Goal: Information Seeking & Learning: Learn about a topic

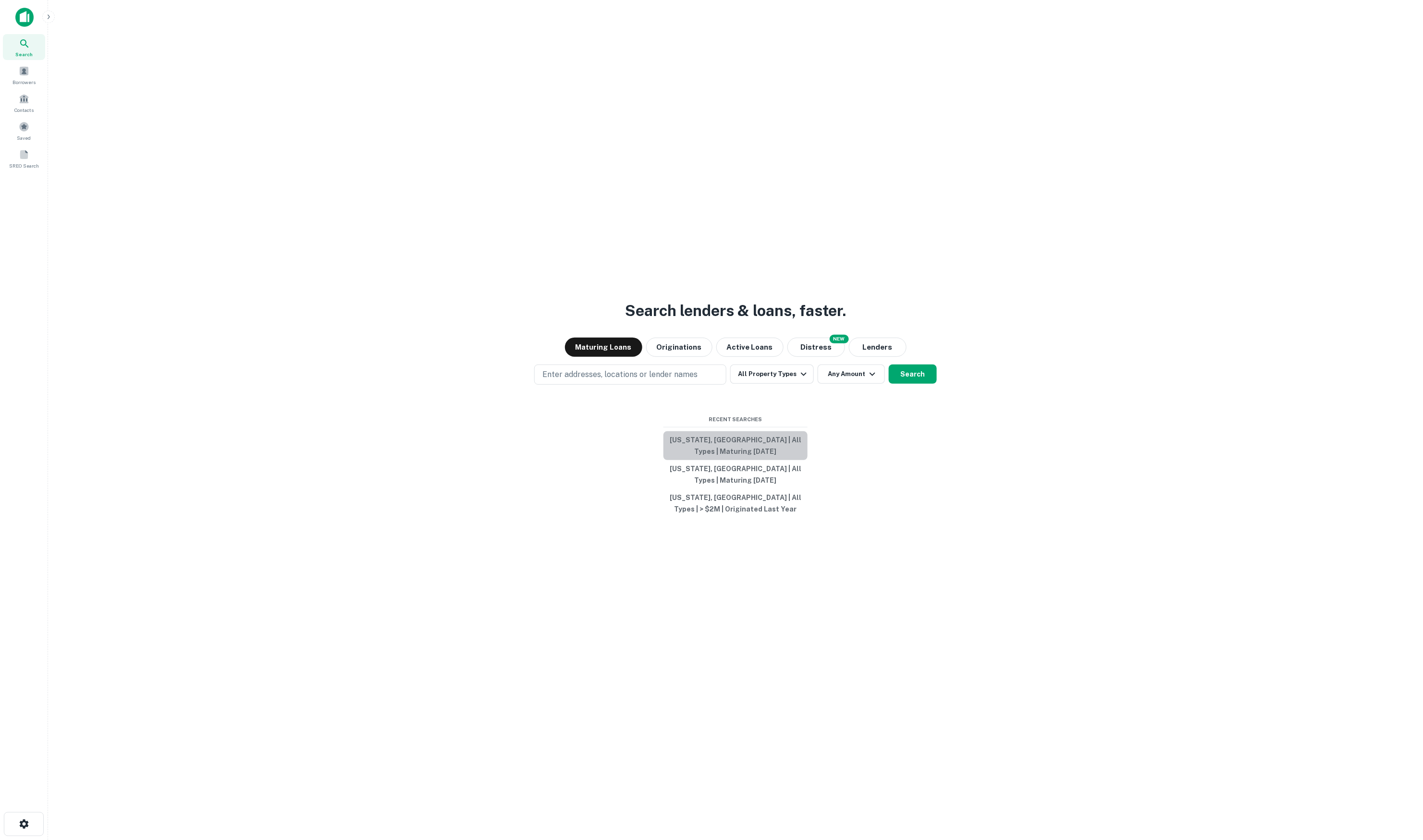
click at [742, 444] on button "[US_STATE], [GEOGRAPHIC_DATA] | All Types | Maturing [DATE]" at bounding box center [735, 446] width 144 height 29
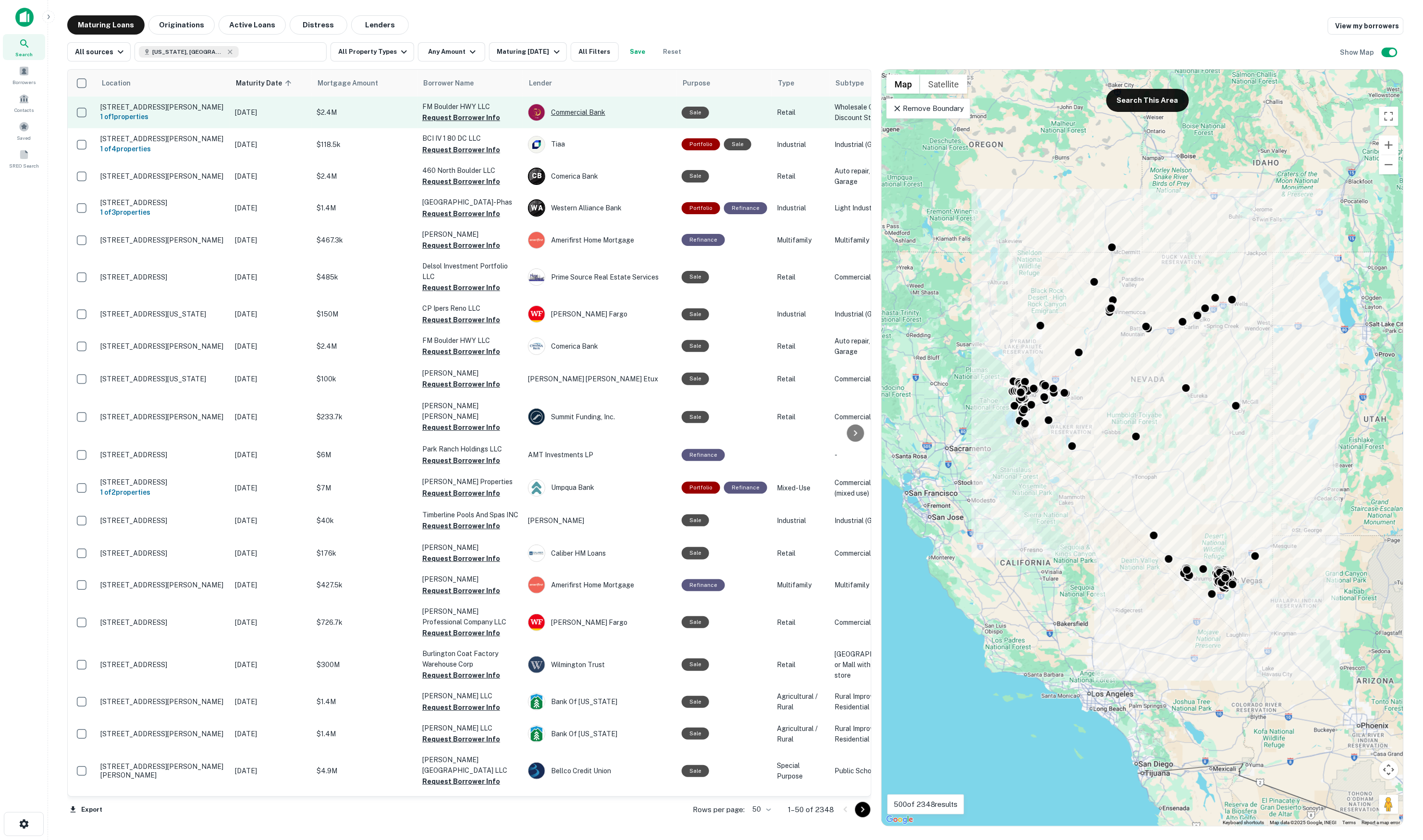
click at [568, 116] on div "Commercial Bank" at bounding box center [600, 112] width 144 height 17
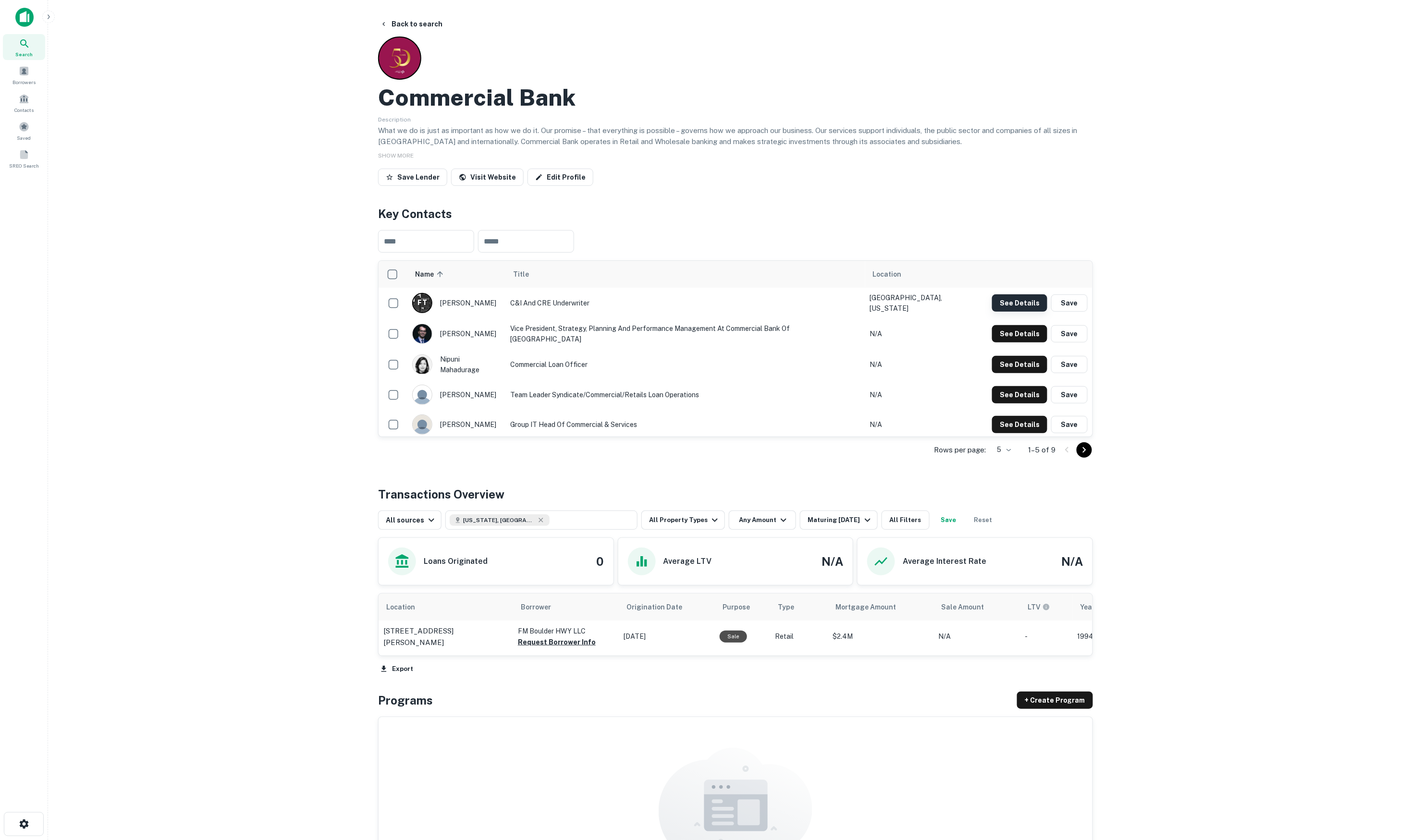
click at [1021, 298] on button "See Details" at bounding box center [1020, 303] width 55 height 17
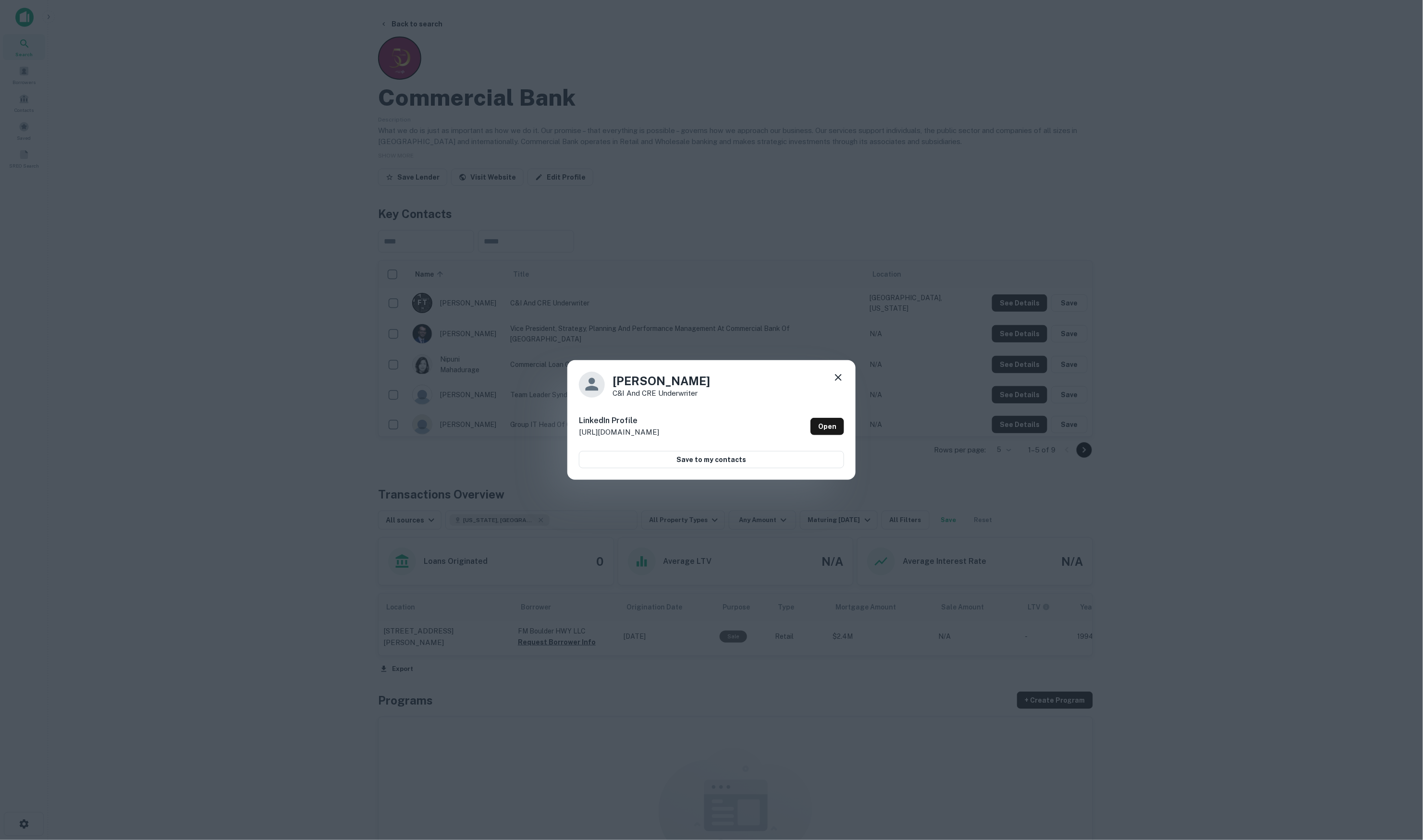
click at [833, 381] on icon at bounding box center [838, 377] width 12 height 12
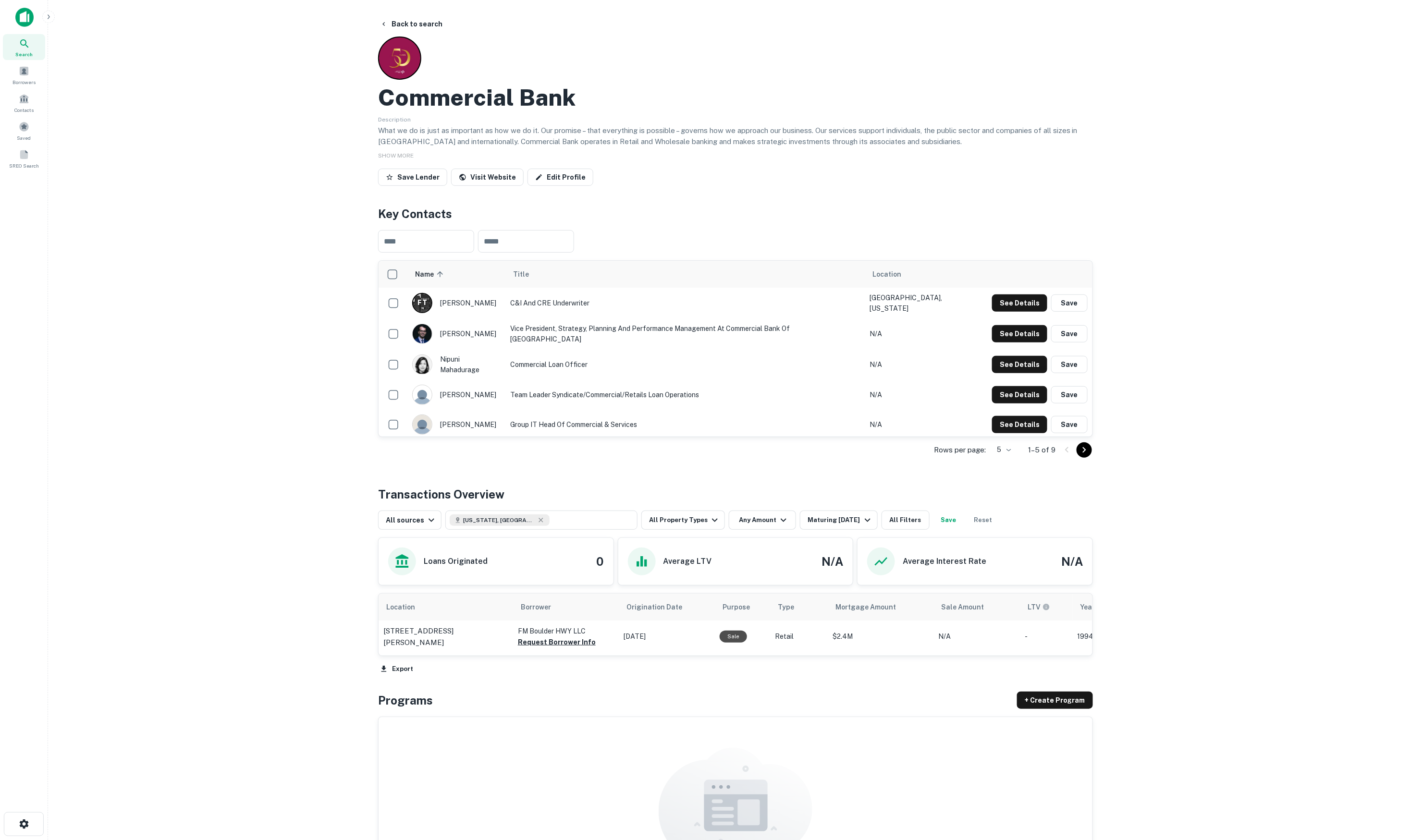
click at [1015, 322] on td "See Details Save" at bounding box center [1040, 334] width 105 height 31
click at [1015, 331] on button "See Details" at bounding box center [1020, 334] width 55 height 17
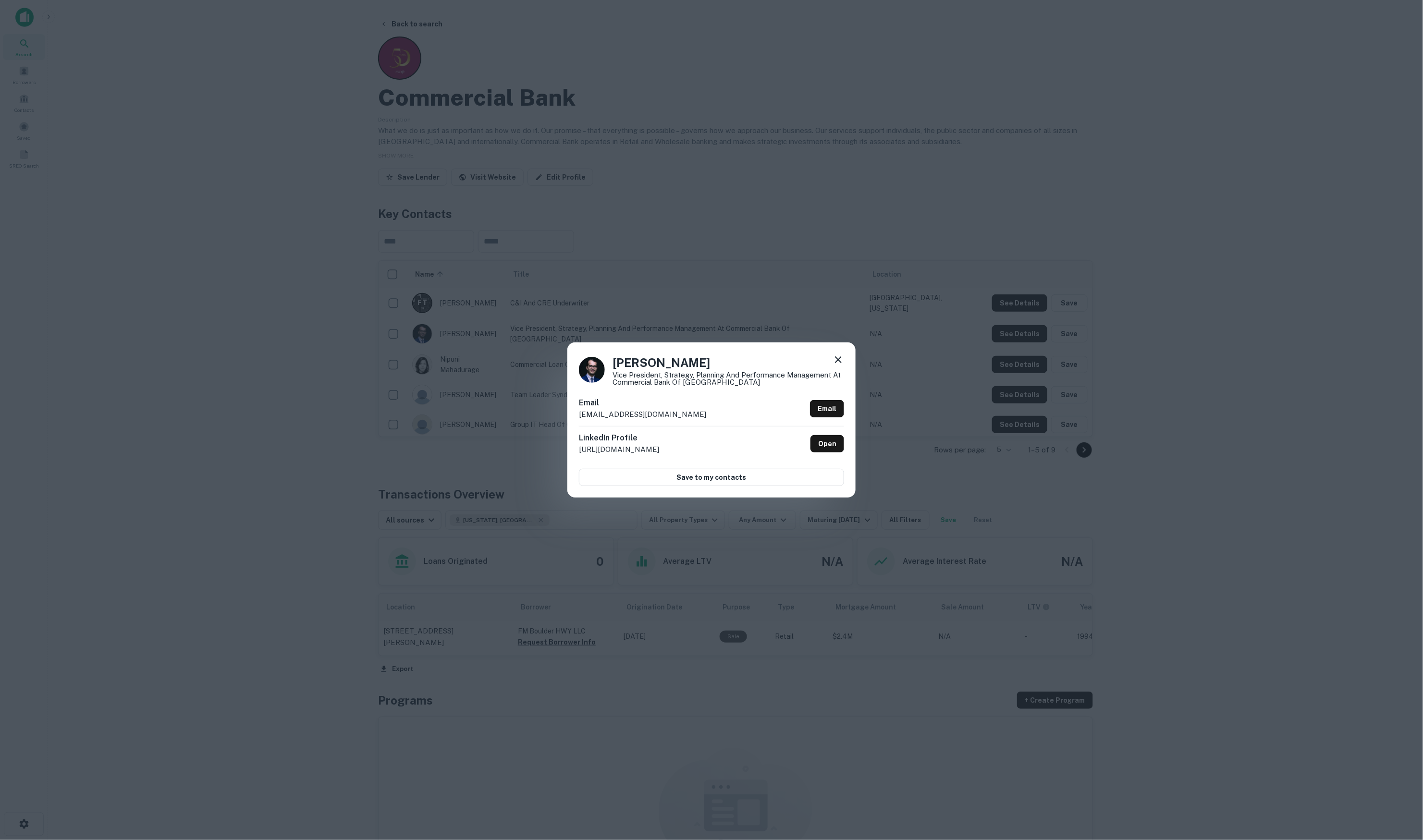
click at [839, 362] on icon at bounding box center [838, 360] width 12 height 12
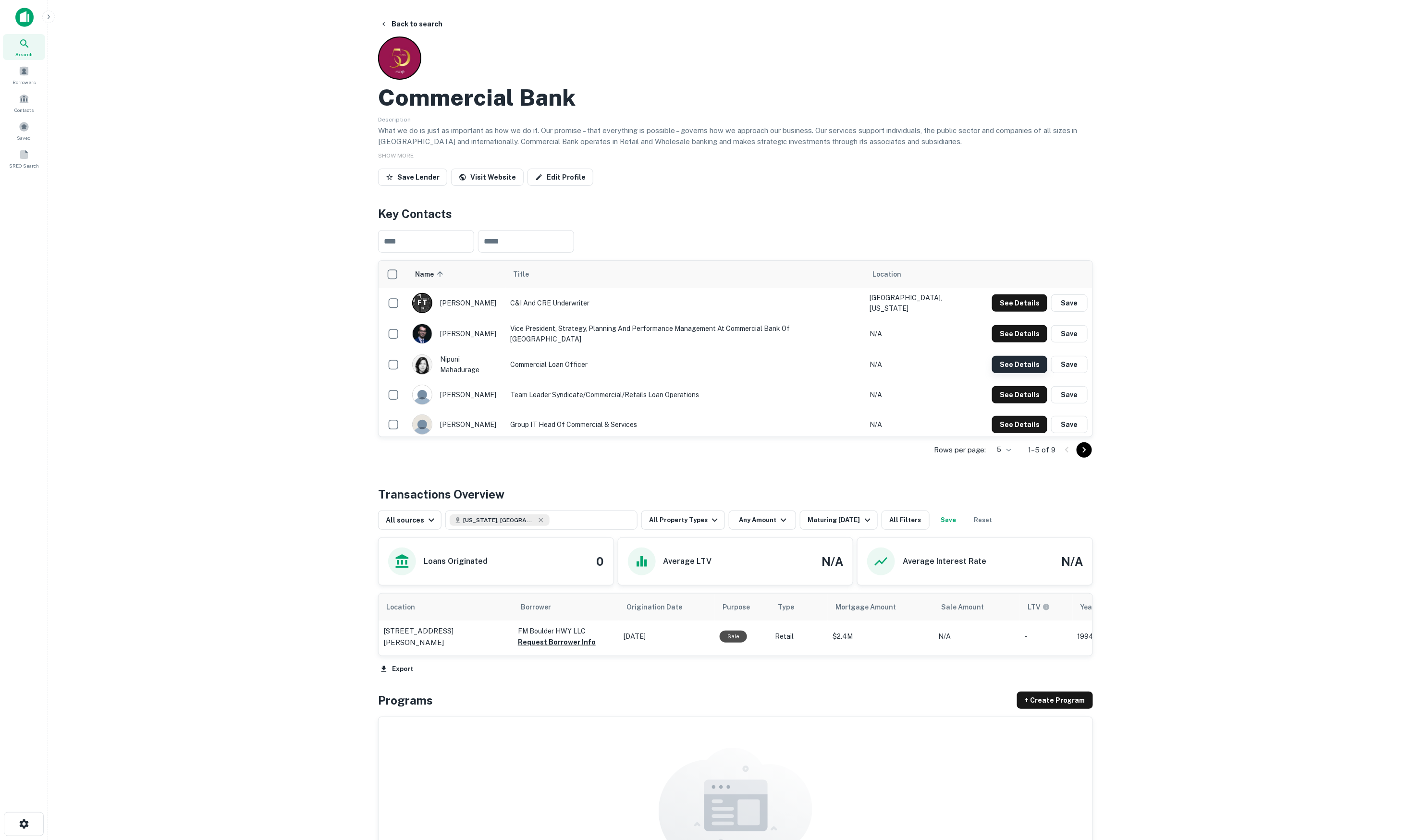
click at [1005, 361] on button "See Details" at bounding box center [1020, 364] width 55 height 17
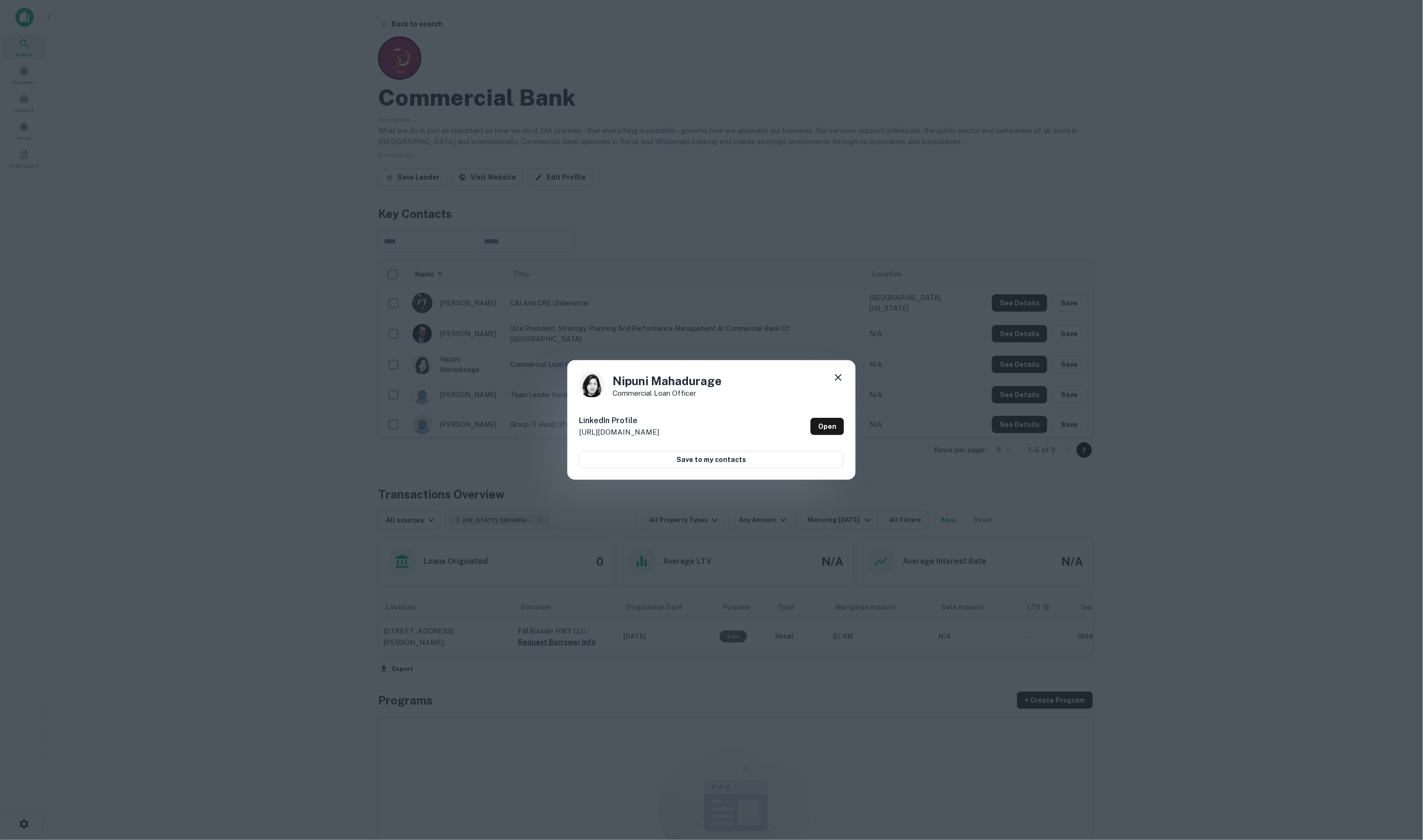
click at [840, 381] on icon at bounding box center [839, 377] width 7 height 7
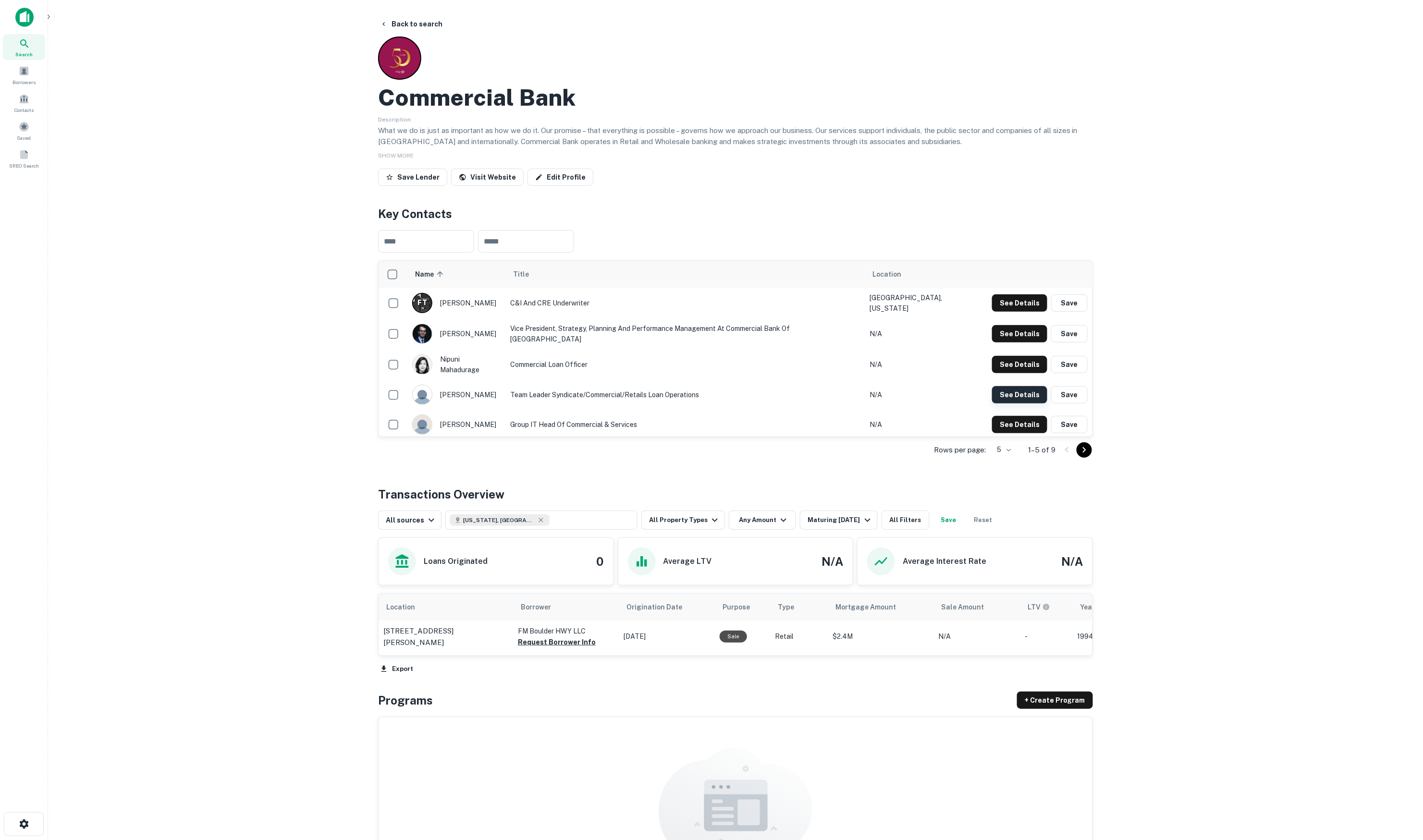
drag, startPoint x: 1047, startPoint y: 389, endPoint x: 1040, endPoint y: 389, distance: 7.0
click at [1044, 389] on div "See Details Save" at bounding box center [1040, 394] width 96 height 17
click at [1032, 389] on button "See Details" at bounding box center [1020, 394] width 55 height 17
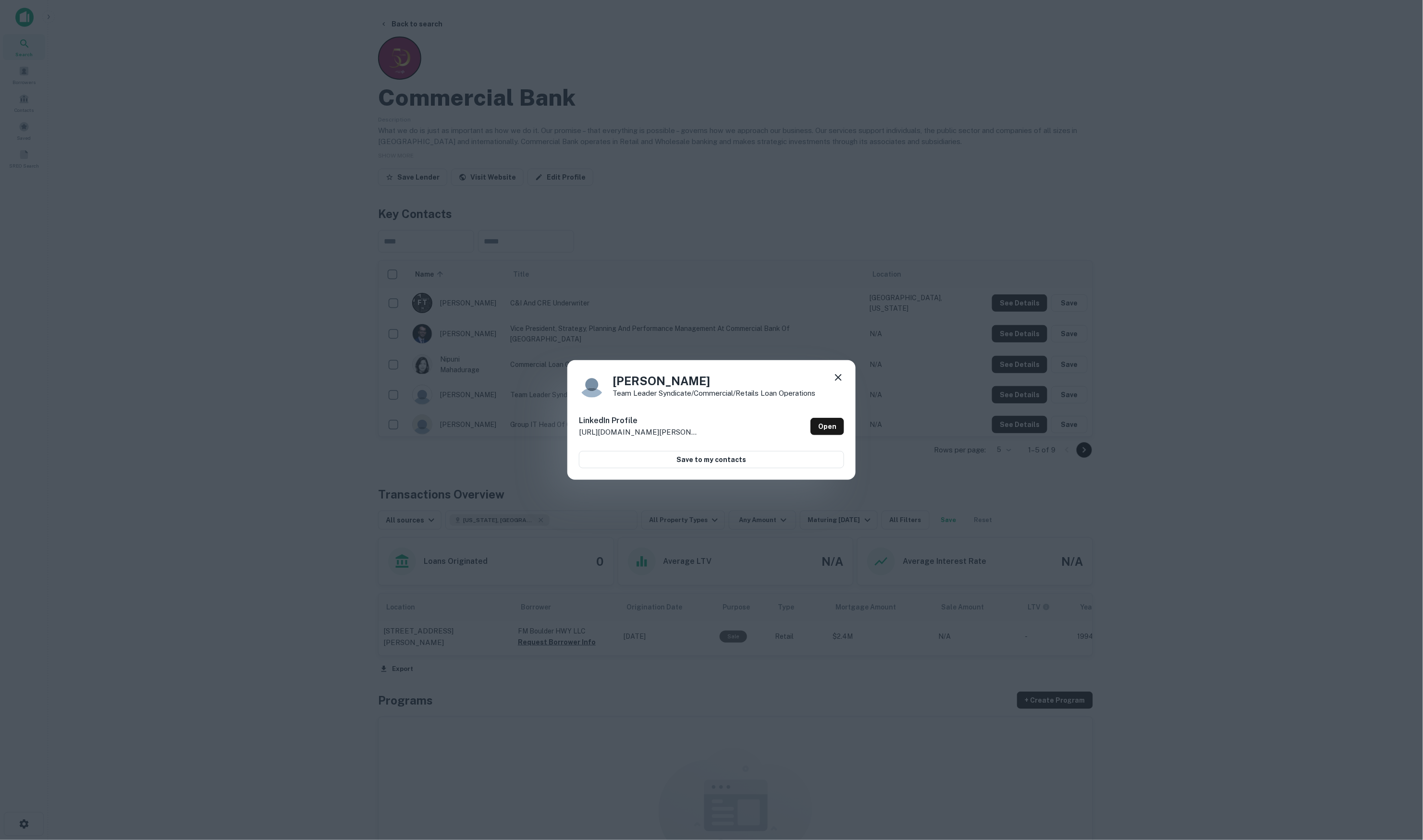
click at [839, 377] on icon at bounding box center [838, 377] width 12 height 12
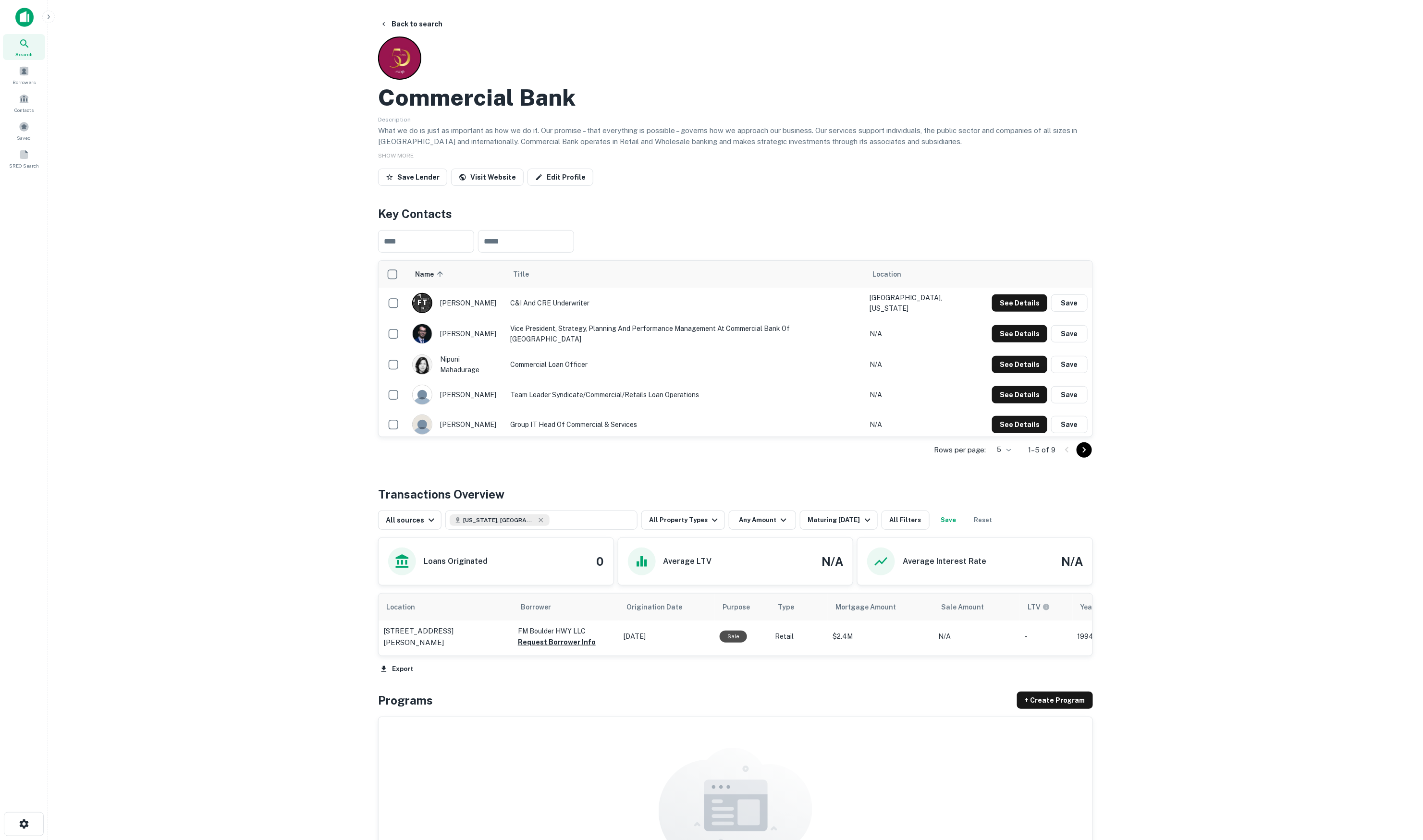
click at [1078, 452] on icon "Go to next page" at bounding box center [1084, 450] width 12 height 12
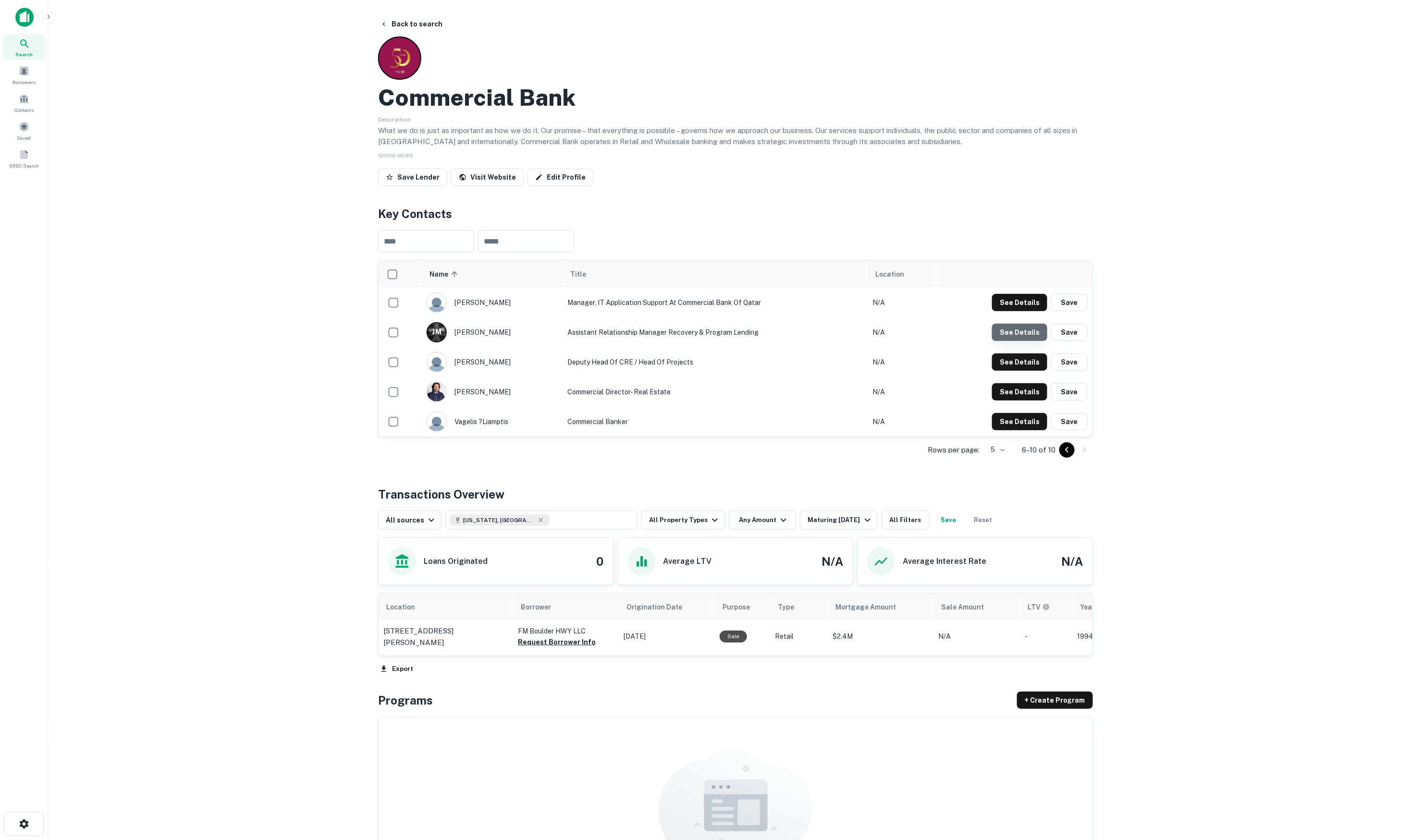
click at [1011, 327] on button "See Details" at bounding box center [1020, 332] width 55 height 17
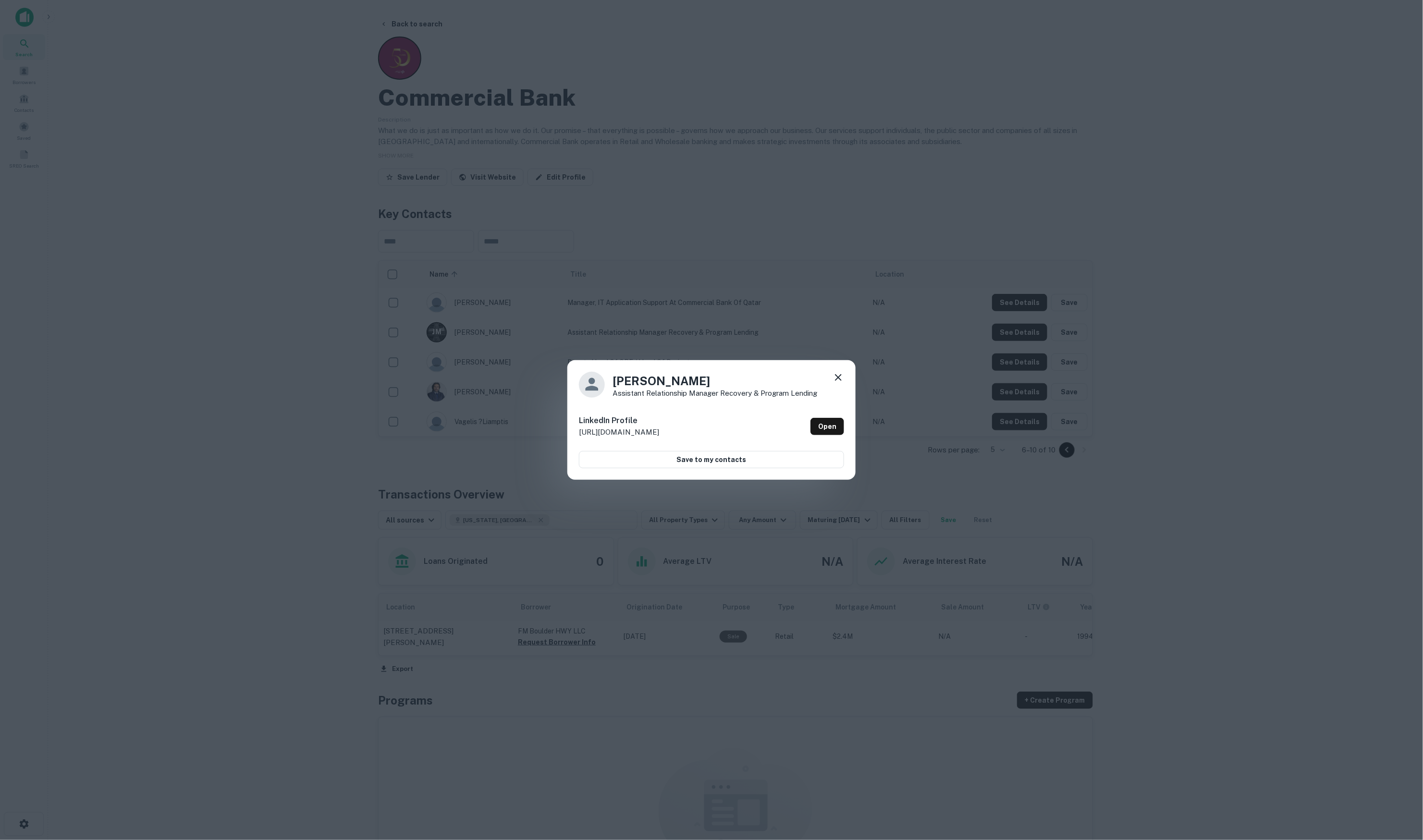
click at [838, 377] on icon at bounding box center [838, 377] width 12 height 12
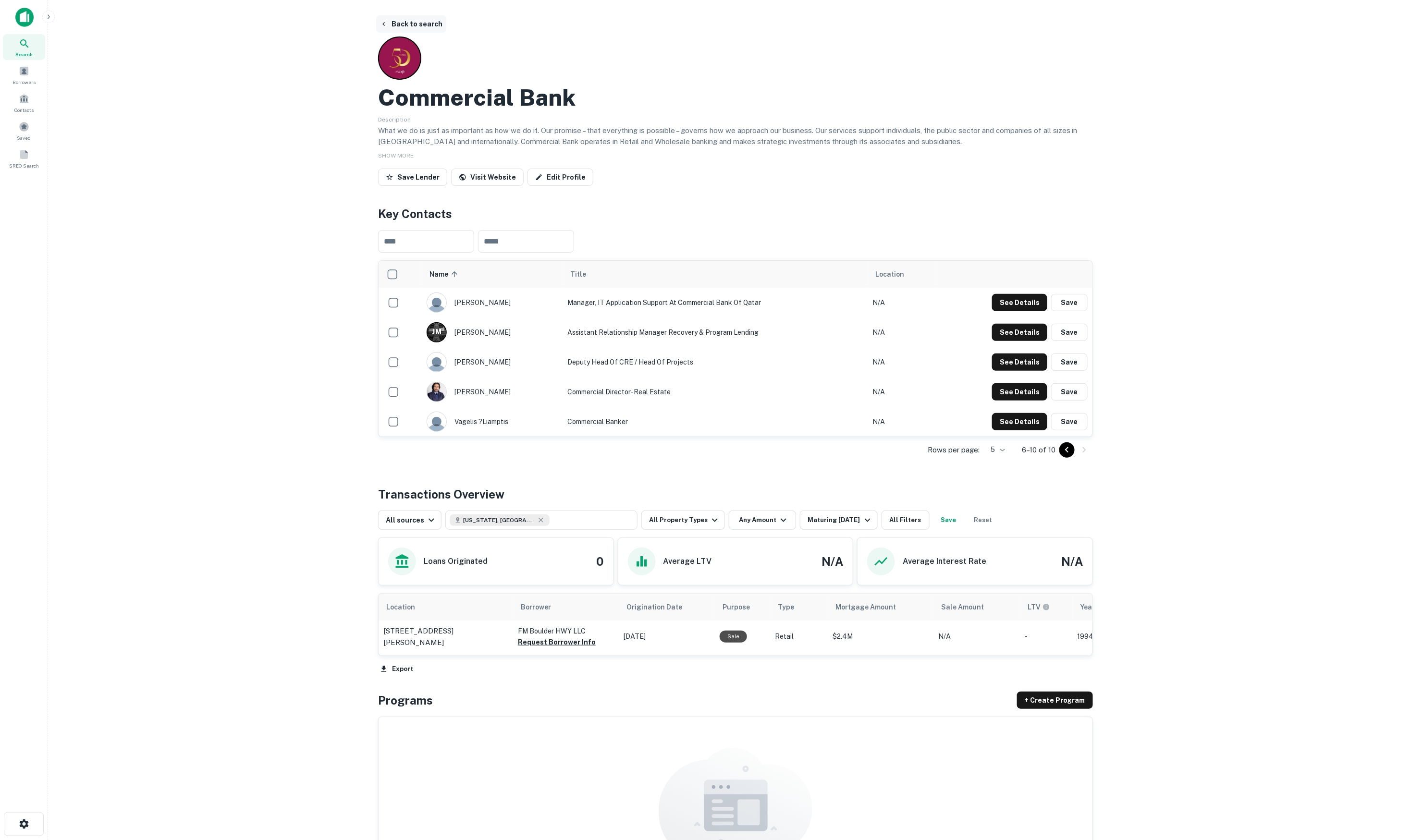
click at [435, 21] on button "Back to search" at bounding box center [411, 24] width 70 height 17
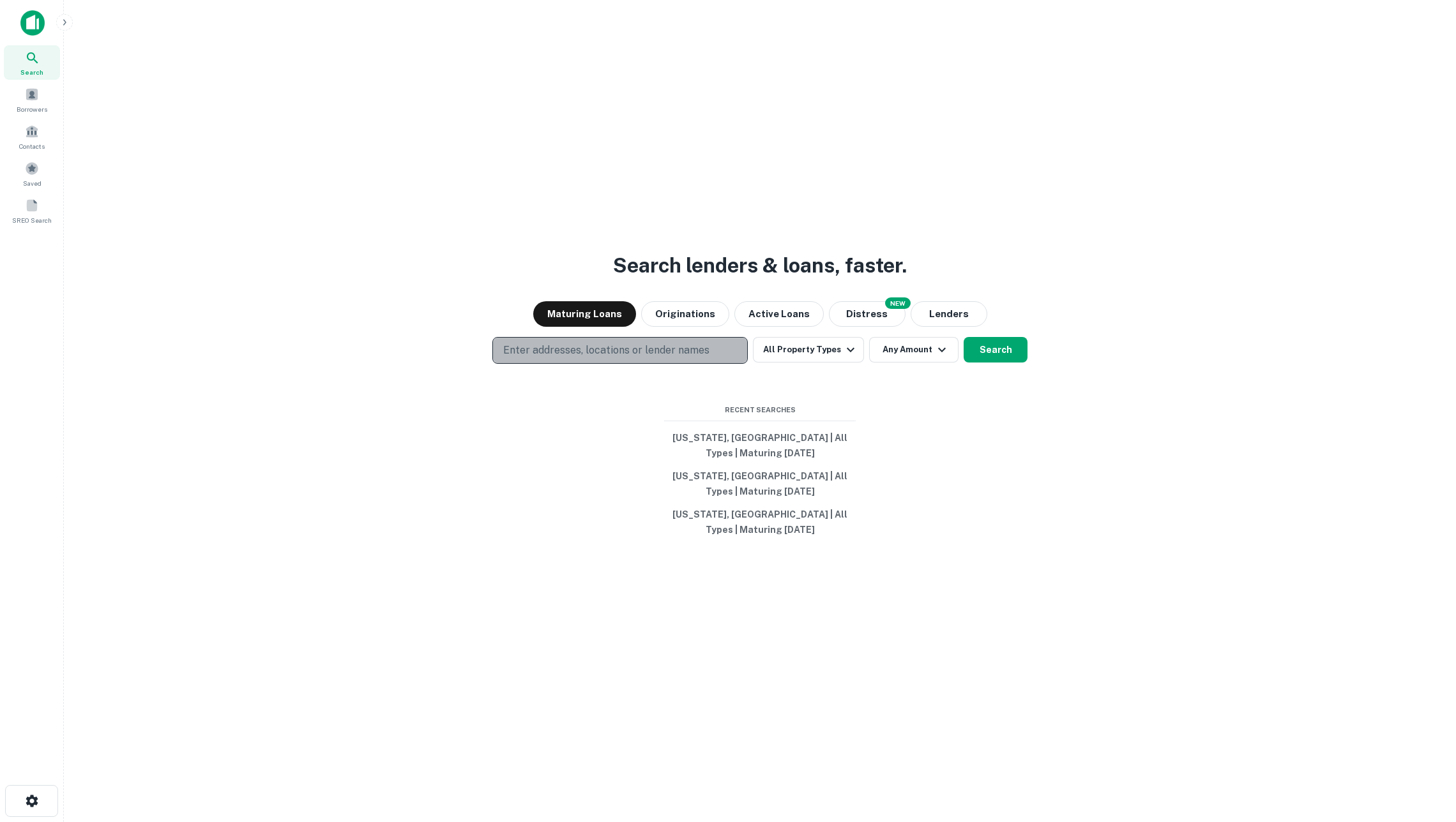
click at [598, 356] on p "Enter addresses, locations or lender names" at bounding box center [606, 350] width 206 height 15
click at [670, 218] on div "Search lenders & loans, faster. Maturing Loans Originations Active Loans NEW Di…" at bounding box center [760, 442] width 1372 height 822
click at [692, 316] on button "Originations" at bounding box center [685, 313] width 88 height 26
click at [709, 355] on button "Enter addresses, locations or lender names" at bounding box center [620, 350] width 256 height 27
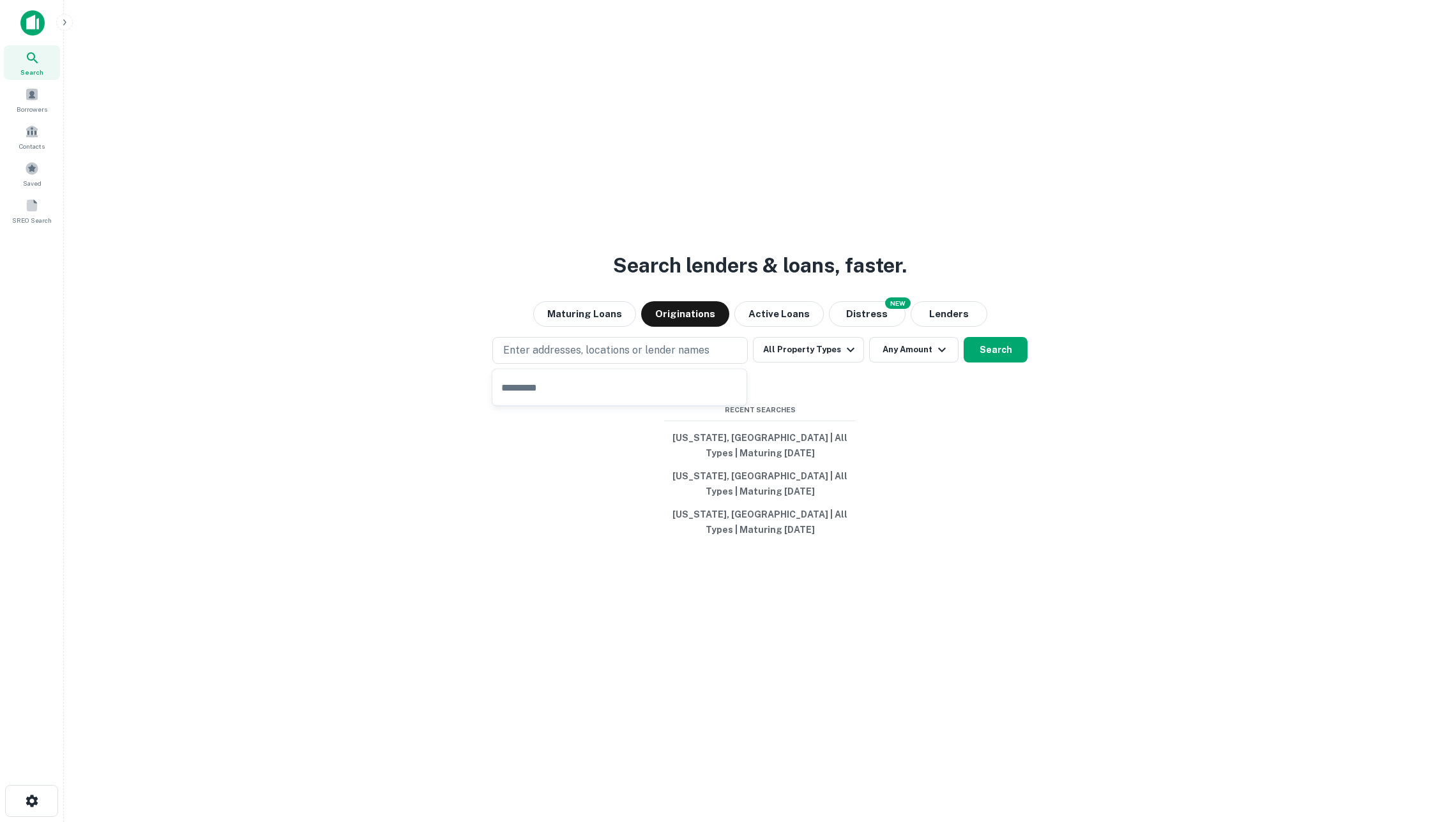
click at [952, 422] on div "Search lenders & loans, faster. Maturing Loans Originations Active Loans NEW Di…" at bounding box center [760, 442] width 1372 height 822
click at [1002, 346] on button "Search" at bounding box center [995, 349] width 64 height 26
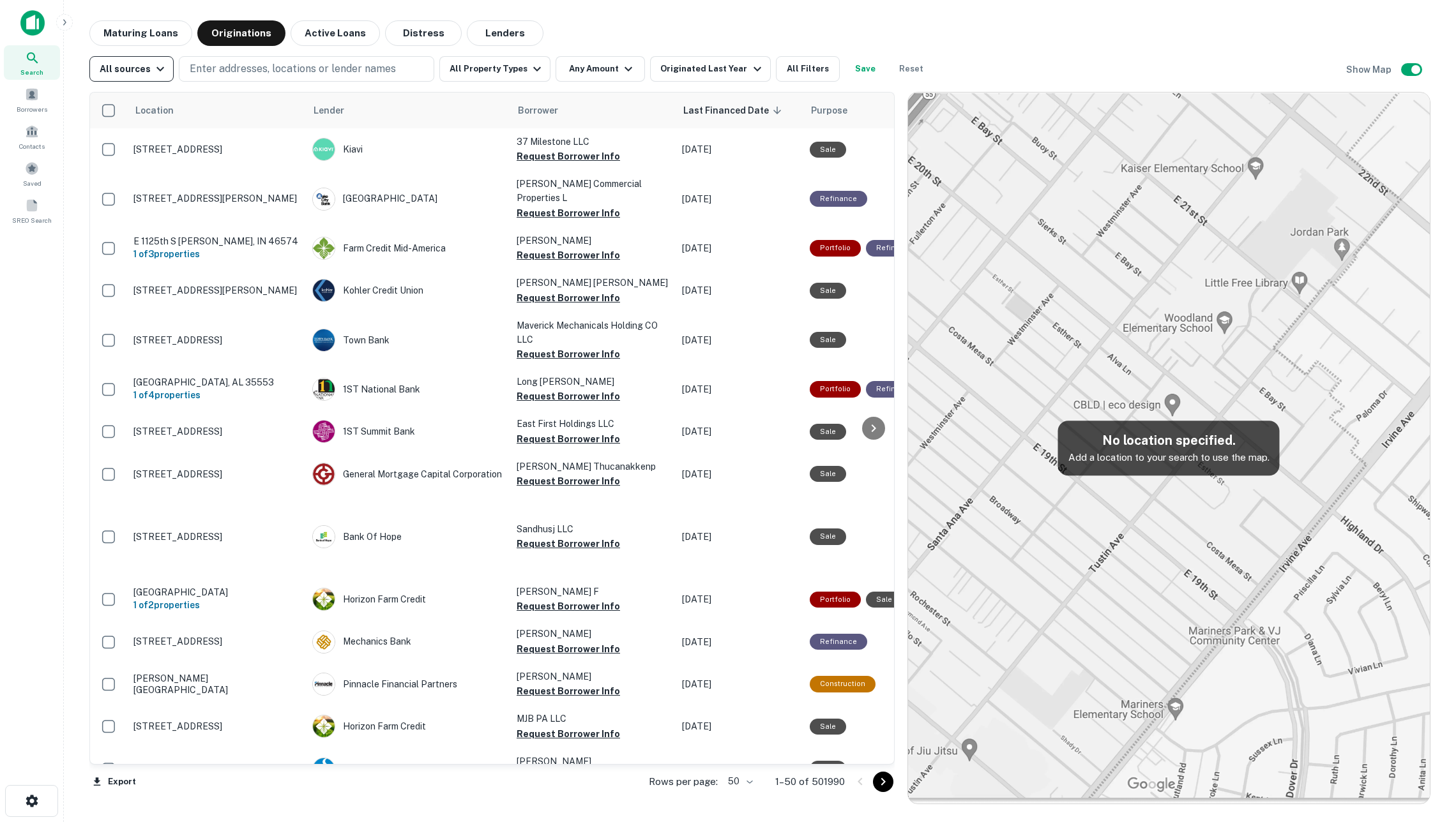
click at [153, 70] on icon "button" at bounding box center [160, 68] width 15 height 15
click at [145, 68] on div at bounding box center [728, 411] width 1456 height 822
click at [154, 65] on icon "button" at bounding box center [160, 68] width 15 height 15
click at [264, 95] on div at bounding box center [728, 411] width 1456 height 822
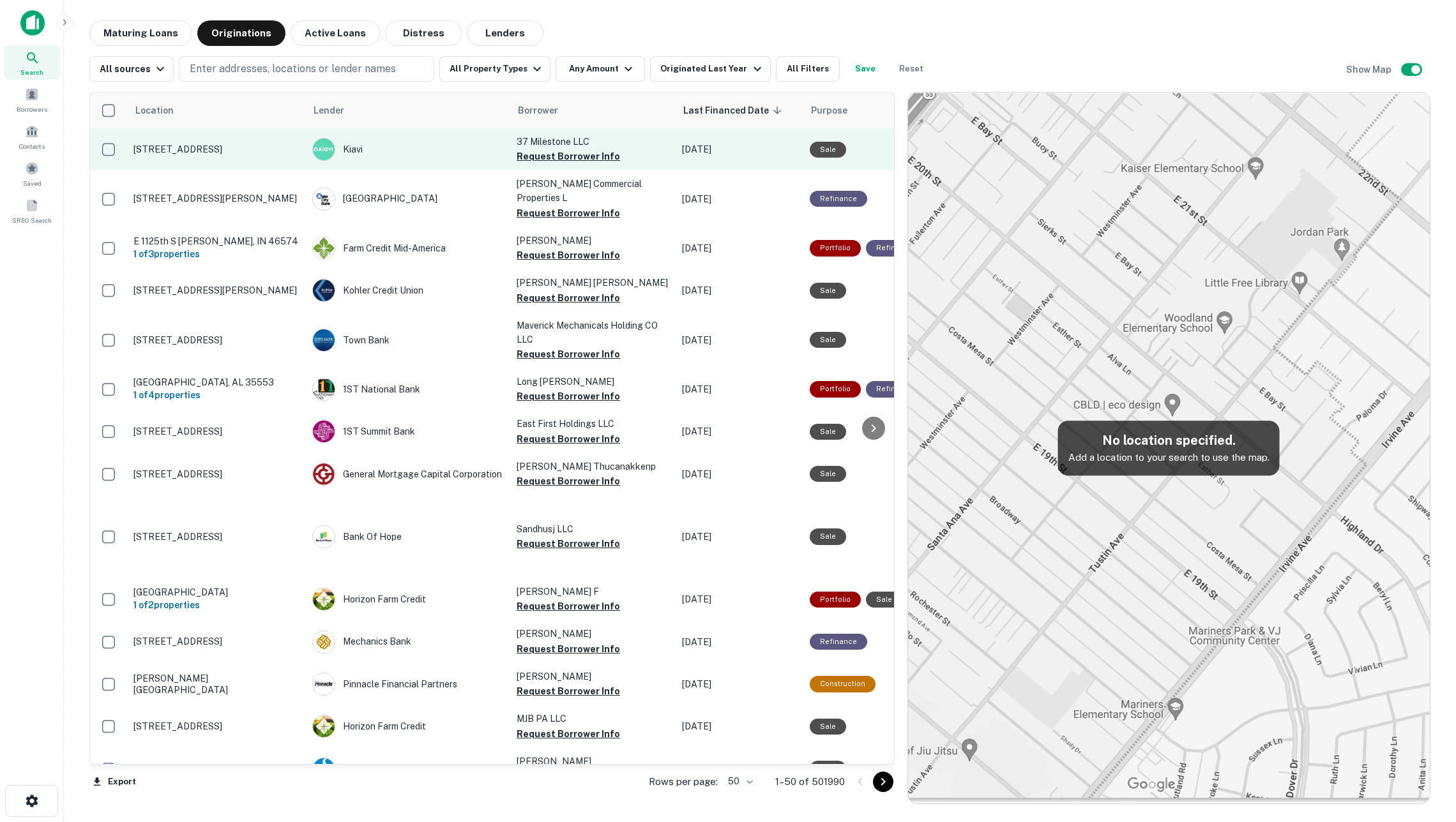
click at [242, 154] on p "[STREET_ADDRESS]" at bounding box center [217, 150] width 166 height 12
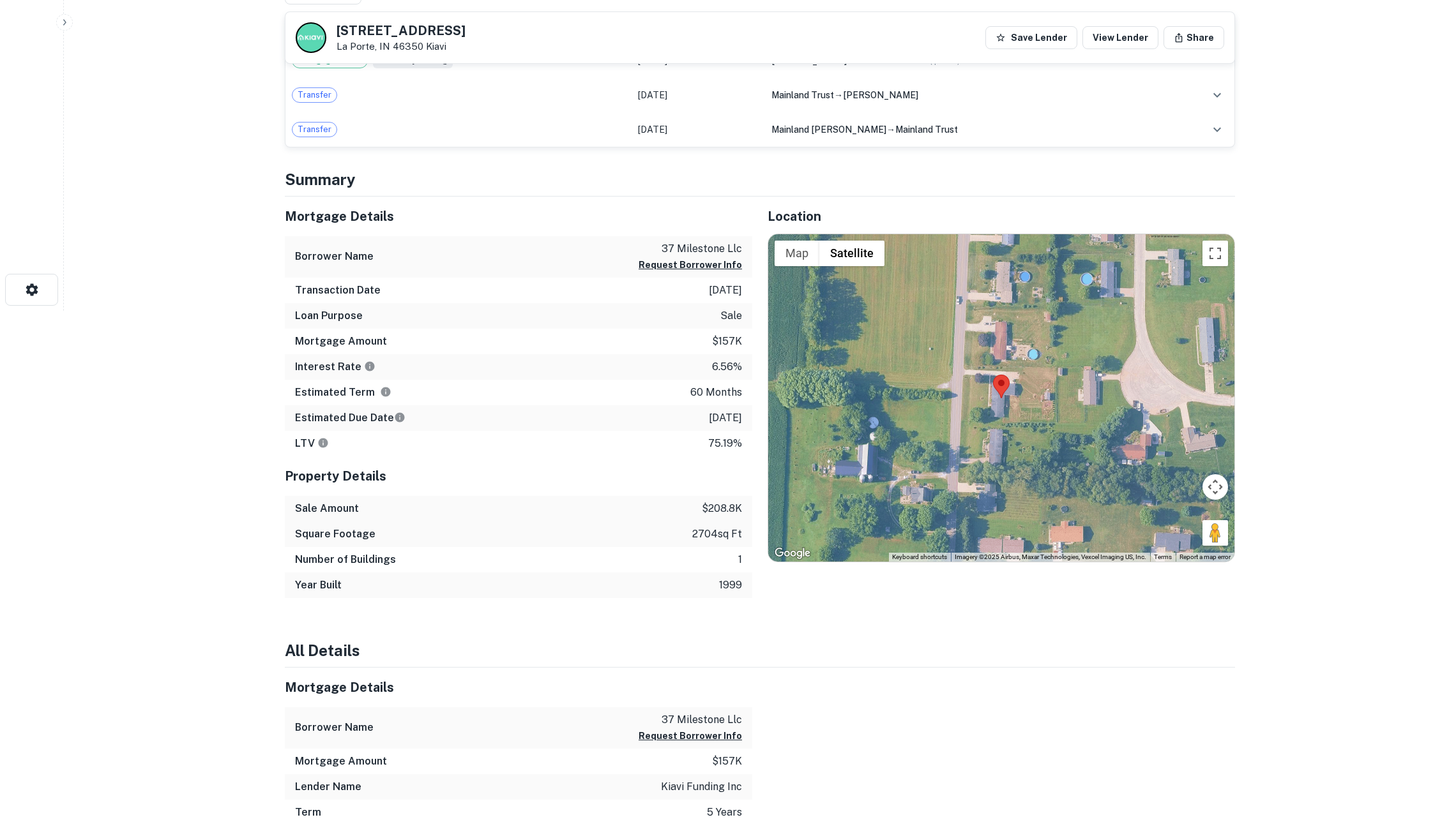
scroll to position [521, 0]
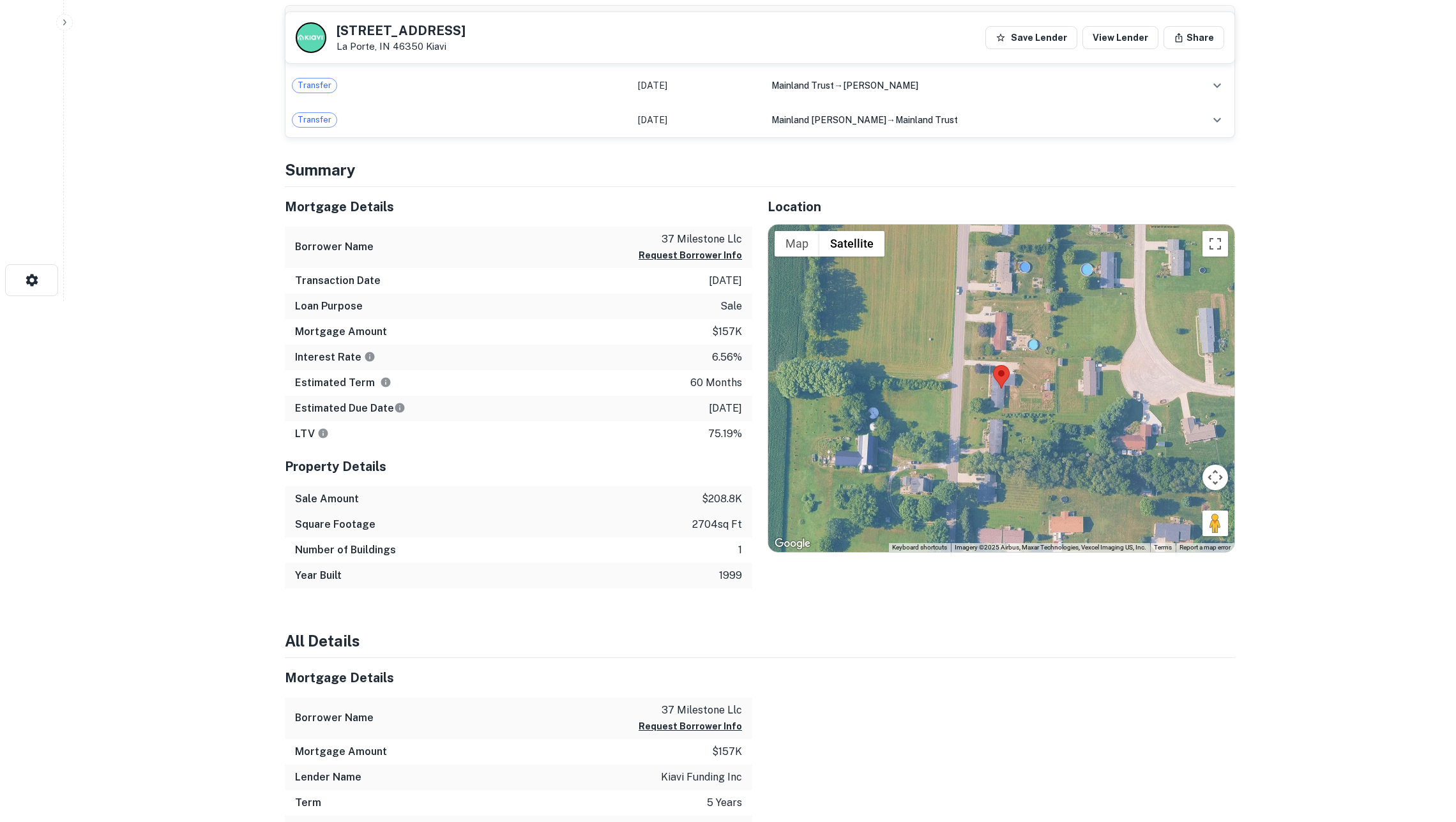
drag, startPoint x: 674, startPoint y: 294, endPoint x: 742, endPoint y: 297, distance: 68.1
click at [742, 294] on div "Transaction Date [DATE]" at bounding box center [518, 280] width 468 height 26
click at [668, 247] on div "Borrower Name 37 milestone llc Request Borrower Info" at bounding box center [518, 247] width 468 height 42
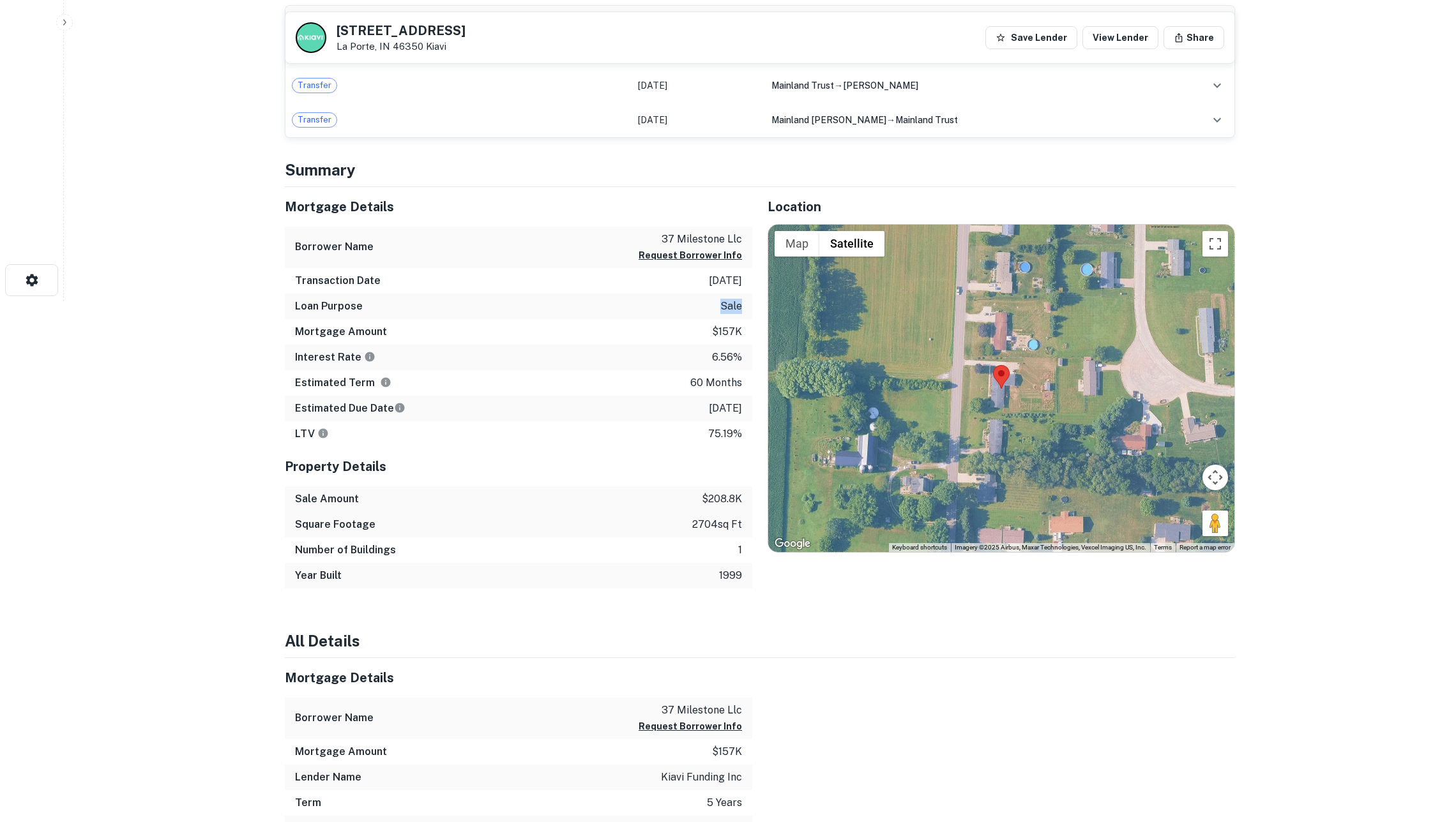
drag, startPoint x: 710, startPoint y: 327, endPoint x: 748, endPoint y: 327, distance: 38.0
click at [748, 319] on div "Loan Purpose sale" at bounding box center [518, 306] width 468 height 26
drag, startPoint x: 705, startPoint y: 342, endPoint x: 751, endPoint y: 343, distance: 46.0
click at [751, 343] on div "Mortgage Amount $157k" at bounding box center [518, 332] width 468 height 26
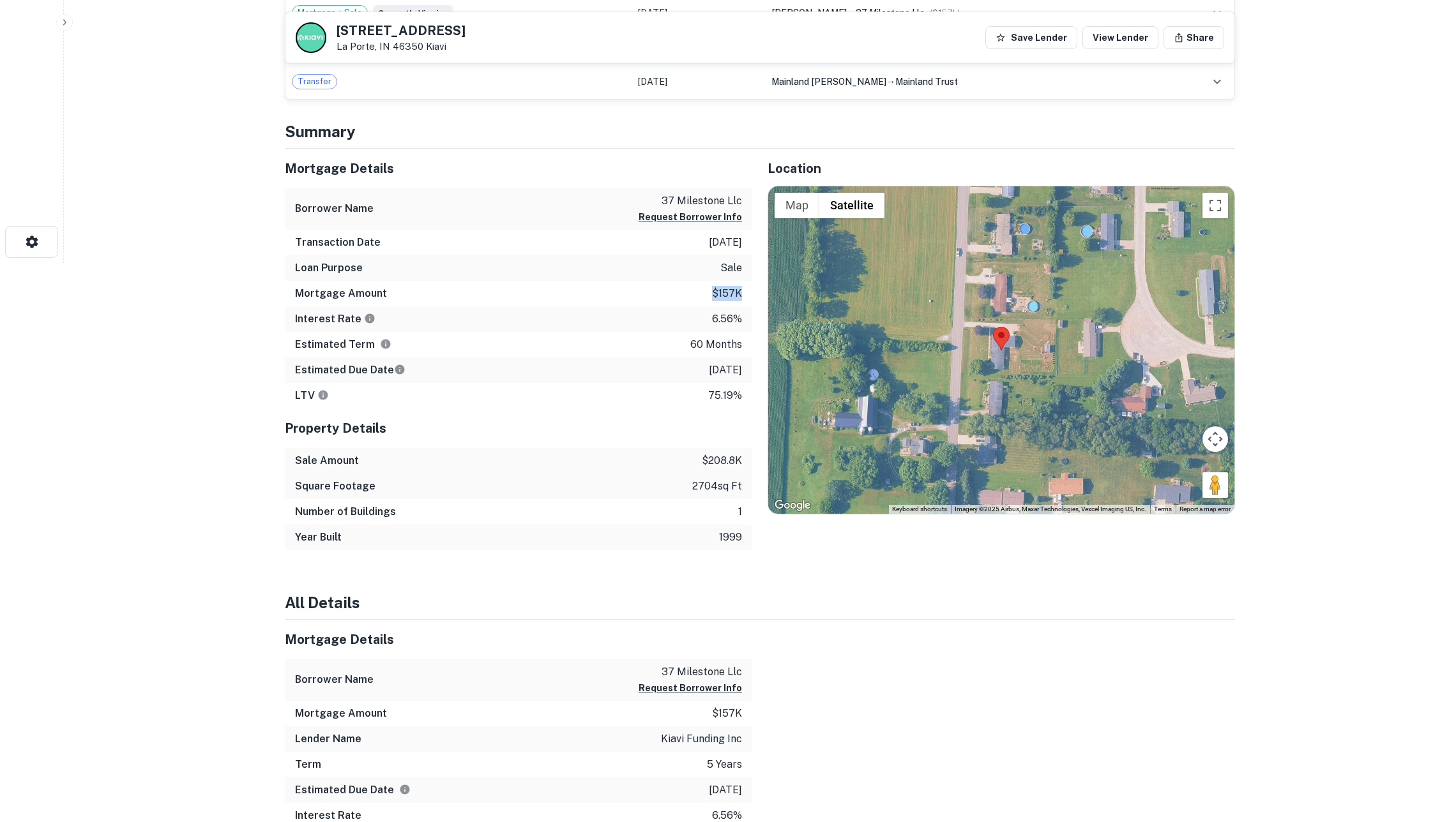
scroll to position [560, 0]
drag, startPoint x: 290, startPoint y: 415, endPoint x: 336, endPoint y: 418, distance: 46.1
click at [336, 408] on div "LTV 75.19%" at bounding box center [518, 395] width 468 height 26
drag, startPoint x: 285, startPoint y: 181, endPoint x: 396, endPoint y: 179, distance: 111.0
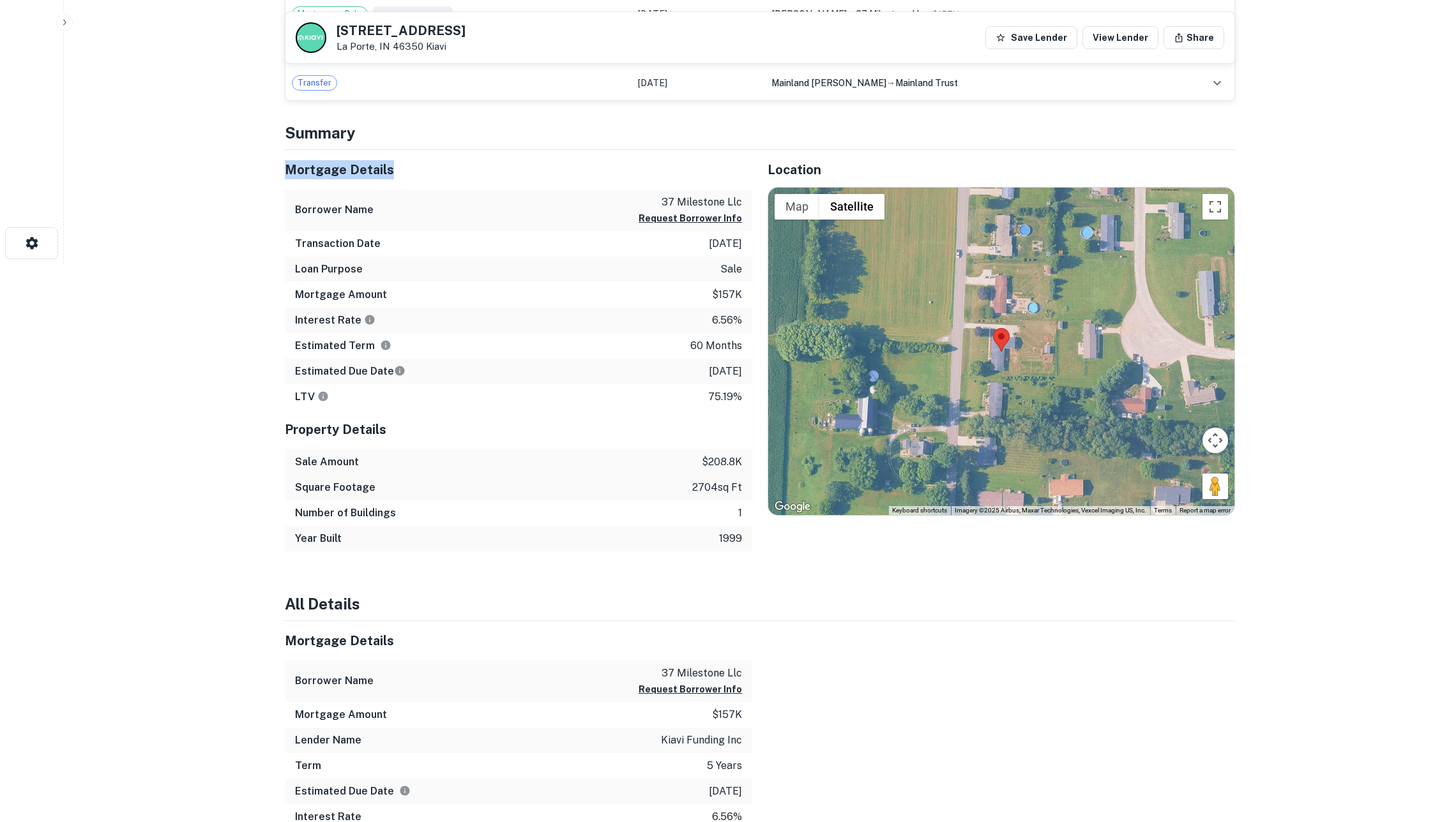
click at [396, 179] on div "Mortgage Details Borrower Name 37 milestone llc Request Borrower Info Transacti…" at bounding box center [510, 350] width 482 height 401
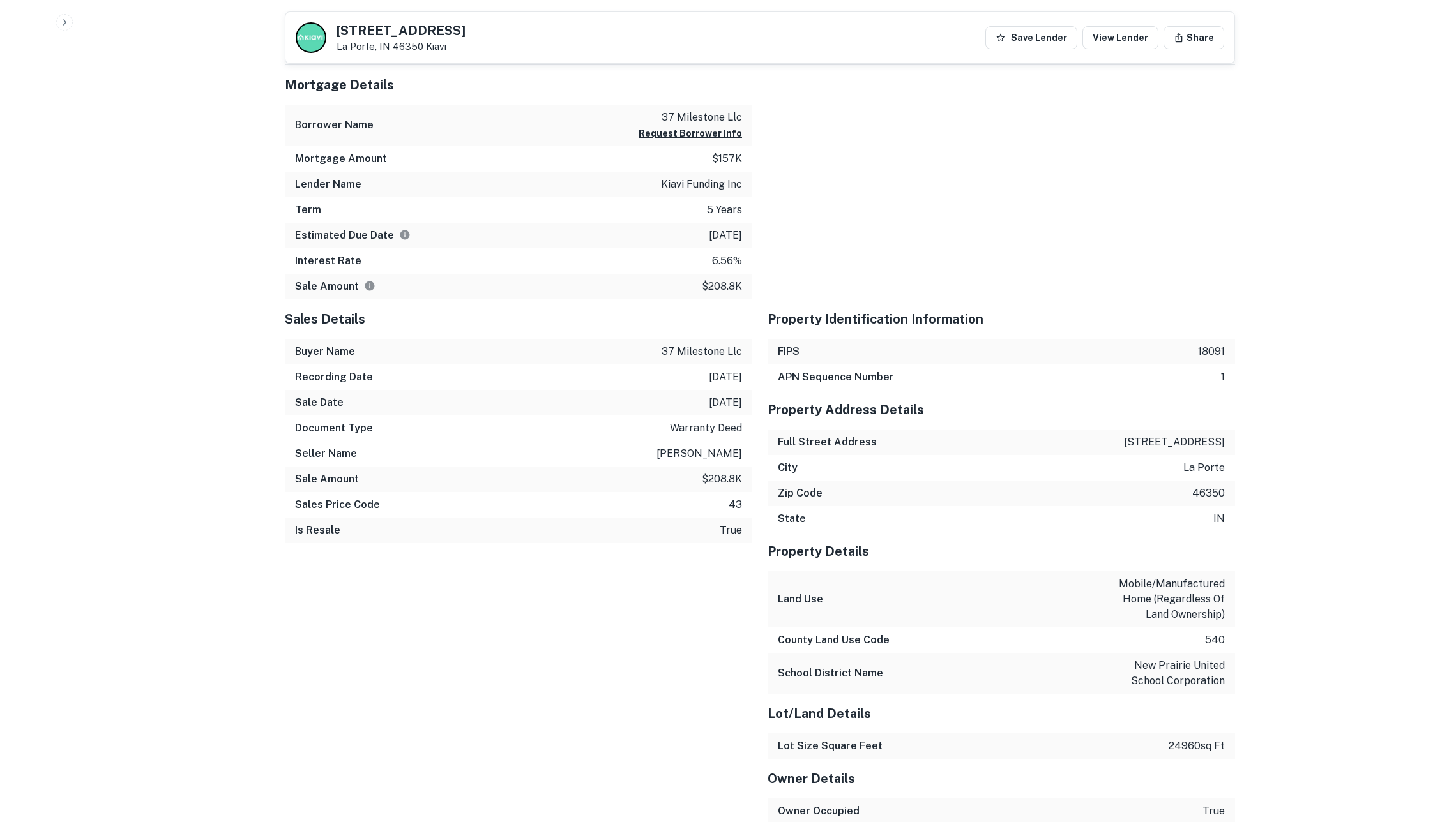
scroll to position [1116, 0]
drag, startPoint x: 295, startPoint y: 200, endPoint x: 385, endPoint y: 208, distance: 90.4
click at [385, 195] on div "Lender Name kiavi funding inc" at bounding box center [518, 182] width 468 height 26
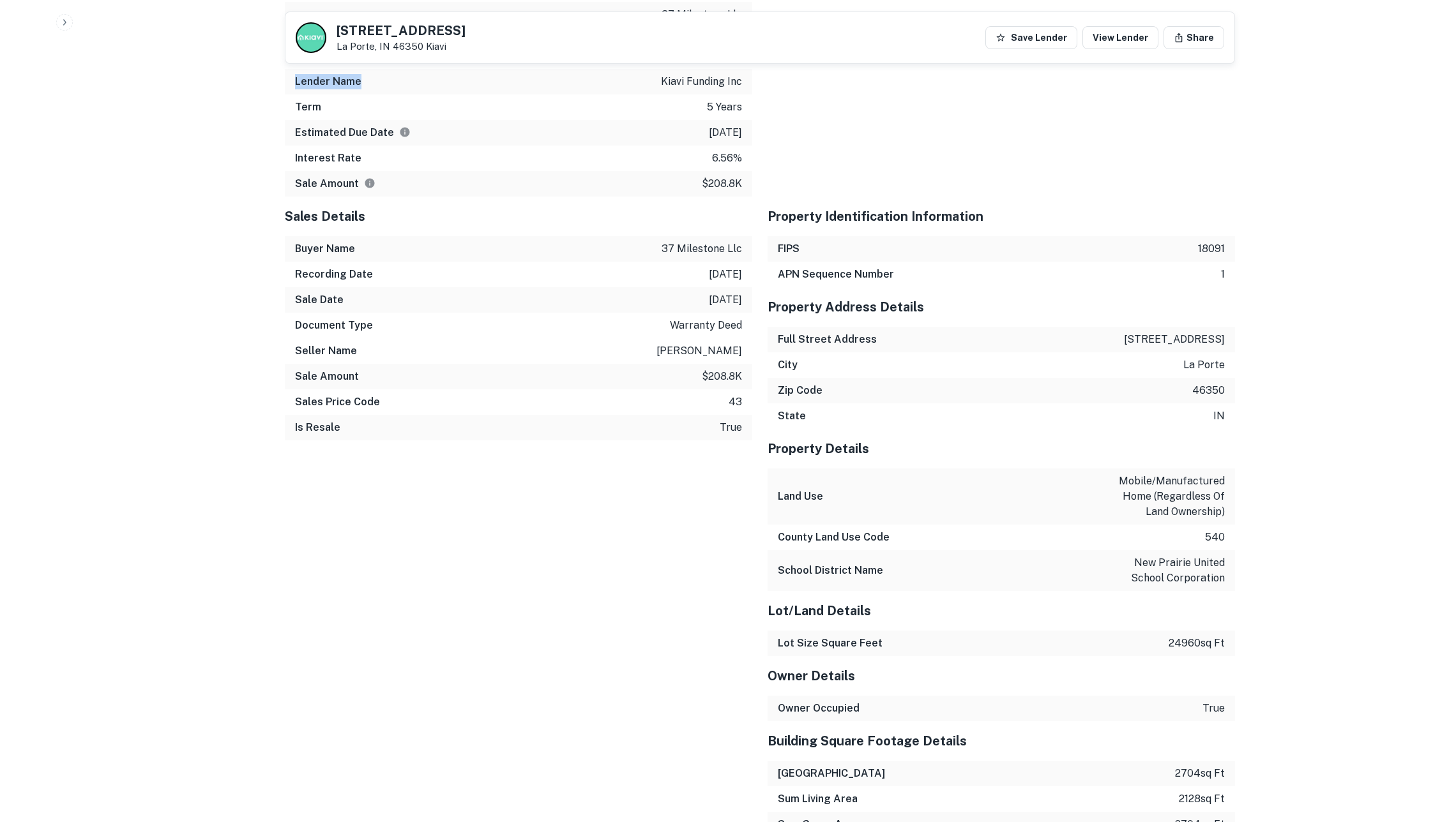
scroll to position [1243, 0]
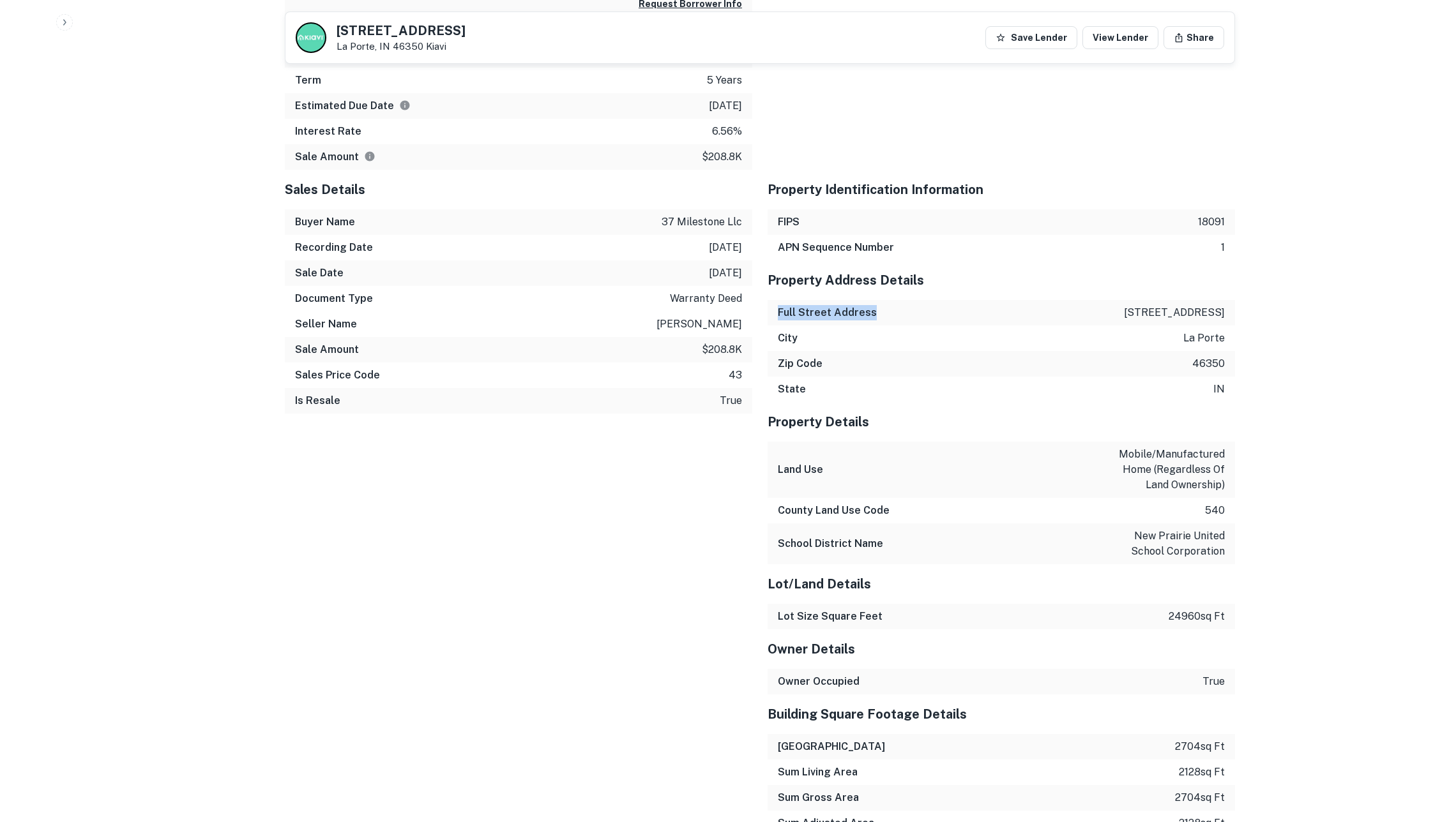
drag, startPoint x: 779, startPoint y: 338, endPoint x: 885, endPoint y: 345, distance: 106.2
click at [885, 326] on div "Full Street Address [STREET_ADDRESS]" at bounding box center [1001, 313] width 468 height 26
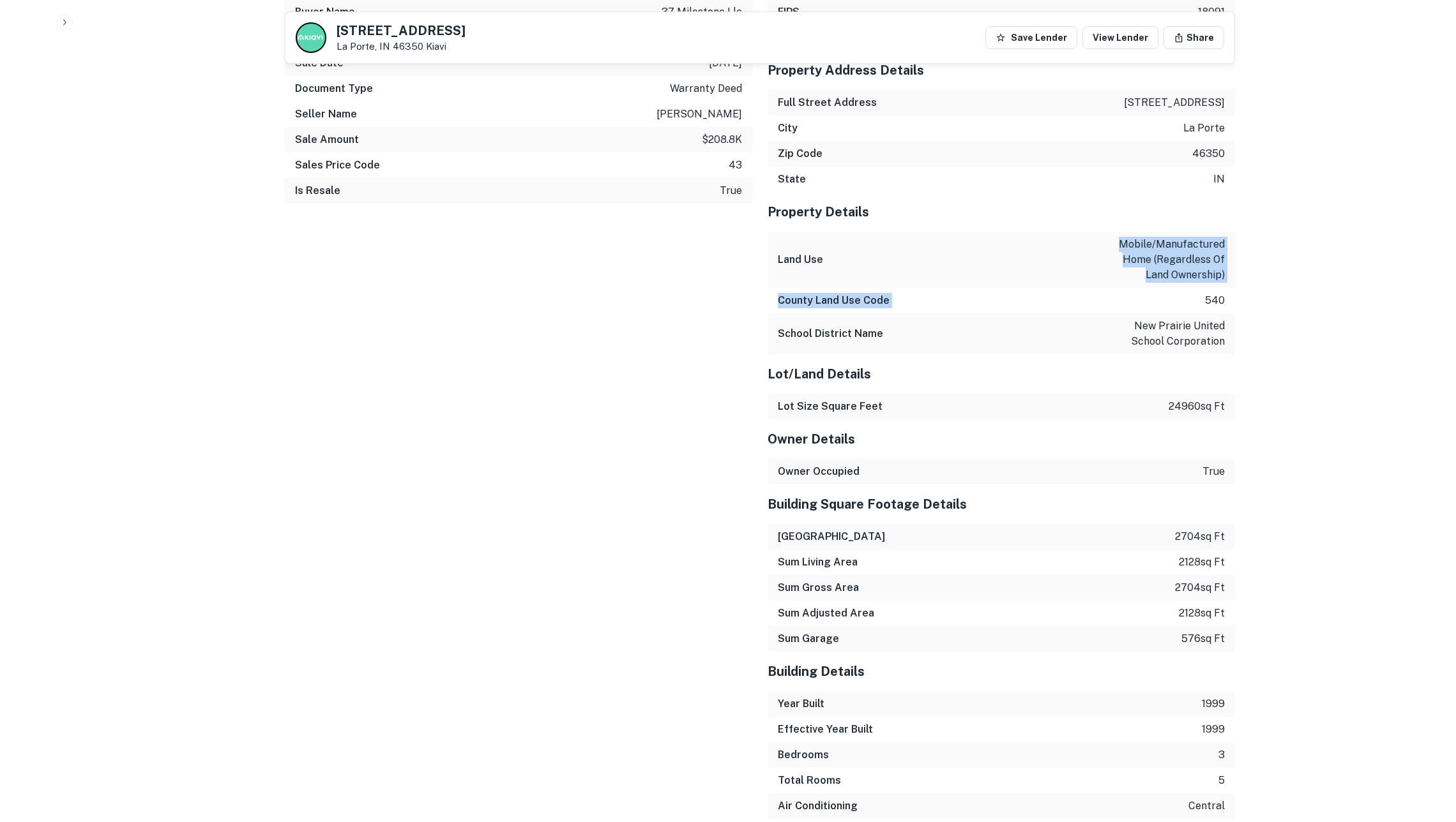
drag, startPoint x: 1109, startPoint y: 277, endPoint x: 1170, endPoint y: 323, distance: 76.4
click at [1170, 323] on div "Property Details Land Use mobile/manufactured home (regardless of land ownershi…" at bounding box center [1001, 273] width 468 height 162
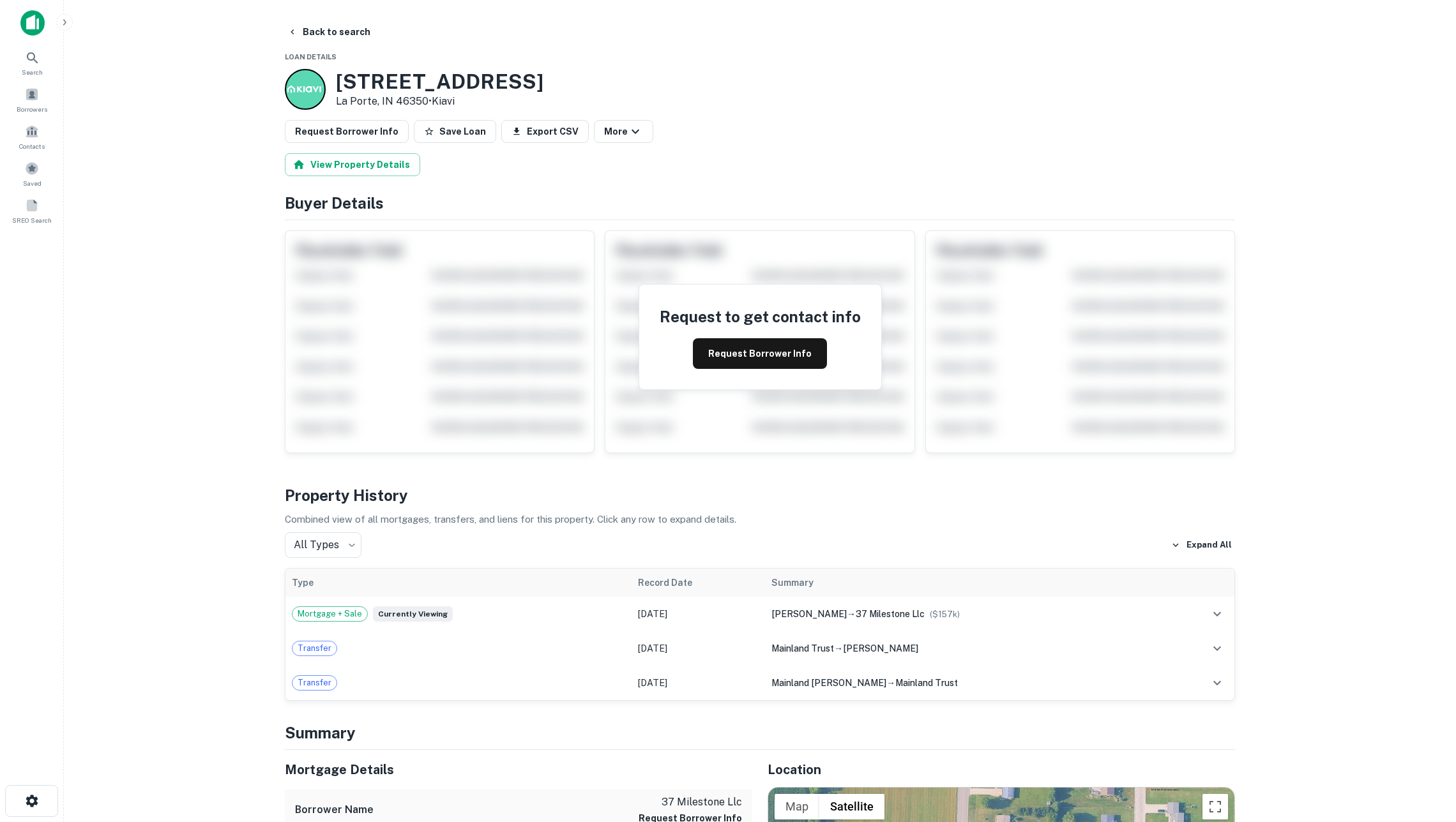
scroll to position [0, 0]
click at [314, 31] on button "Back to search" at bounding box center [328, 32] width 93 height 23
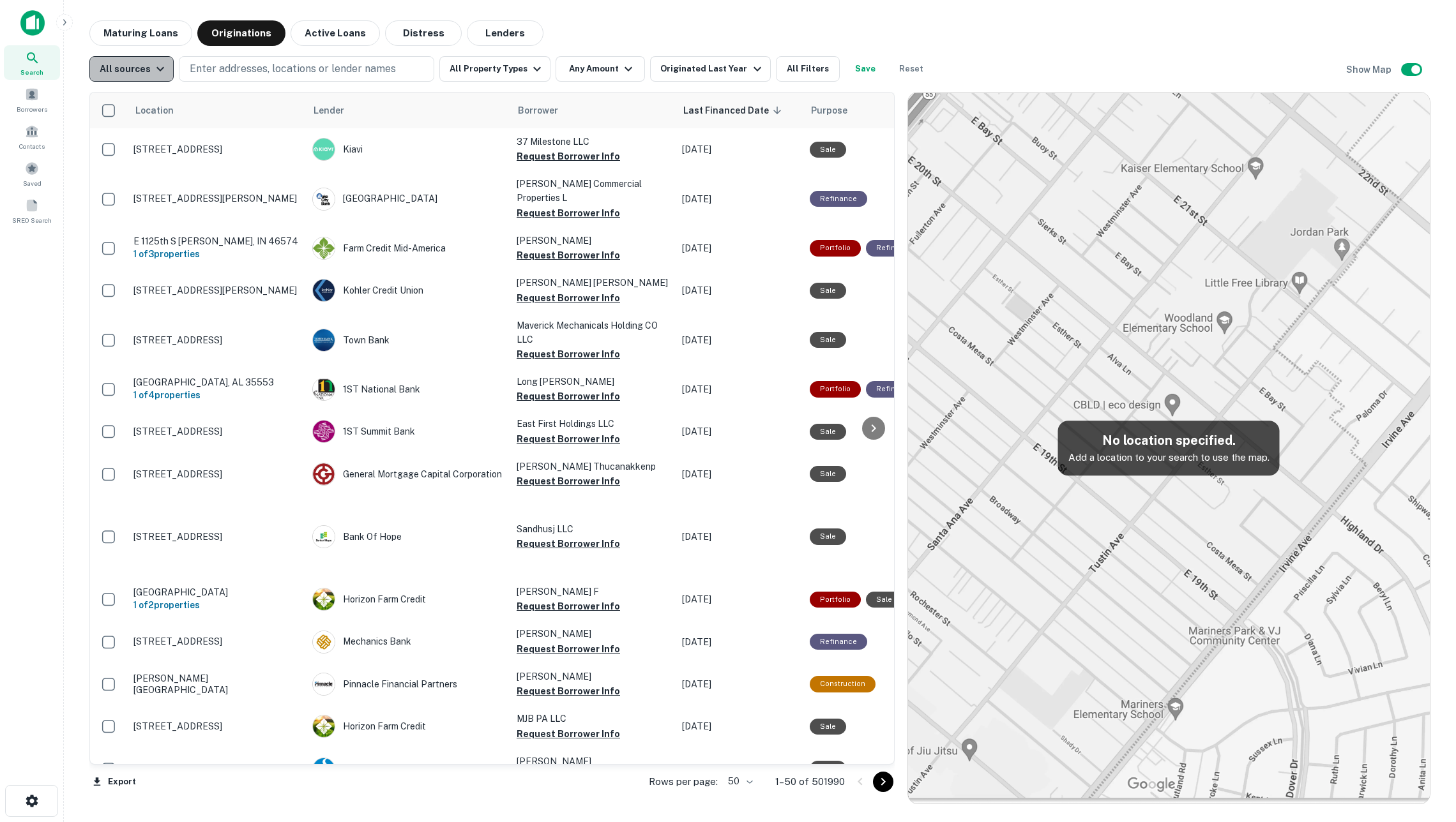
click at [141, 66] on div "All sources" at bounding box center [134, 68] width 68 height 15
click at [131, 139] on div "CMBS" at bounding box center [133, 142] width 95 height 15
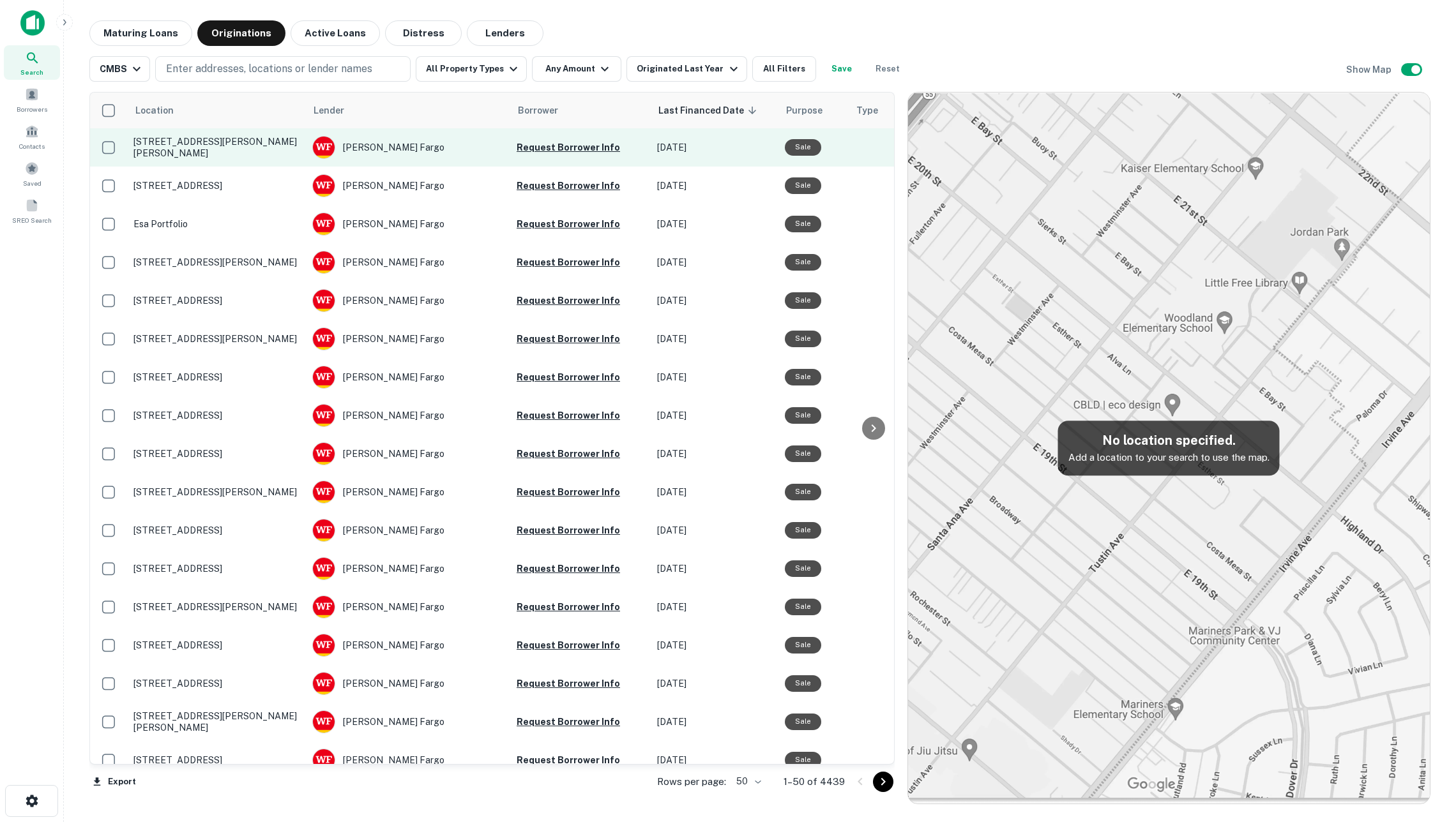
click at [233, 152] on p "[STREET_ADDRESS][PERSON_NAME][PERSON_NAME]" at bounding box center [217, 147] width 166 height 23
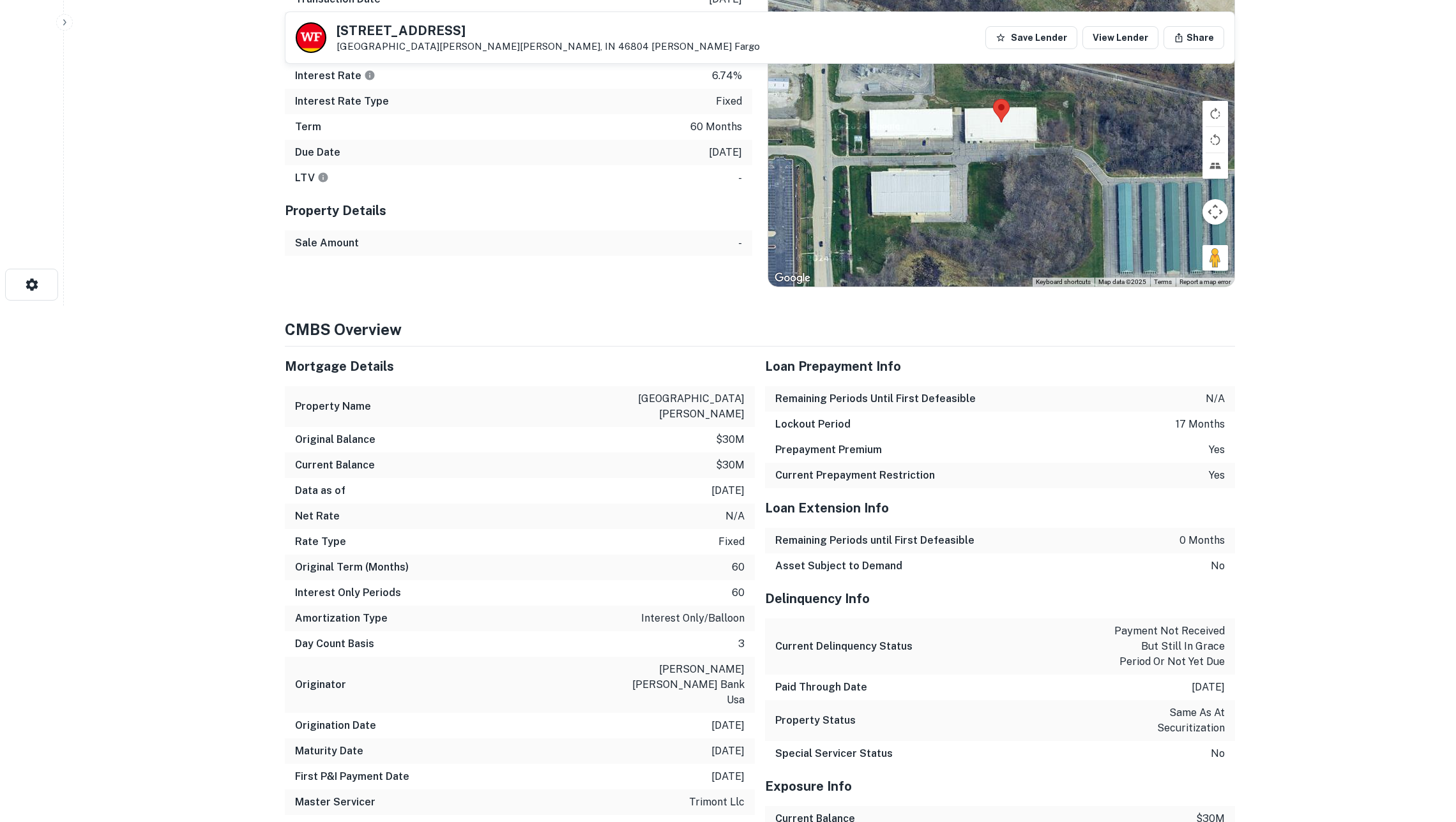
scroll to position [239, 0]
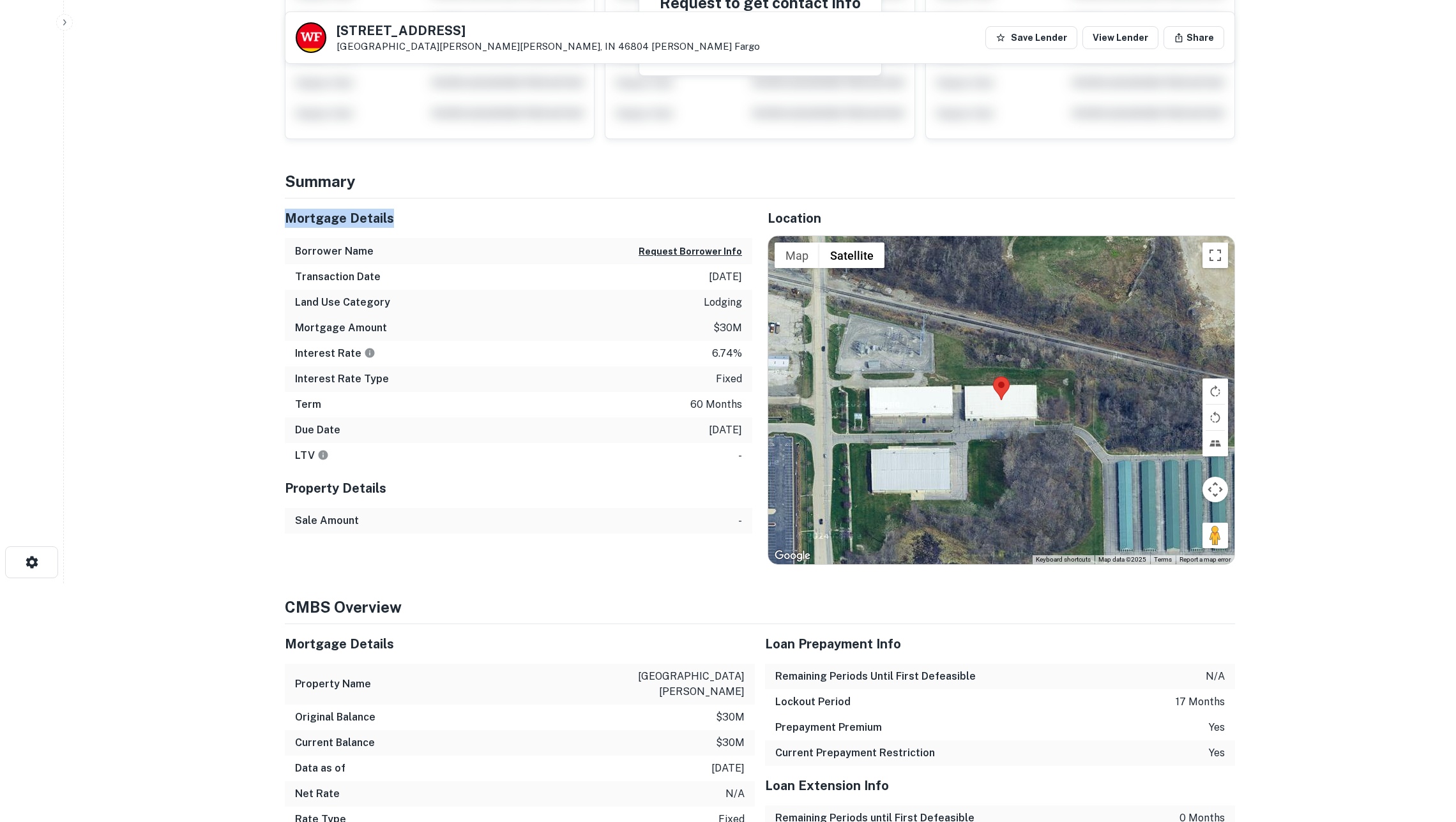
drag, startPoint x: 302, startPoint y: 215, endPoint x: 394, endPoint y: 220, distance: 92.1
click at [394, 220] on main "Back to search [STREET_ADDRESS][PERSON_NAME][PERSON_NAME] [PERSON_NAME] Fargo S…" at bounding box center [760, 172] width 1392 height 822
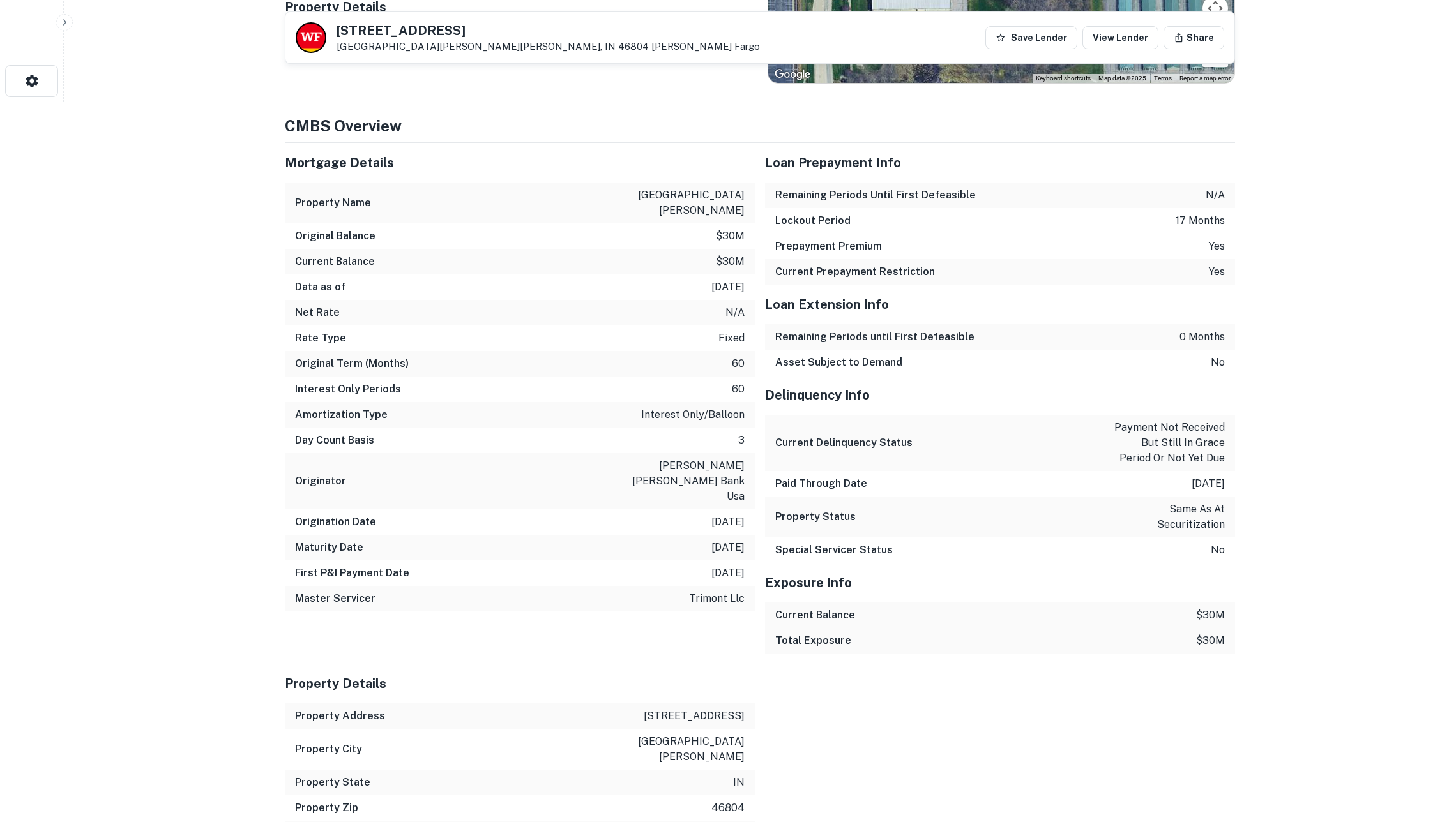
scroll to position [722, 0]
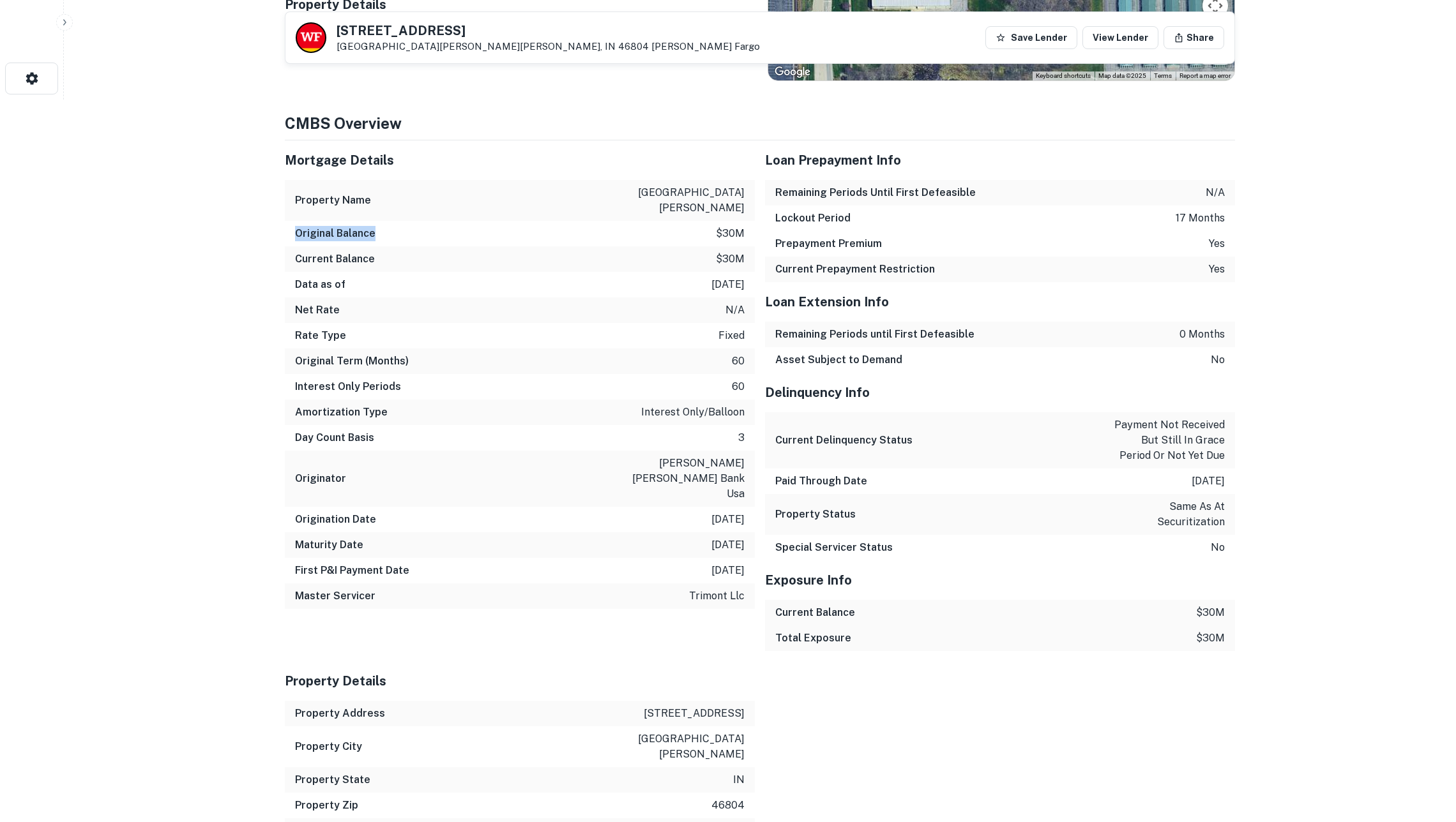
drag, startPoint x: 297, startPoint y: 215, endPoint x: 376, endPoint y: 218, distance: 79.1
click at [376, 221] on div "Original Balance $30m" at bounding box center [520, 233] width 470 height 26
click at [323, 252] on h6 "Current Balance" at bounding box center [335, 259] width 80 height 15
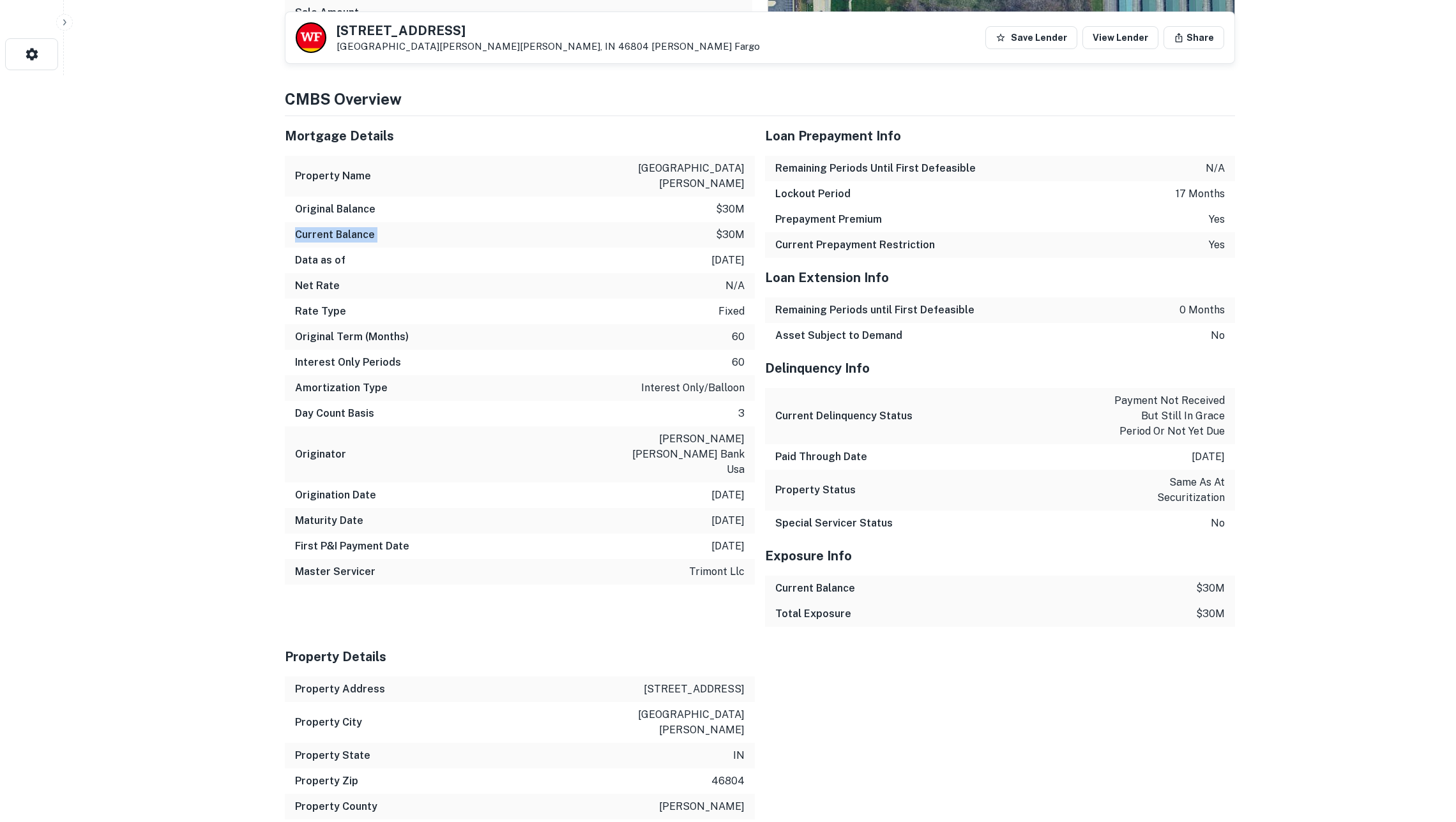
scroll to position [749, 0]
click at [713, 251] on p "[DATE]" at bounding box center [728, 258] width 33 height 15
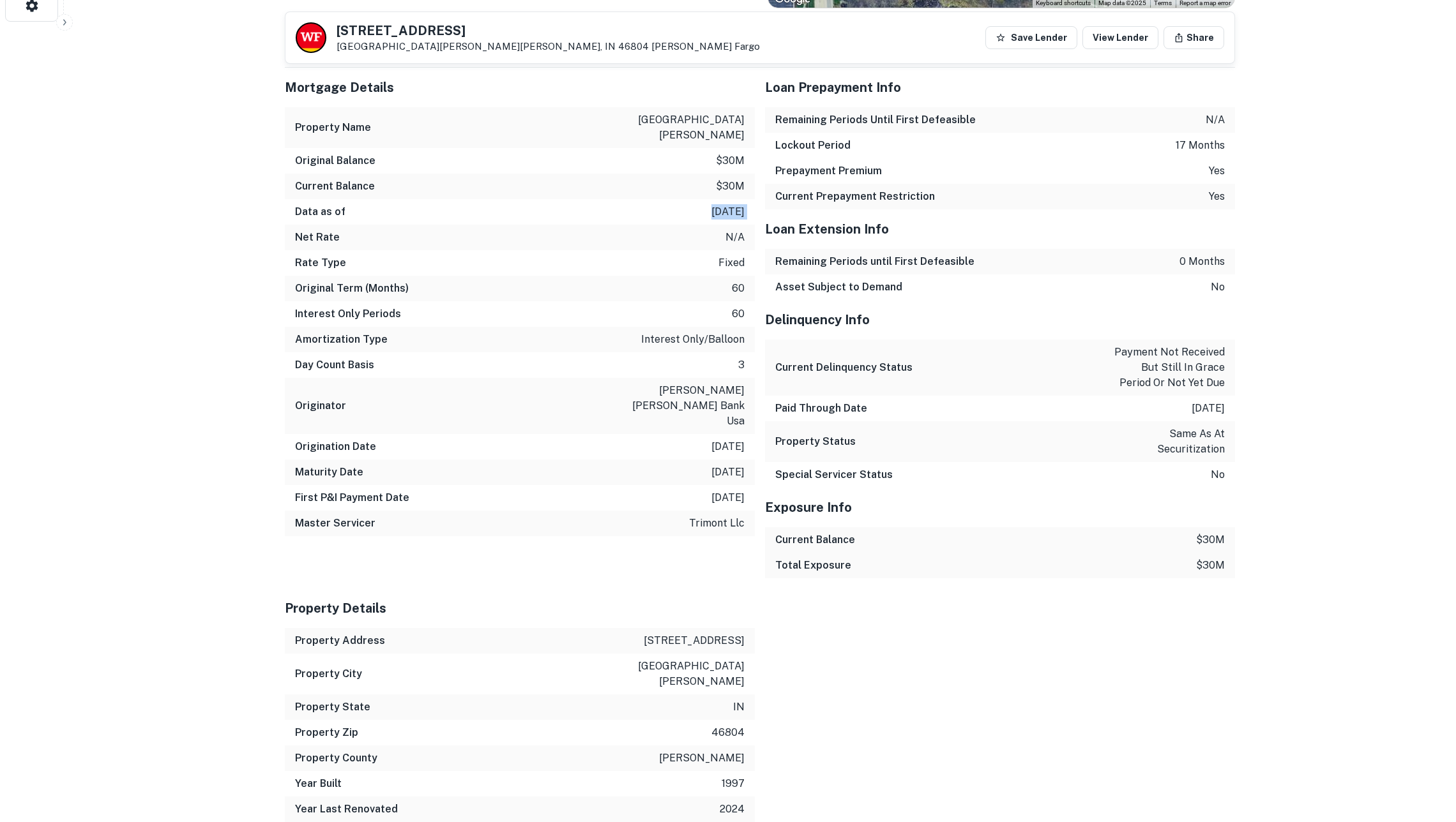
scroll to position [796, 0]
click at [311, 254] on h6 "Rate Type" at bounding box center [321, 261] width 51 height 15
click at [731, 254] on p "fixed" at bounding box center [731, 261] width 26 height 15
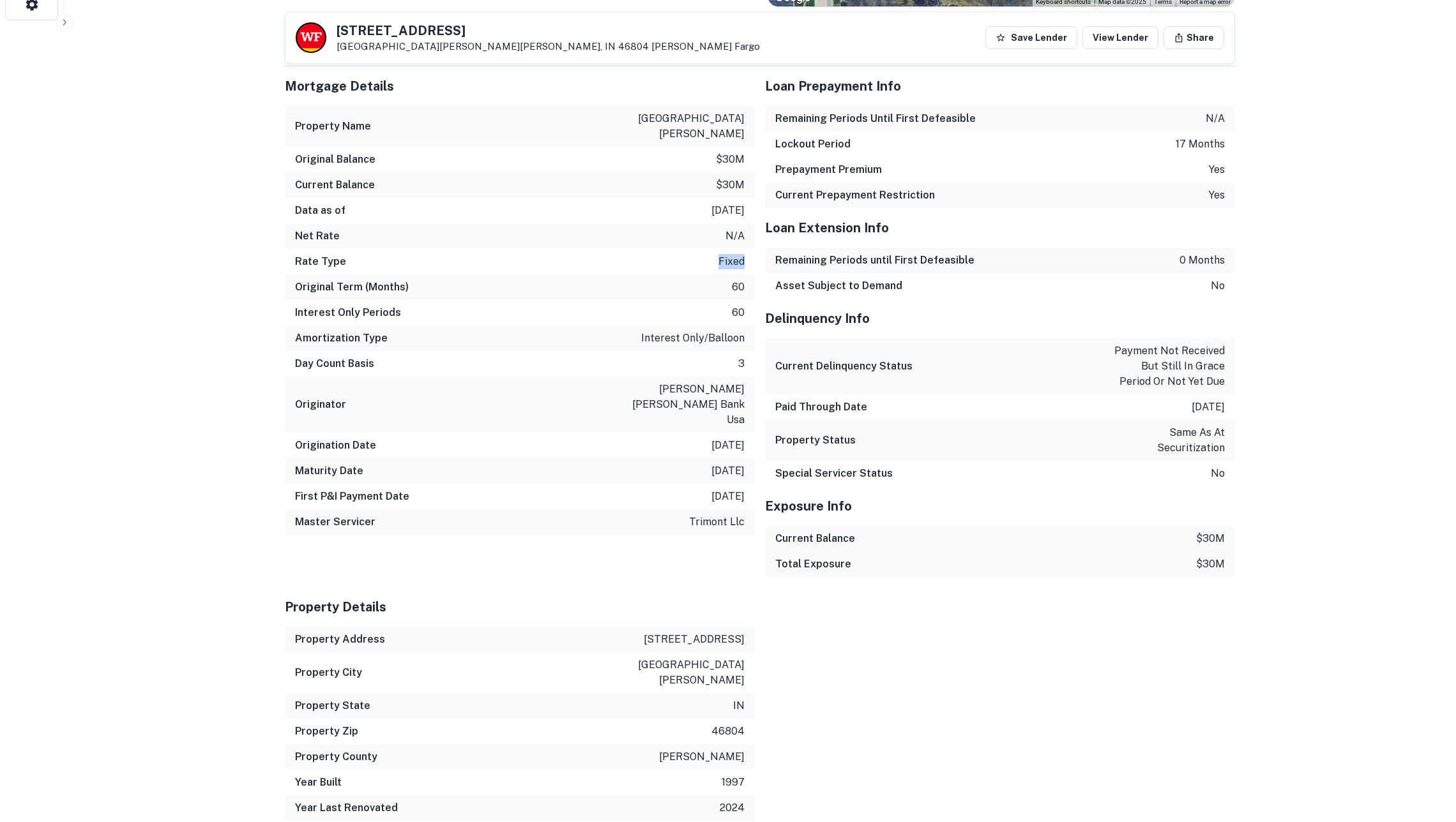
click at [731, 254] on p "fixed" at bounding box center [731, 261] width 26 height 15
click at [729, 274] on div "Original Term (Months) 60" at bounding box center [520, 287] width 470 height 26
click at [737, 305] on p "60" at bounding box center [738, 313] width 12 height 15
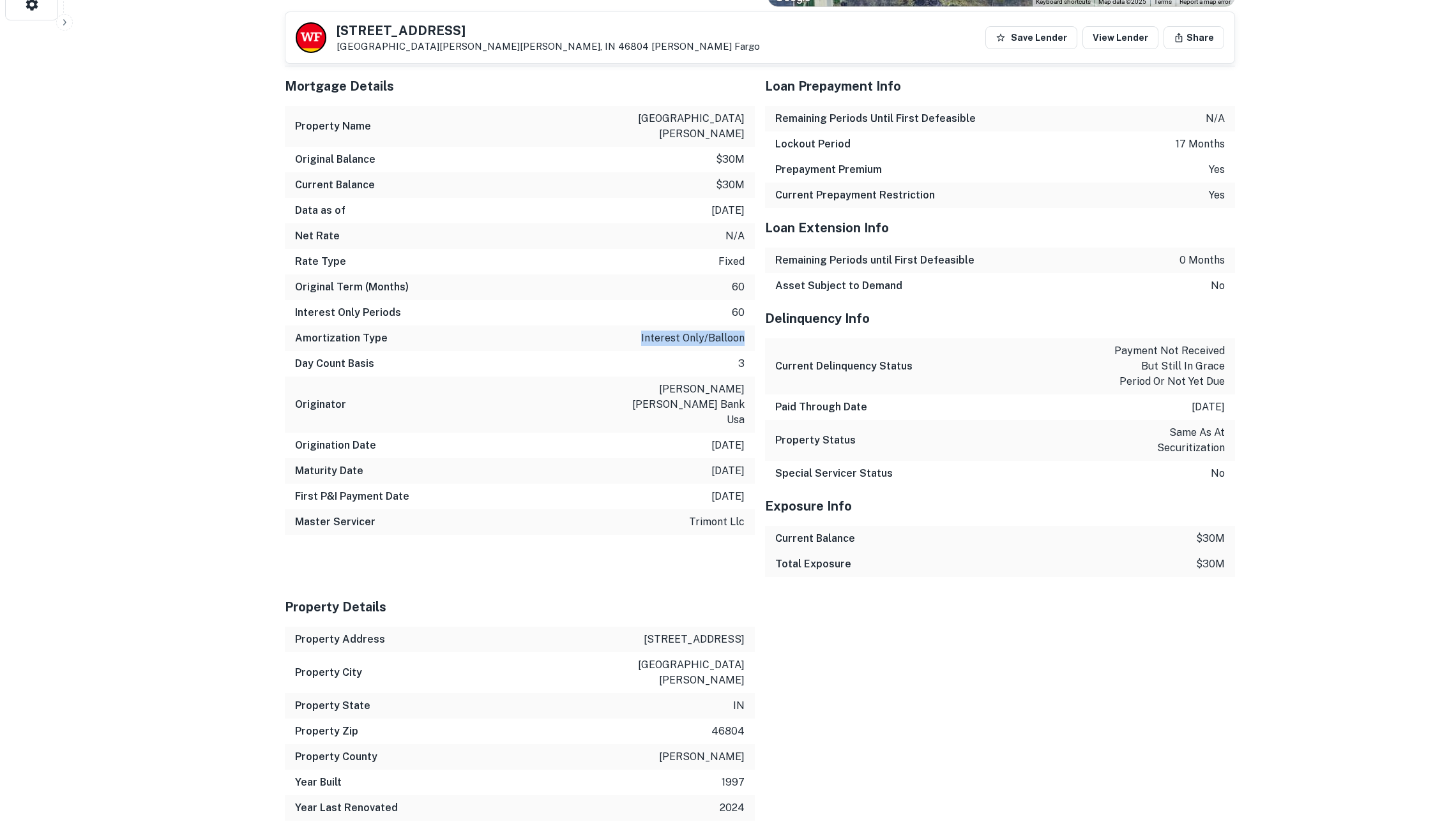
drag, startPoint x: 646, startPoint y: 324, endPoint x: 752, endPoint y: 318, distance: 106.2
click at [752, 326] on div "Amortization Type interest only/balloon" at bounding box center [520, 338] width 470 height 26
drag, startPoint x: 376, startPoint y: 342, endPoint x: 290, endPoint y: 341, distance: 86.0
click at [290, 351] on div "Day Count Basis 3" at bounding box center [520, 363] width 470 height 26
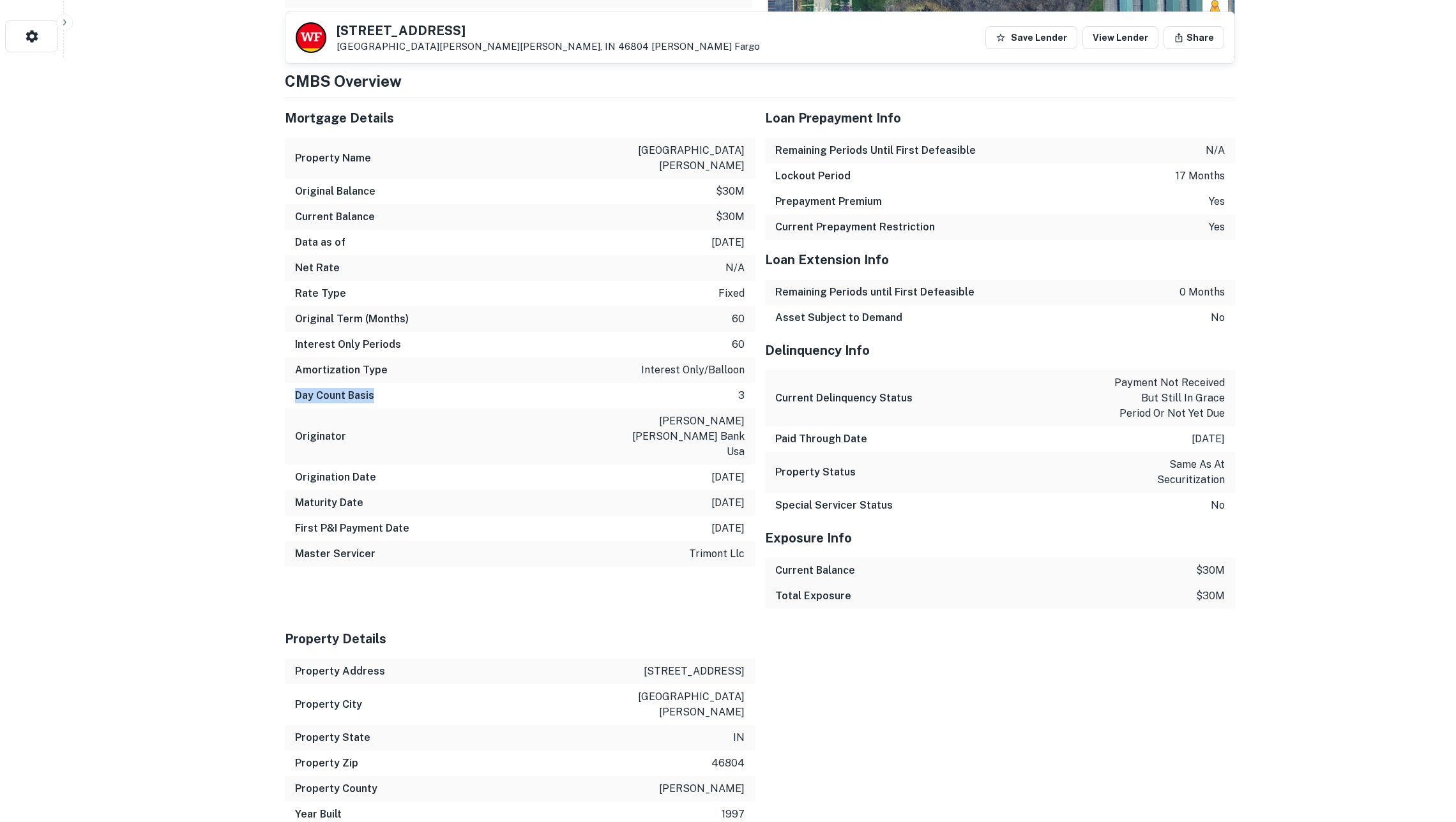
scroll to position [762, 0]
click at [382, 468] on div "Origination Date [DATE]" at bounding box center [520, 480] width 470 height 26
click at [379, 492] on div "Maturity Date [DATE]" at bounding box center [520, 505] width 470 height 26
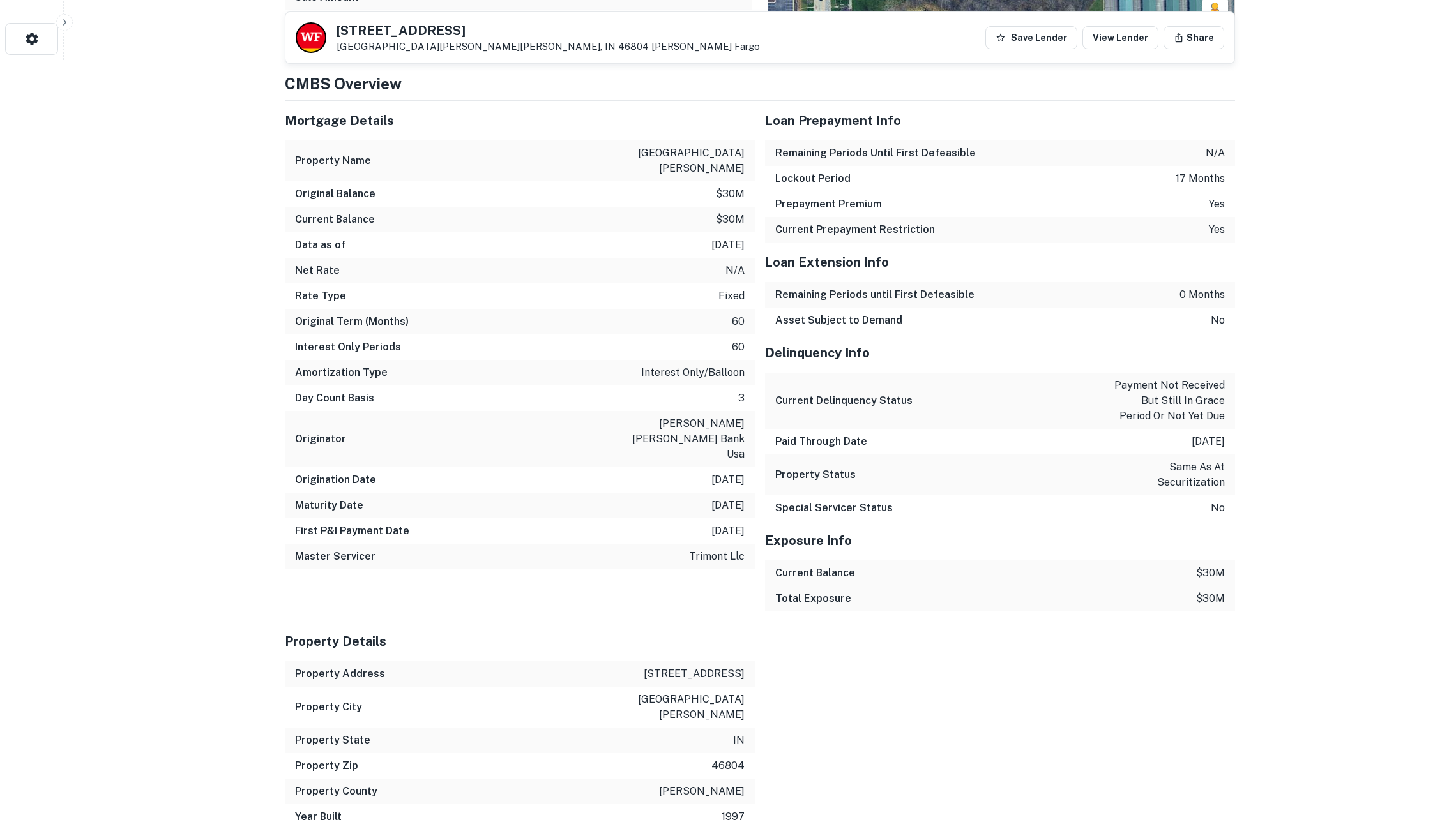
click at [372, 523] on h6 "First P&I Payment Date" at bounding box center [352, 531] width 115 height 15
click at [327, 523] on h6 "First P&I Payment Date" at bounding box center [352, 531] width 115 height 15
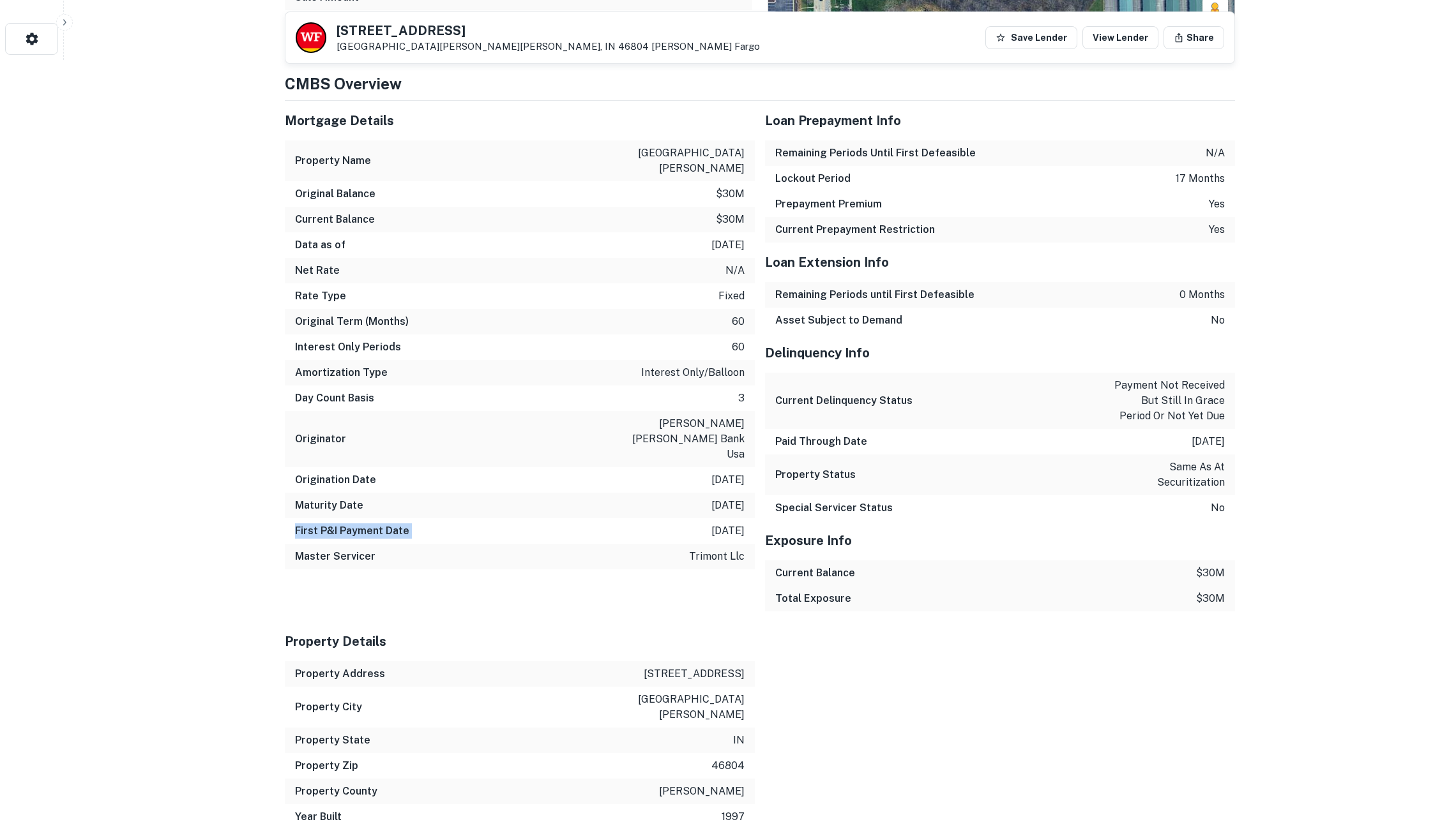
click at [327, 523] on h6 "First P&I Payment Date" at bounding box center [352, 531] width 115 height 15
click at [711, 523] on p "[DATE]" at bounding box center [728, 531] width 33 height 15
click at [703, 549] on p "trimont llc" at bounding box center [717, 556] width 56 height 15
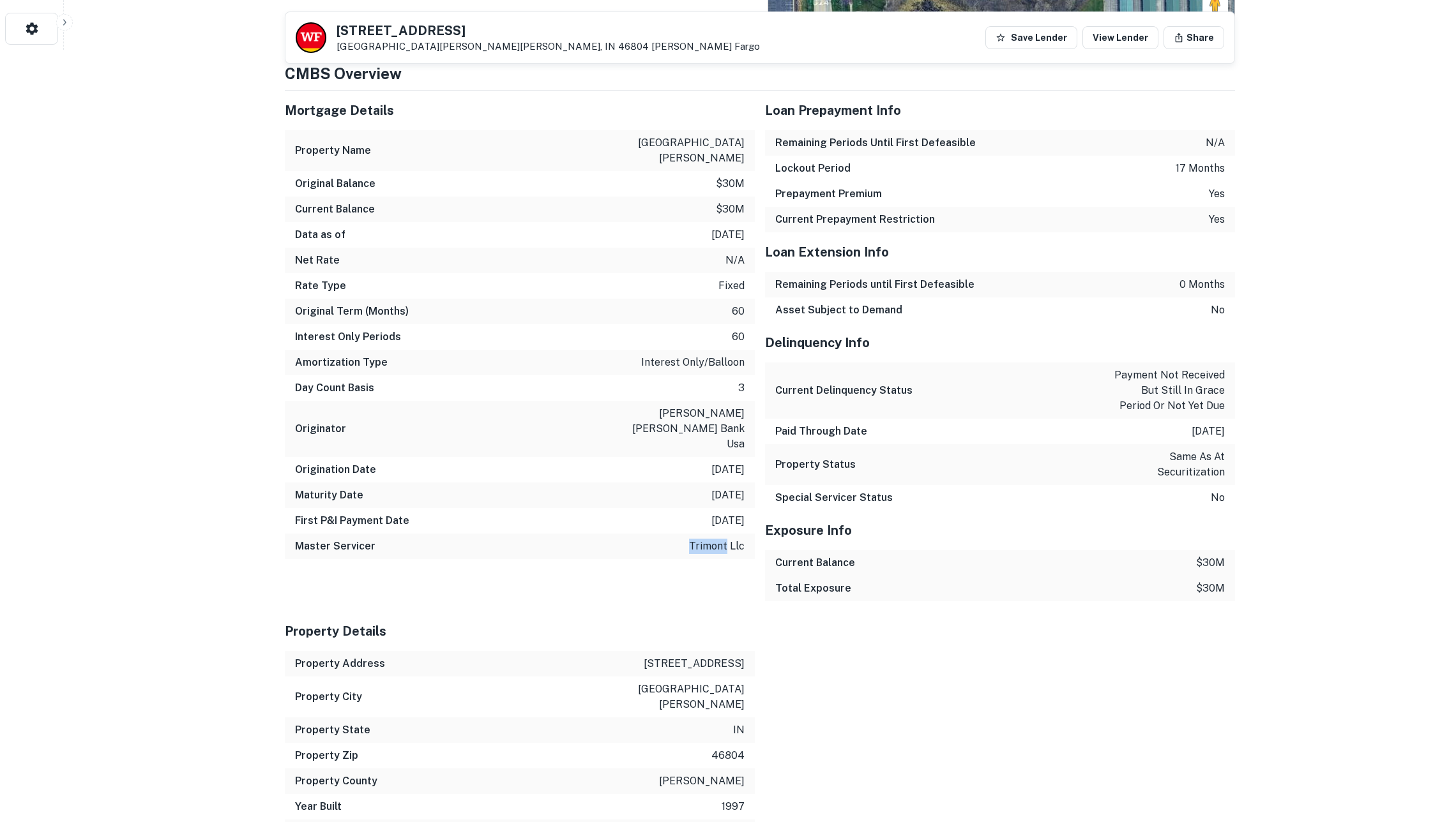
scroll to position [774, 0]
drag, startPoint x: 767, startPoint y: 156, endPoint x: 850, endPoint y: 161, distance: 83.2
click at [849, 161] on div "Lockout Period 17 months" at bounding box center [1000, 167] width 470 height 26
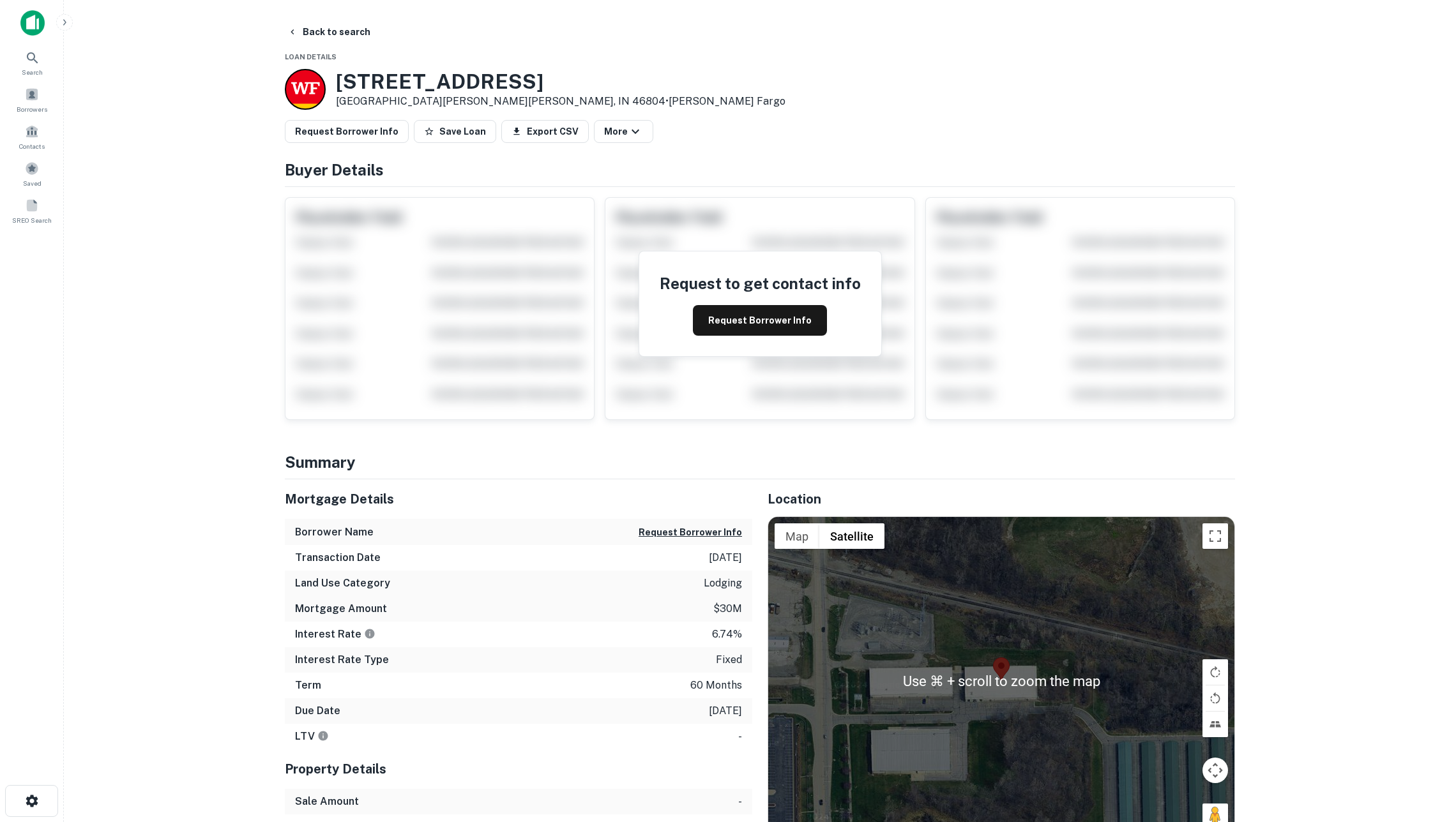
scroll to position [0, 0]
click at [335, 29] on button "Back to search" at bounding box center [328, 32] width 93 height 23
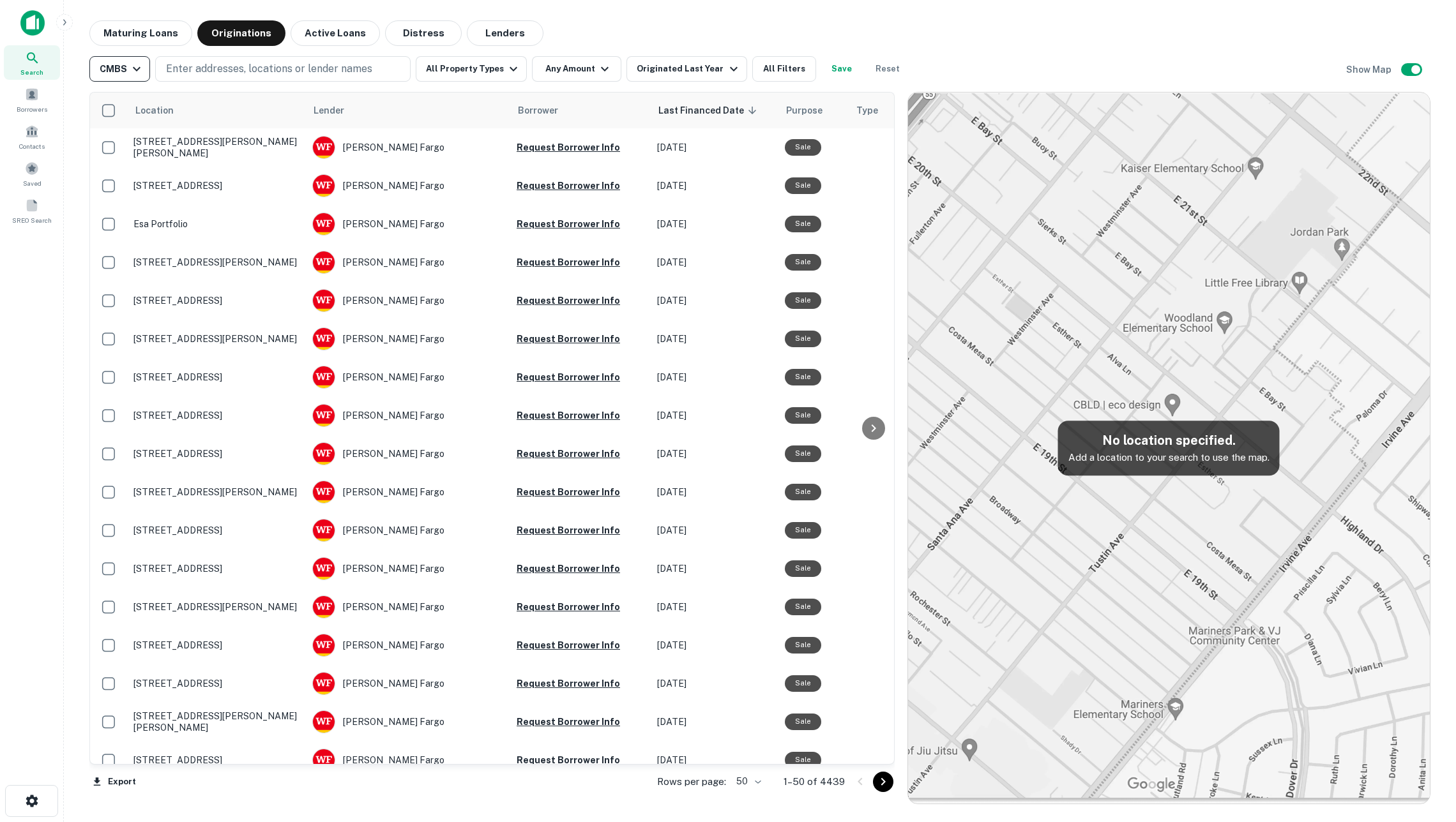
click at [128, 70] on div "CMBS" at bounding box center [122, 68] width 45 height 15
click at [108, 159] on div "GSE" at bounding box center [123, 164] width 95 height 15
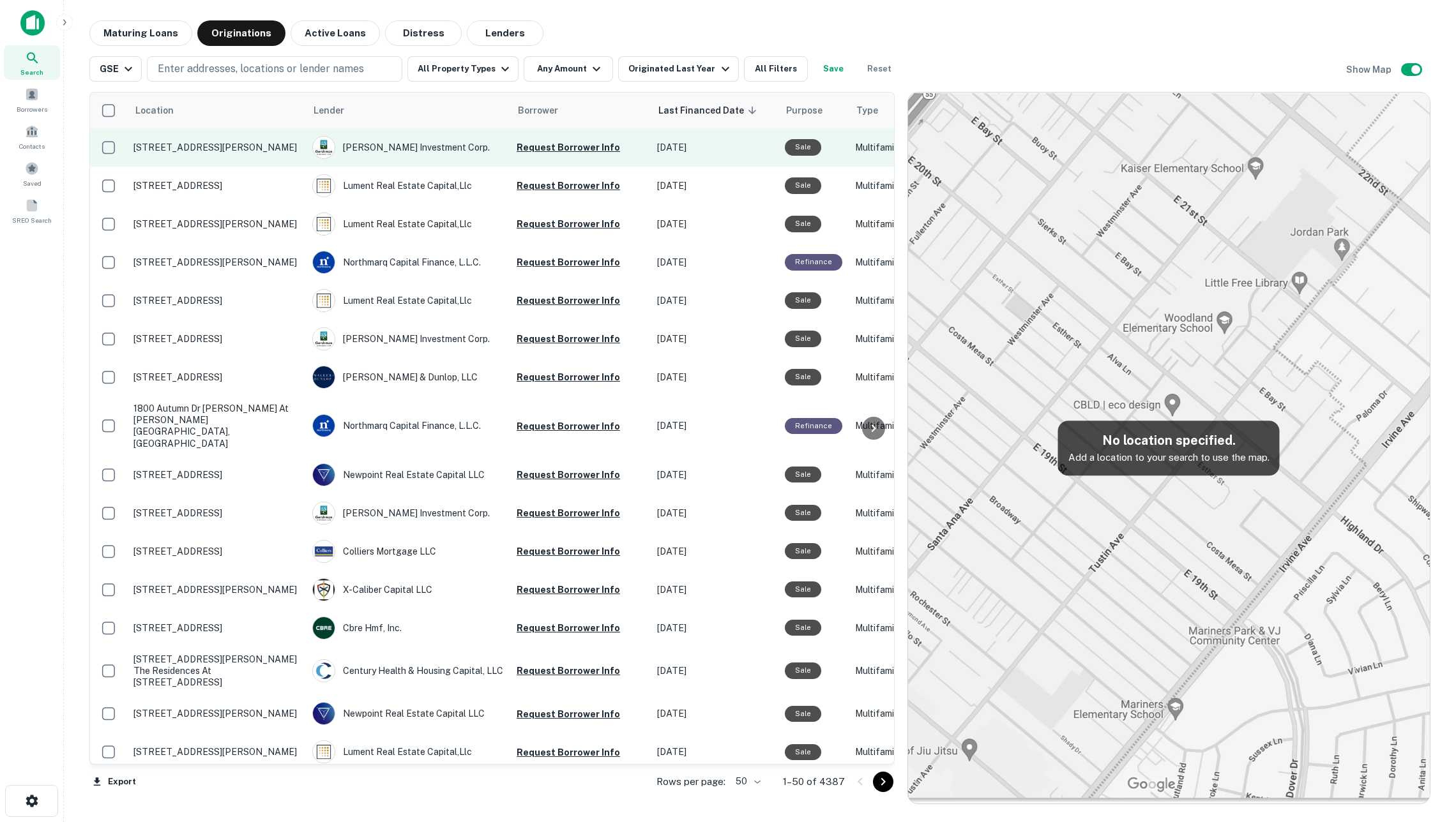
click at [209, 150] on p "[STREET_ADDRESS][PERSON_NAME]" at bounding box center [217, 148] width 166 height 12
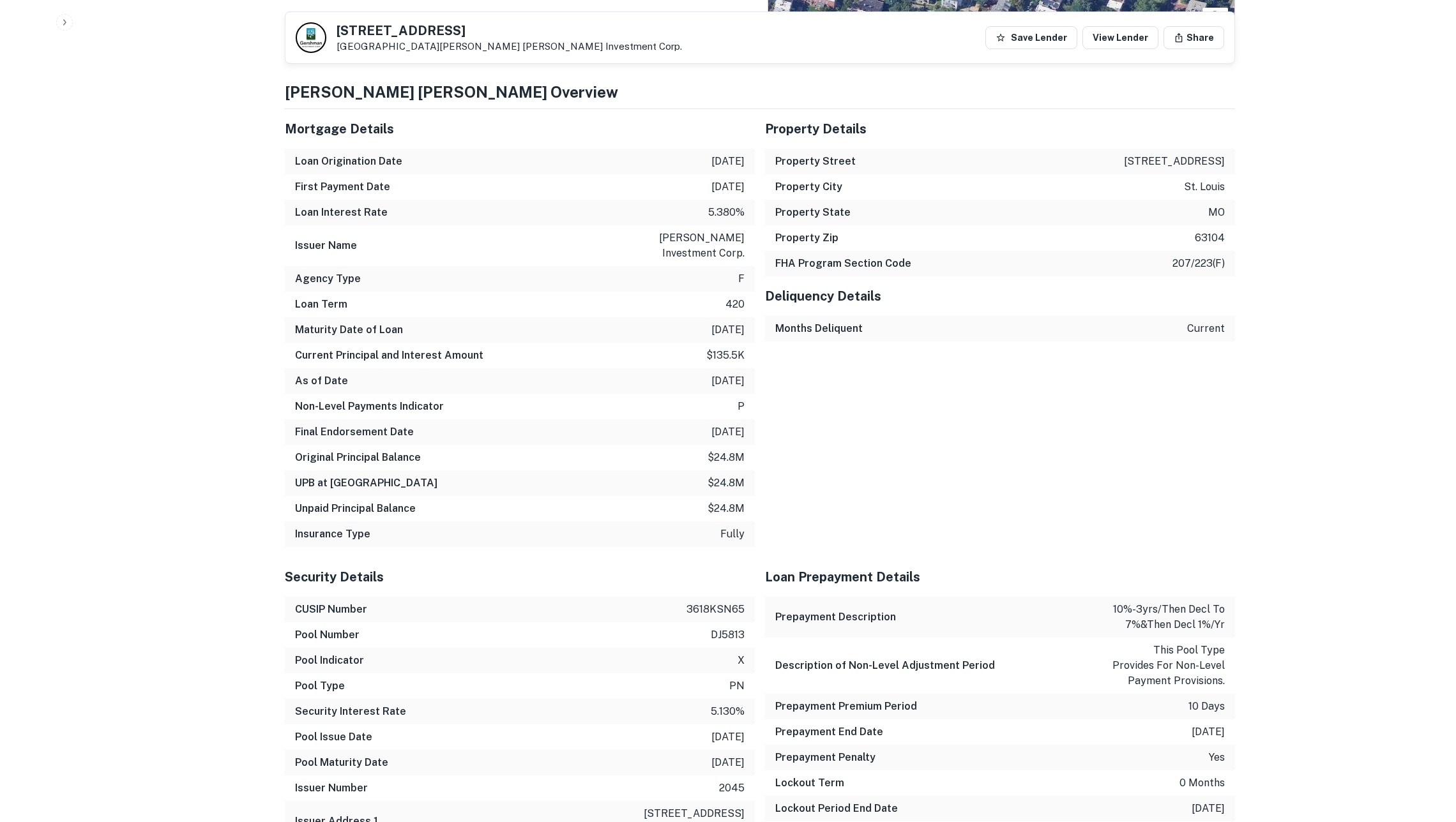
scroll to position [1035, 0]
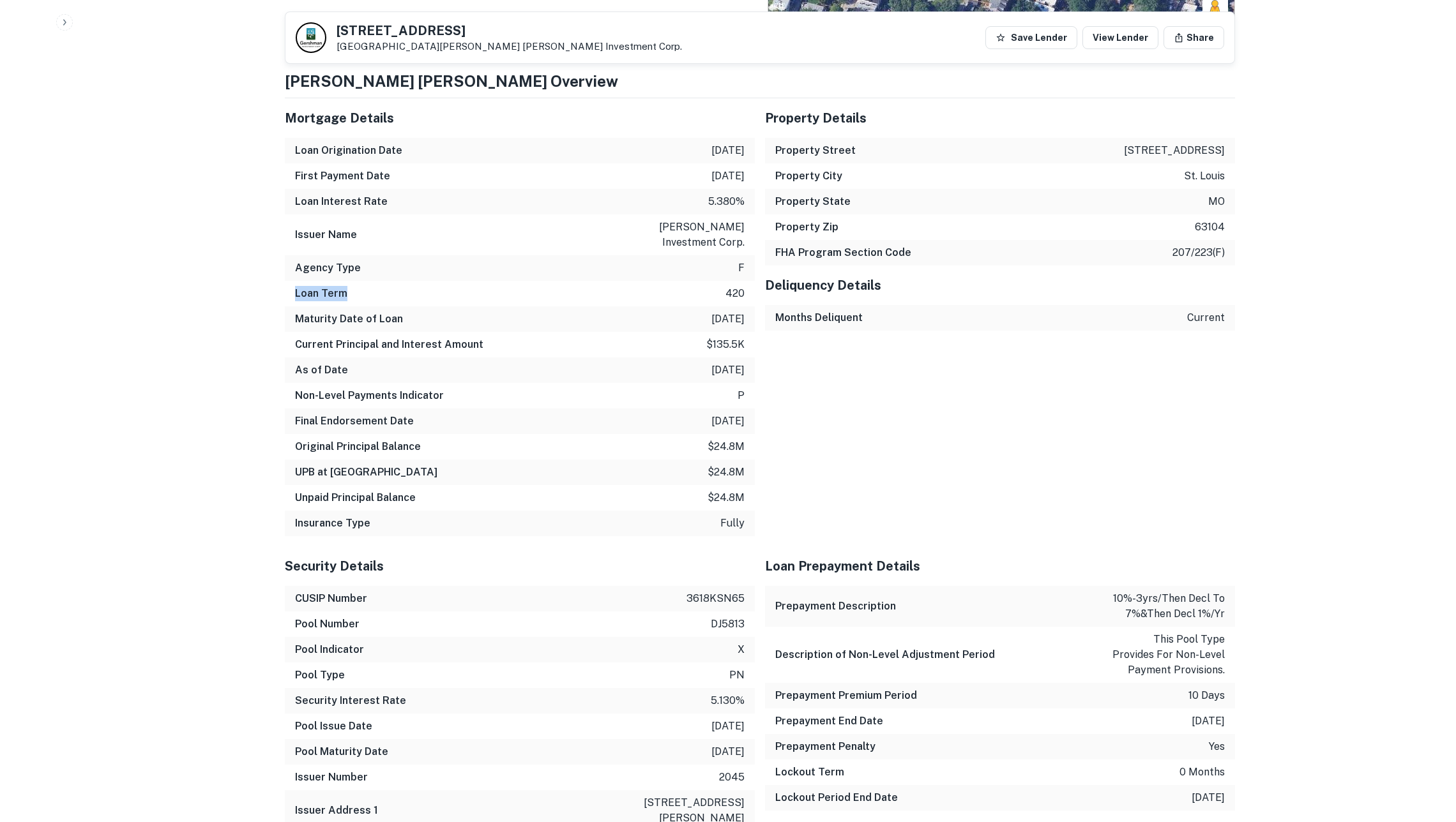
drag, startPoint x: 291, startPoint y: 305, endPoint x: 351, endPoint y: 308, distance: 60.1
click at [351, 306] on div "Loan Term 420" at bounding box center [520, 294] width 470 height 26
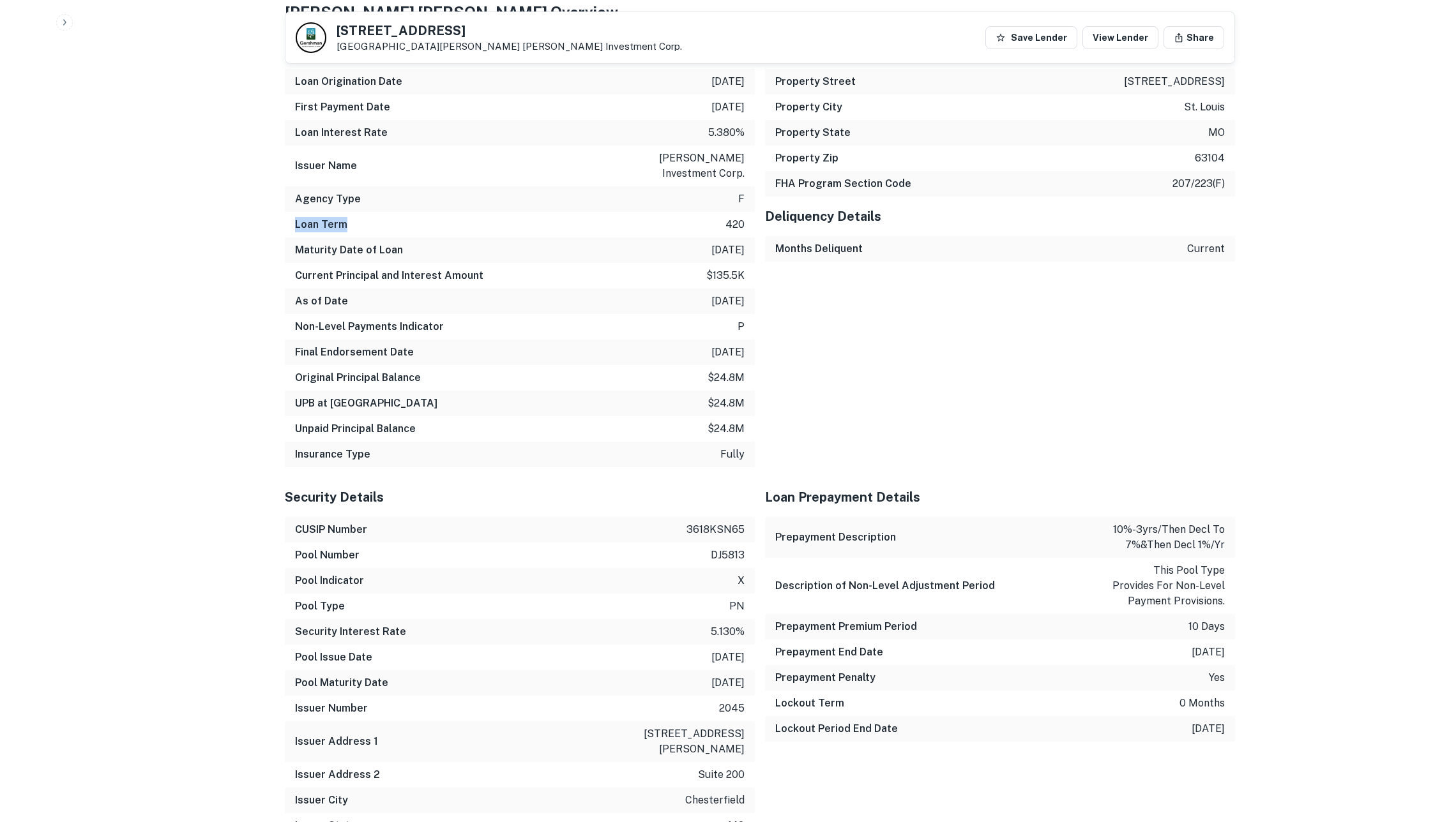
scroll to position [1105, 0]
click at [333, 283] on h6 "Current Principal and Interest Amount" at bounding box center [389, 274] width 189 height 15
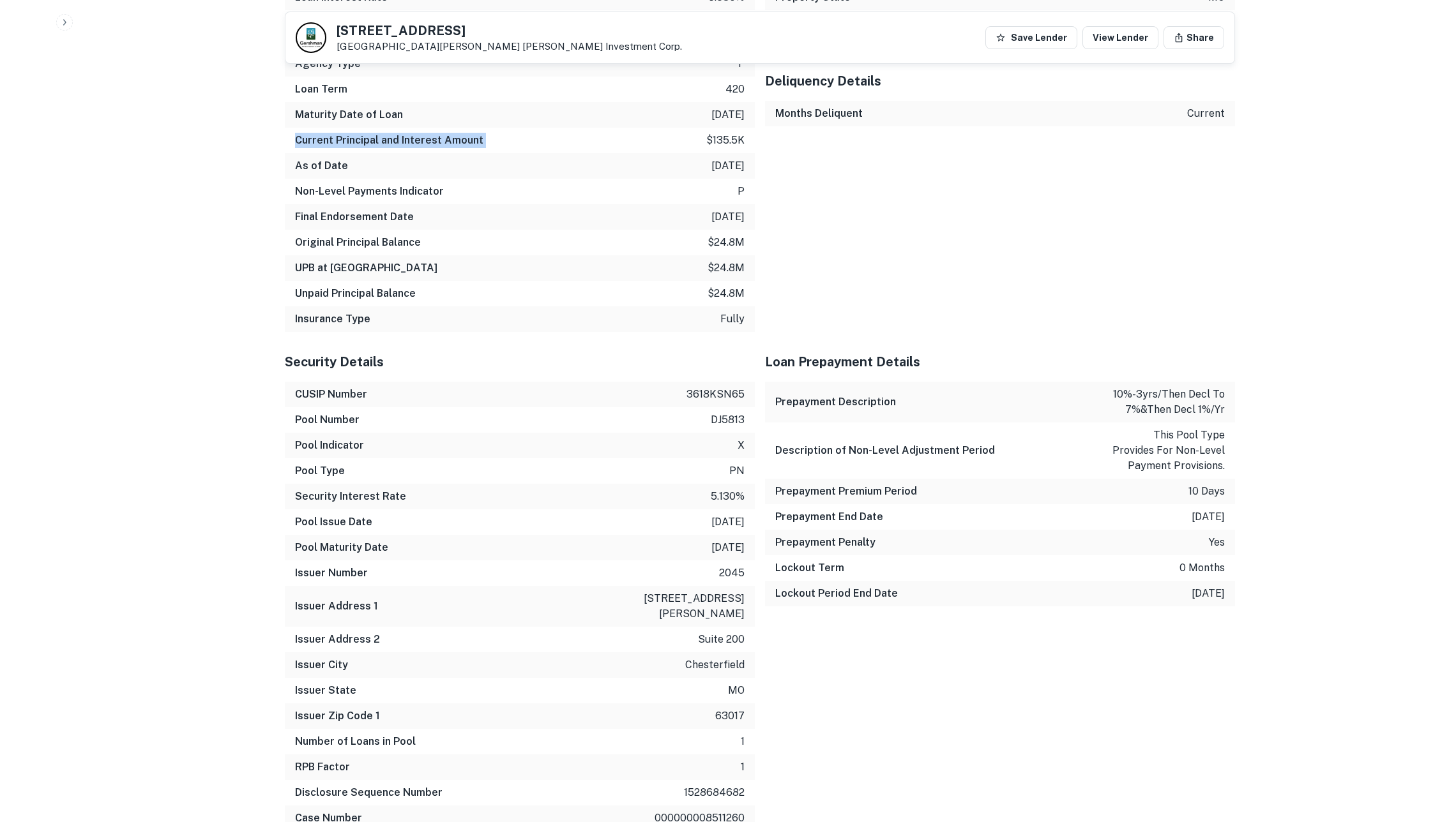
scroll to position [1265, 0]
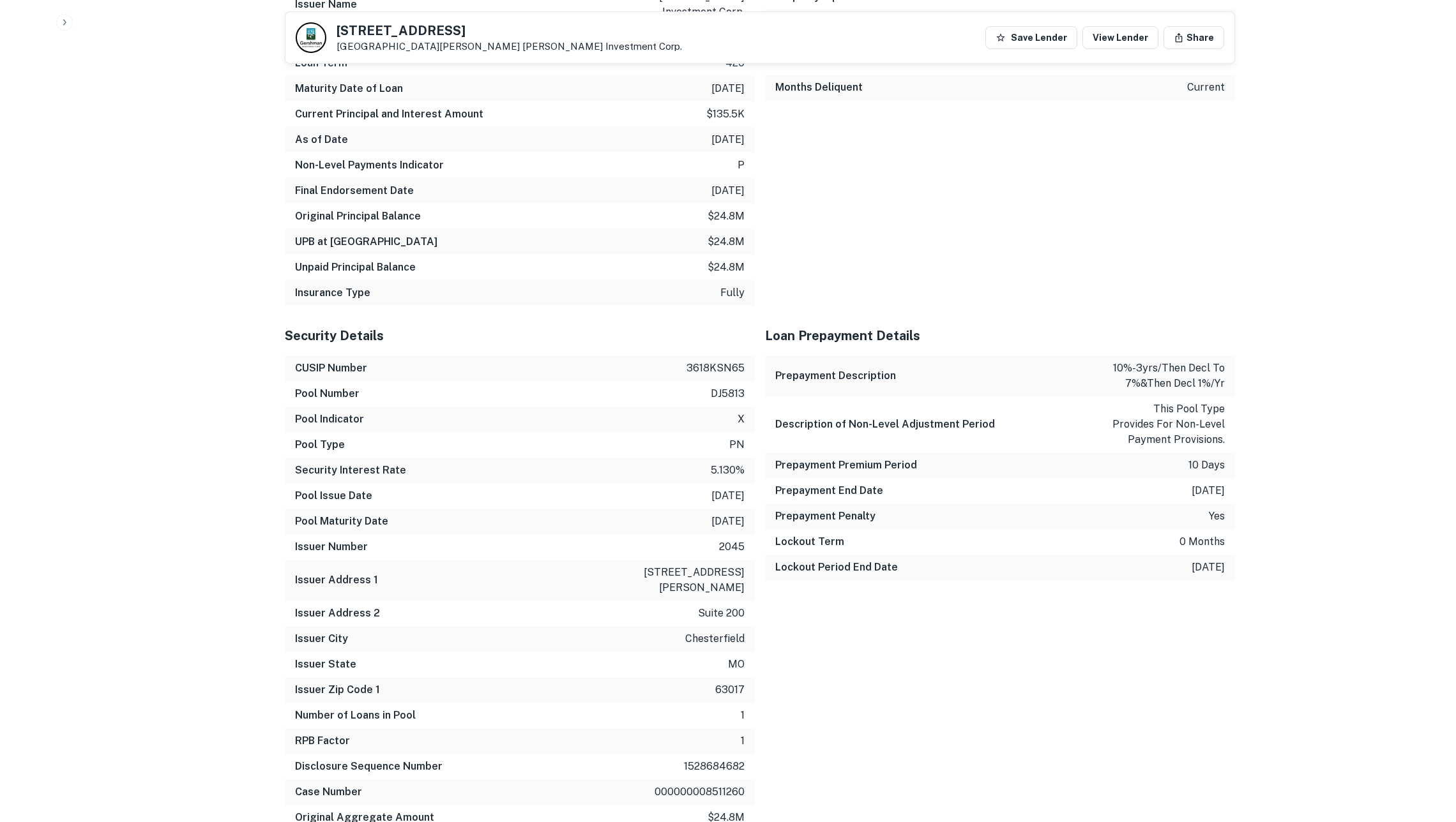
click at [345, 301] on h6 "Insurance Type" at bounding box center [333, 293] width 76 height 15
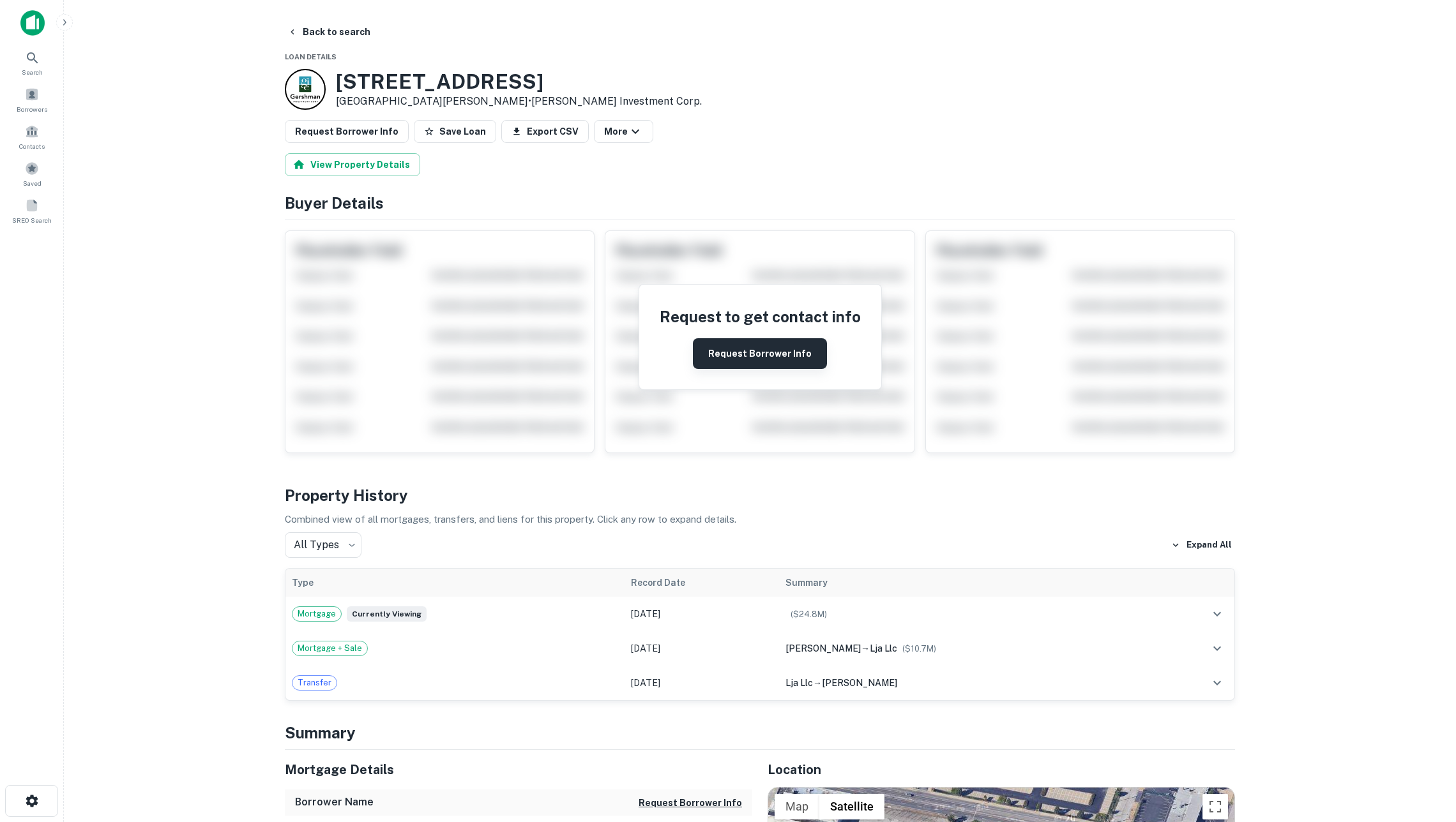
scroll to position [0, 0]
click at [460, 620] on div "Mortgage Currently viewing" at bounding box center [454, 614] width 326 height 15
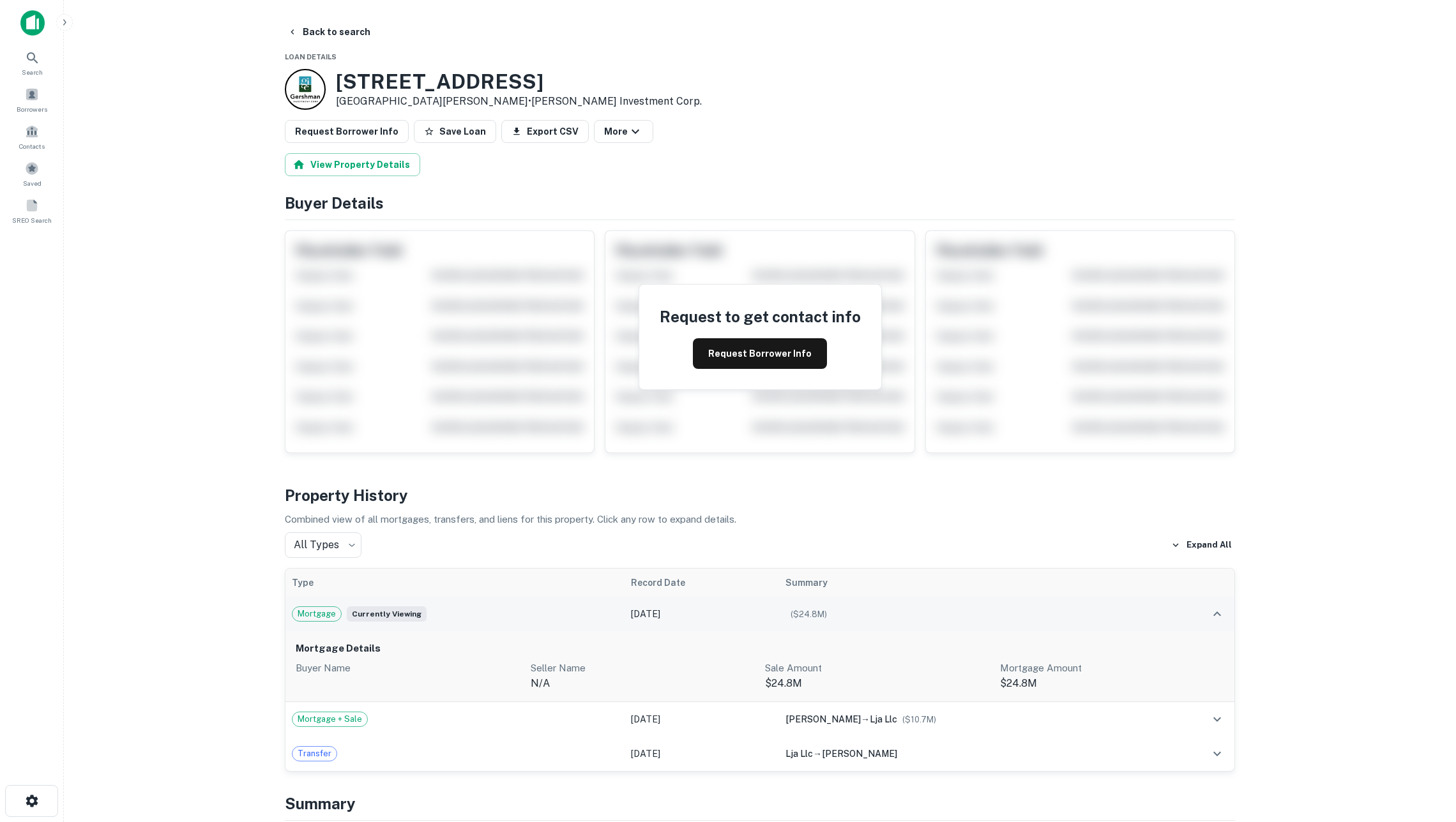
click at [460, 620] on div "Mortgage Currently viewing" at bounding box center [454, 614] width 326 height 15
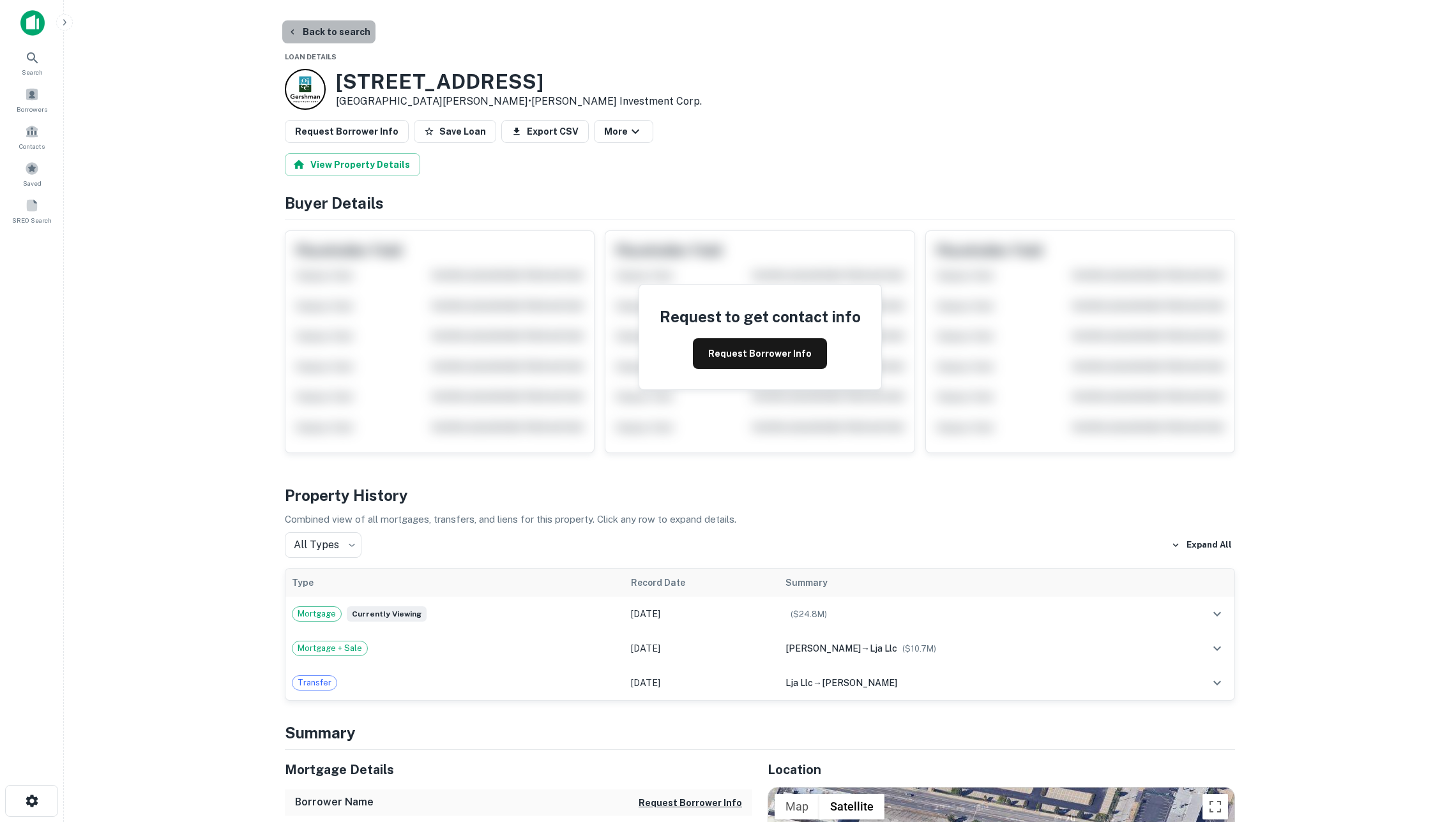
click at [330, 33] on button "Back to search" at bounding box center [328, 32] width 93 height 23
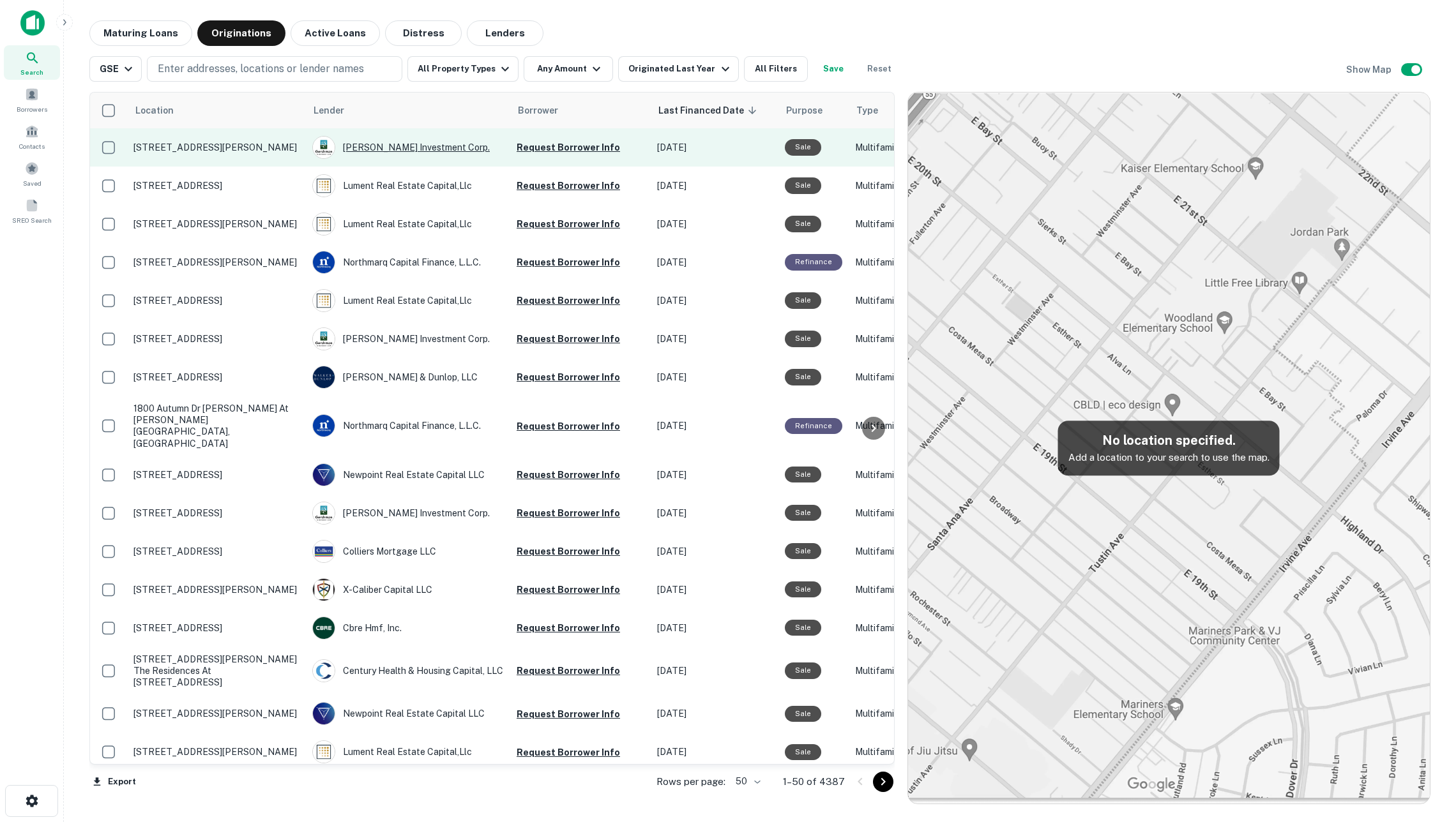
click at [378, 147] on div "[PERSON_NAME] Investment Corp." at bounding box center [408, 147] width 192 height 23
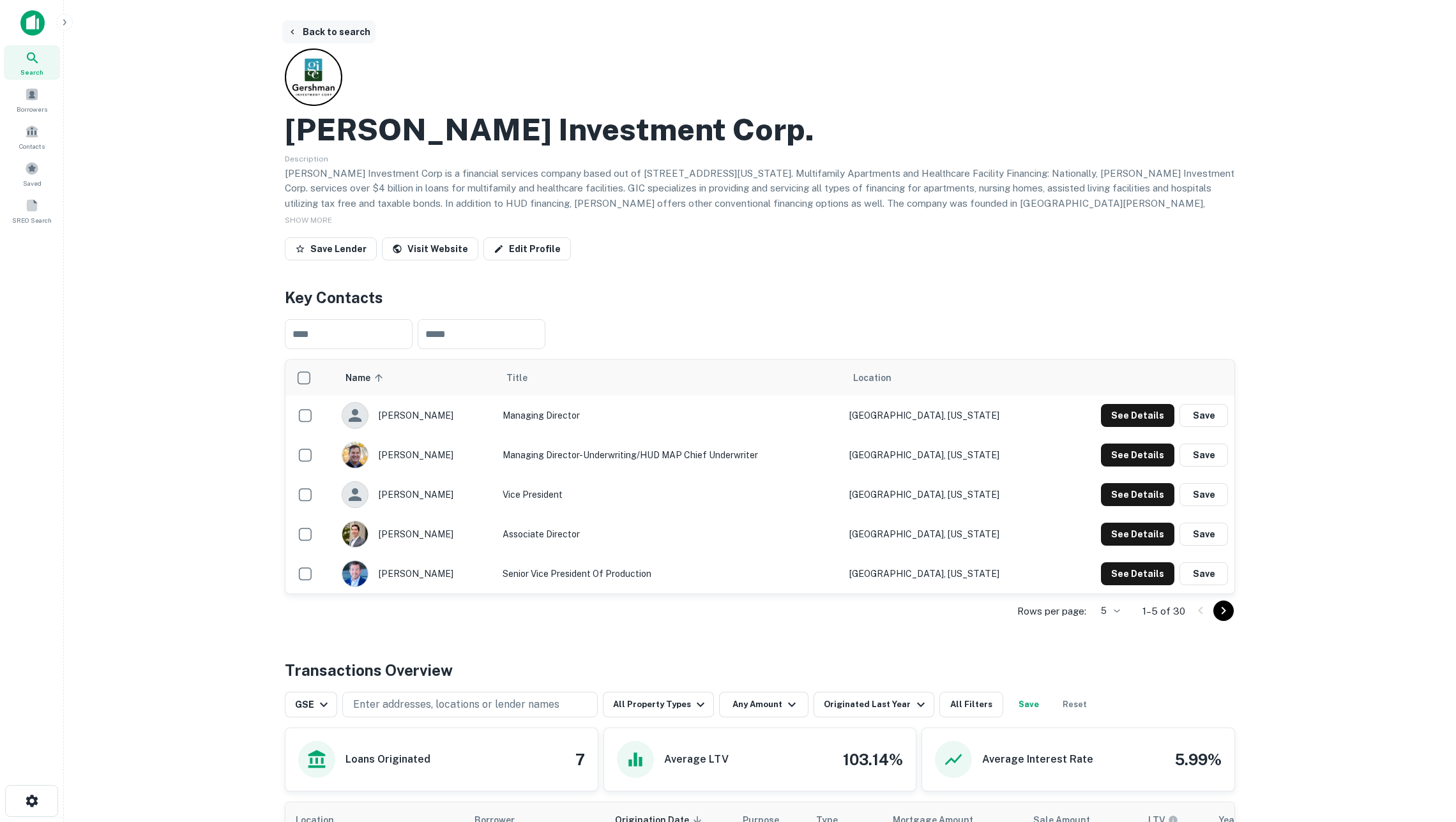
click at [341, 37] on button "Back to search" at bounding box center [328, 32] width 93 height 23
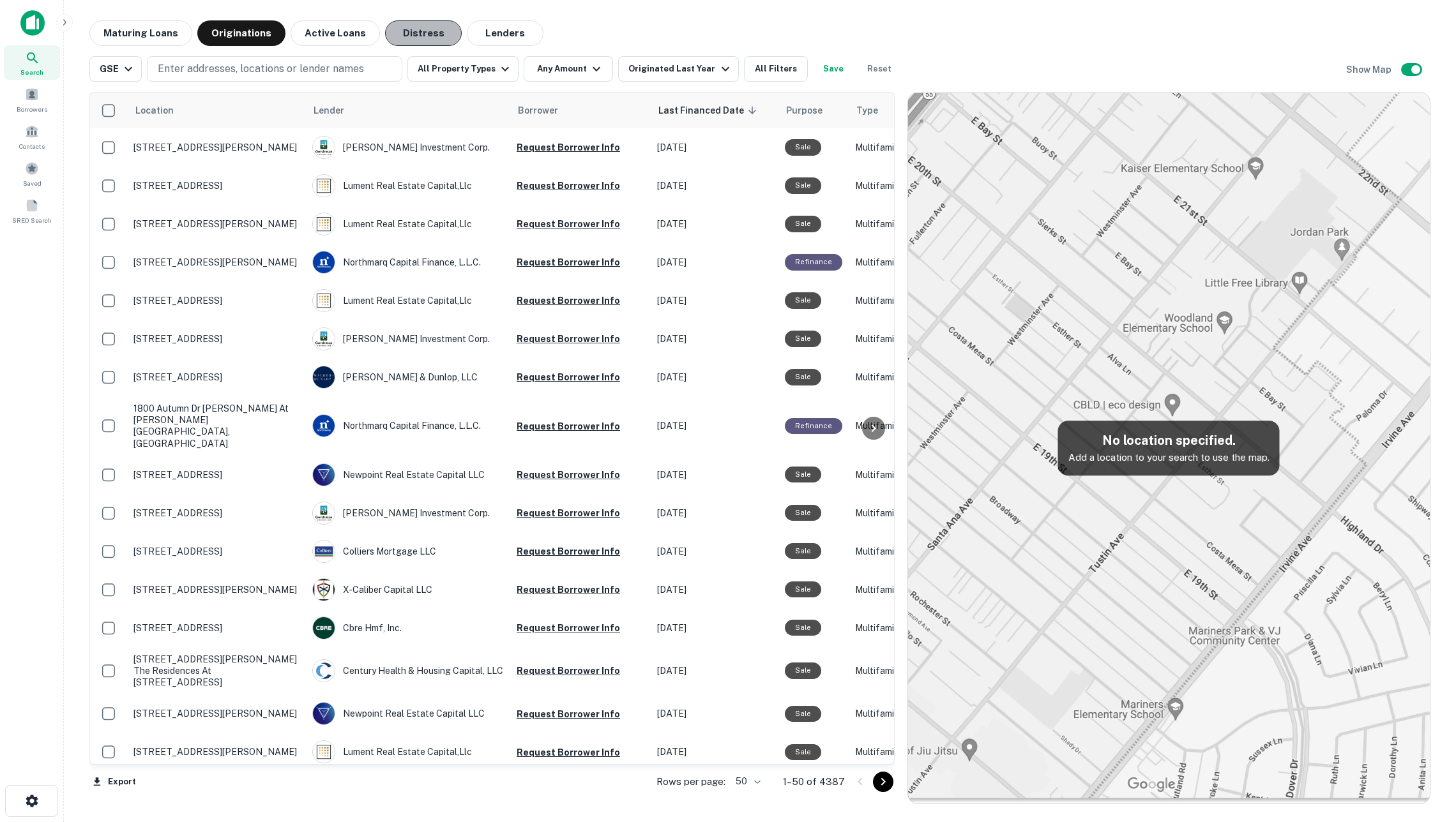
click at [412, 29] on button "Distress" at bounding box center [423, 33] width 76 height 26
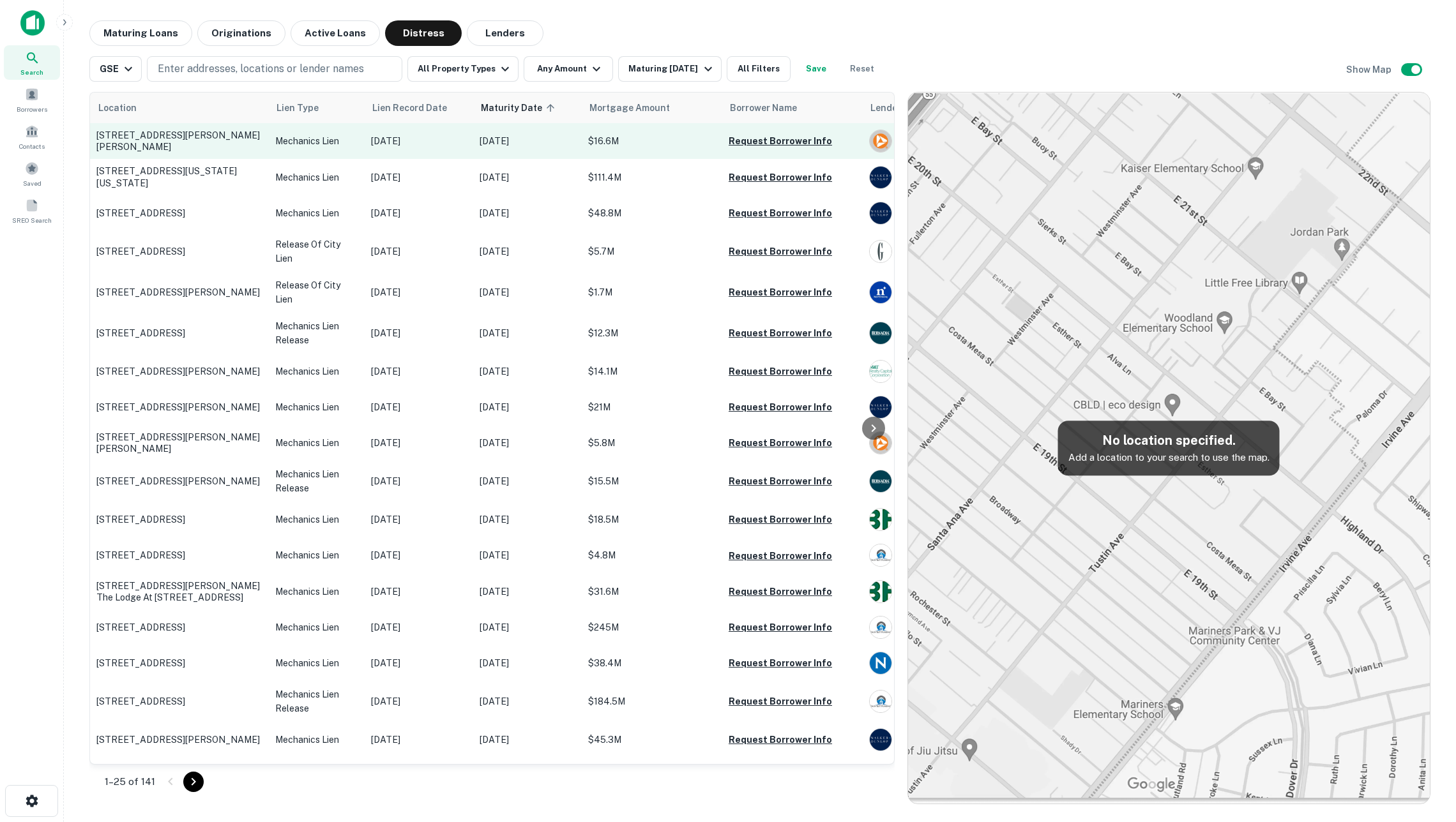
click at [300, 148] on p "Mechanics Lien" at bounding box center [316, 141] width 83 height 14
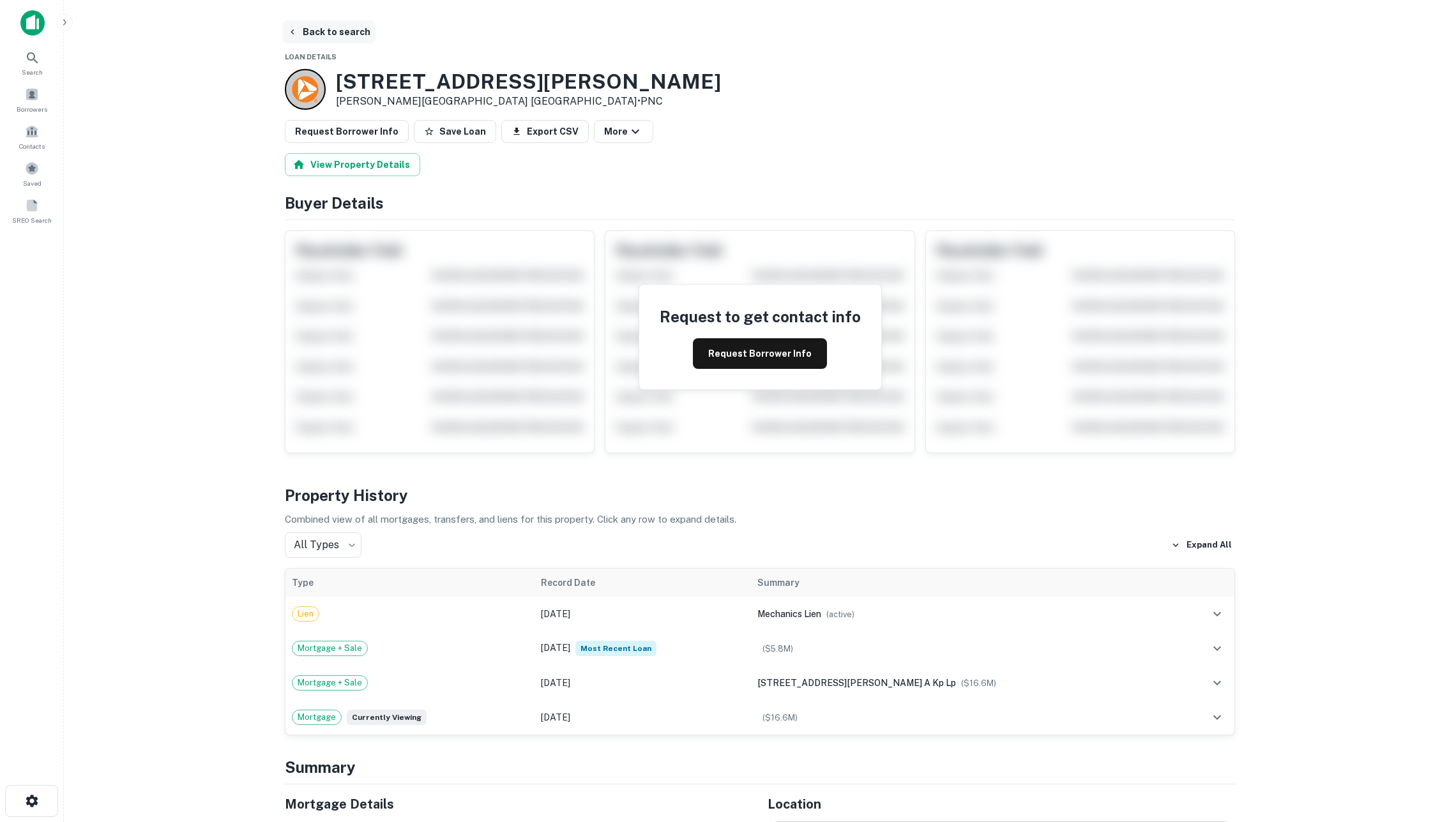
click at [349, 26] on button "Back to search" at bounding box center [328, 32] width 93 height 23
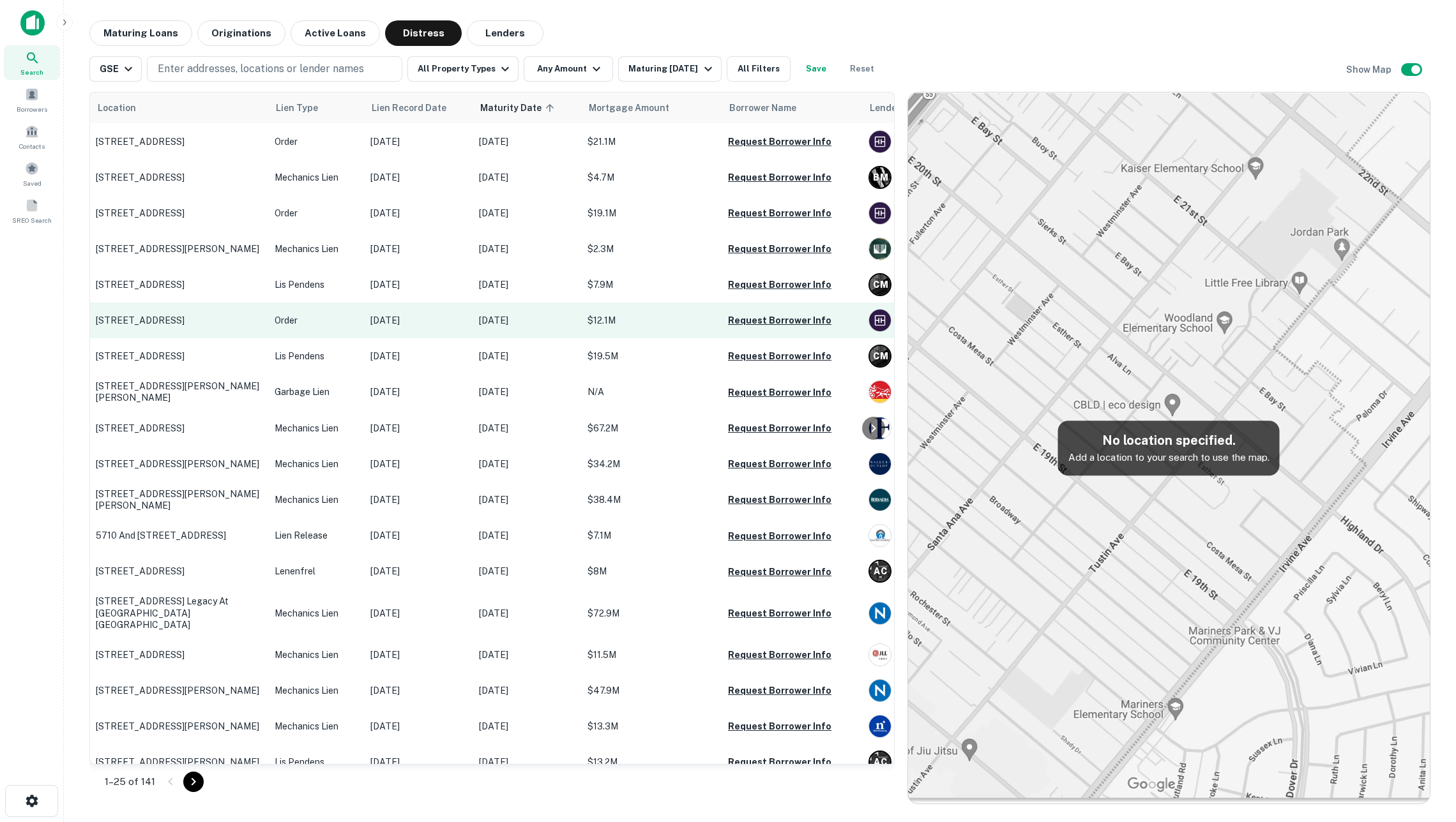
scroll to position [993, 1]
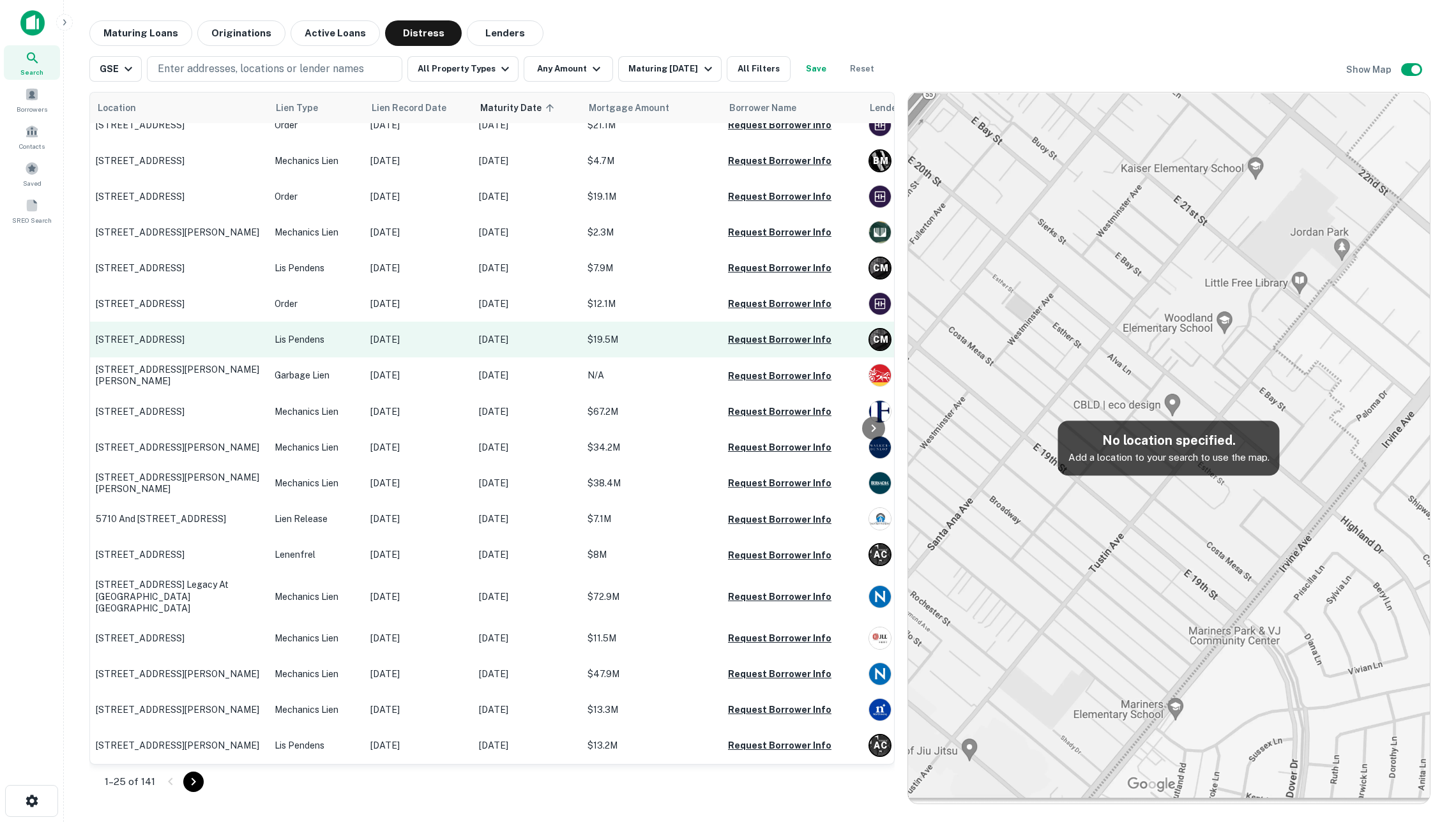
click at [307, 346] on p "Lis Pendens" at bounding box center [316, 339] width 83 height 14
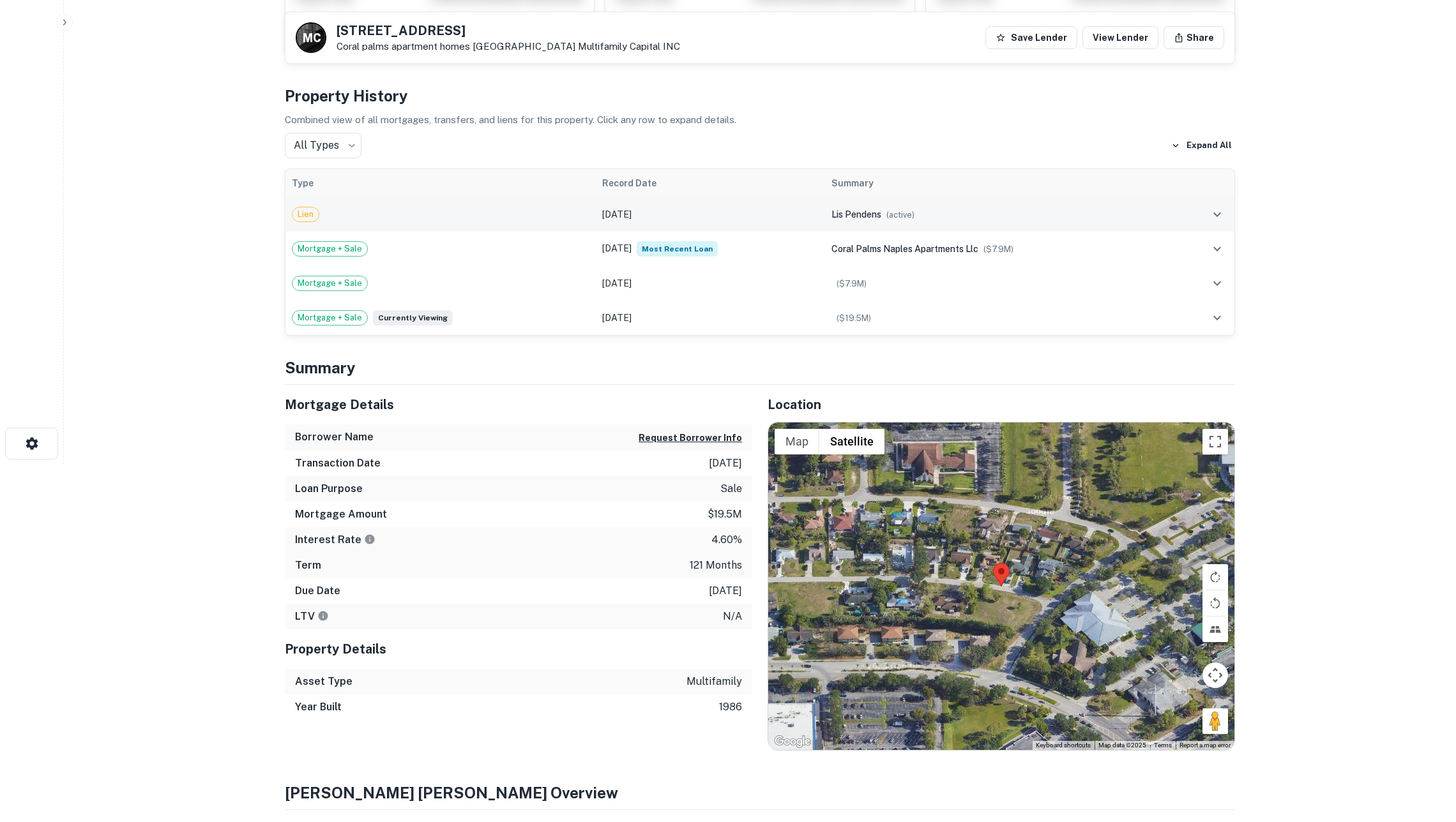
scroll to position [355, 0]
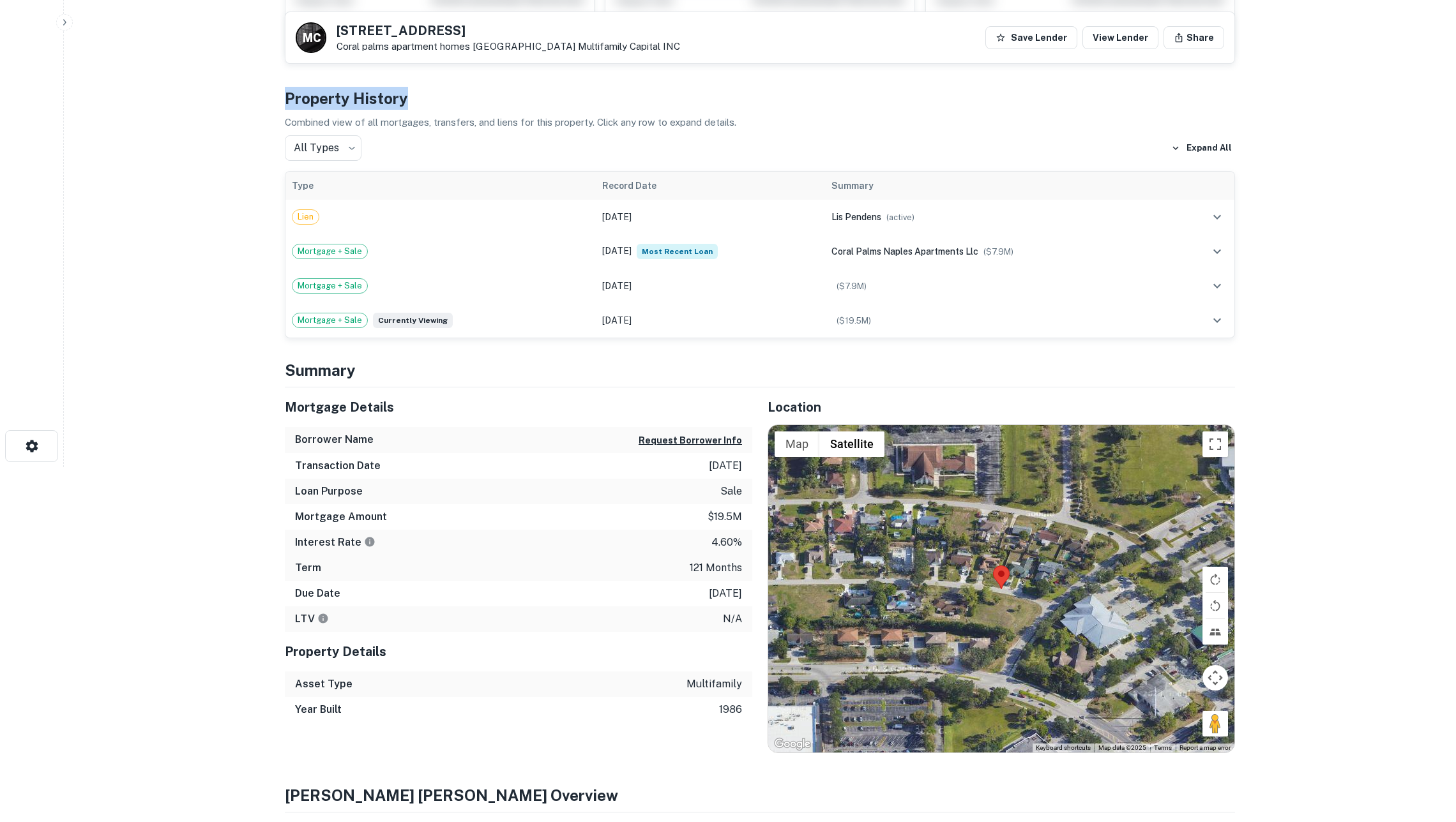
drag, startPoint x: 282, startPoint y: 97, endPoint x: 414, endPoint y: 98, distance: 132.0
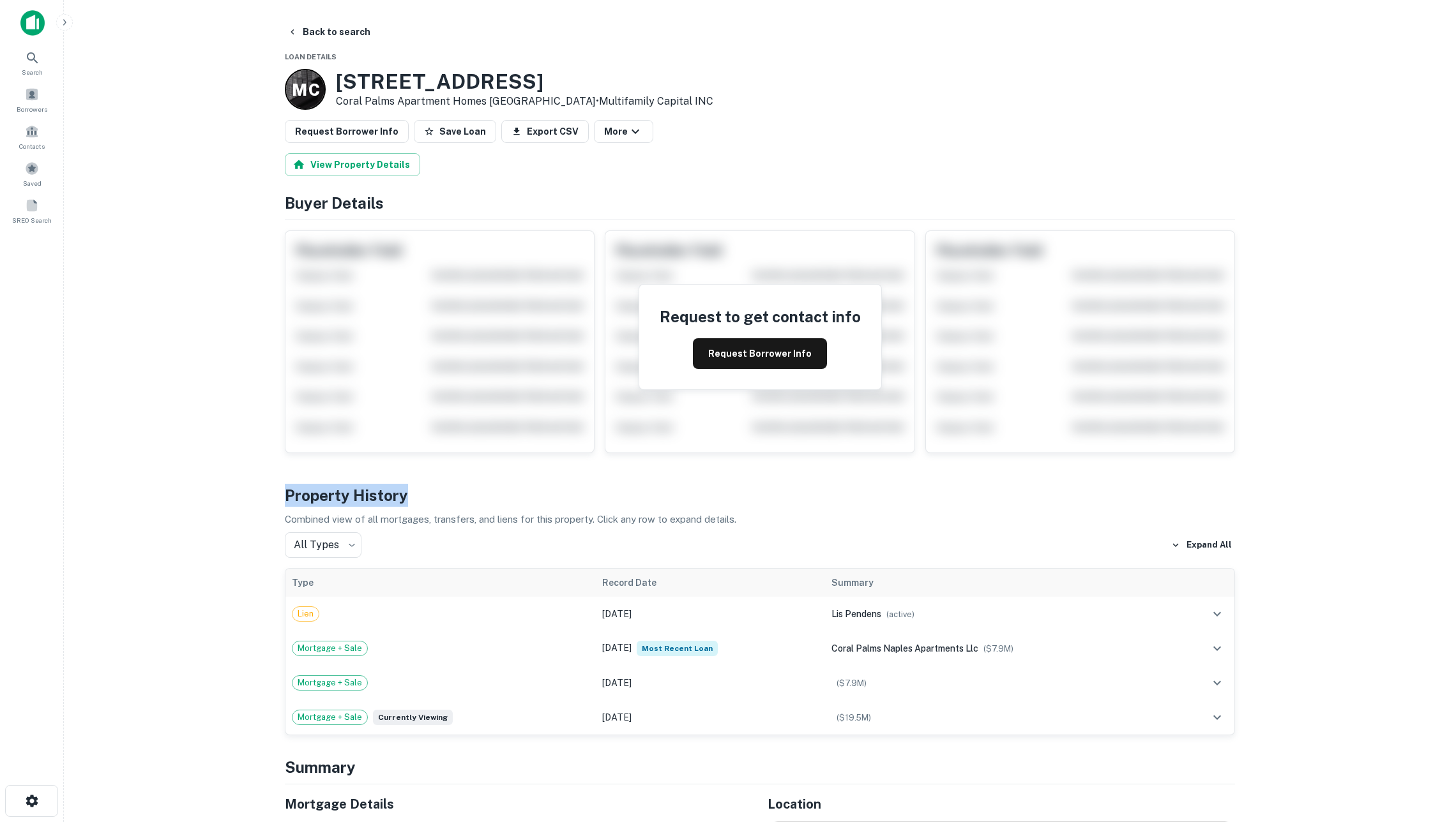
scroll to position [0, 0]
click at [317, 31] on button "Back to search" at bounding box center [328, 32] width 93 height 23
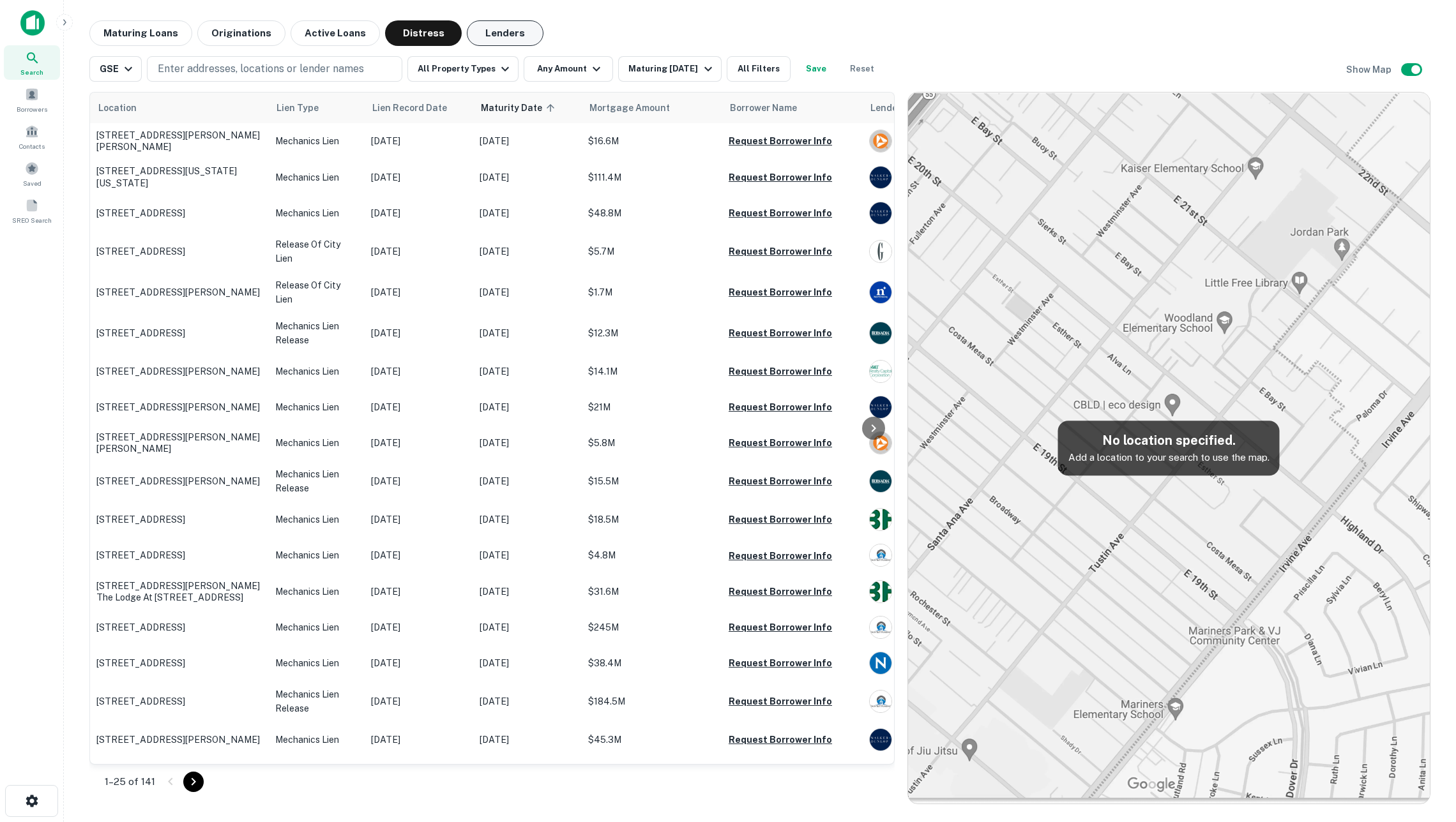
click at [501, 29] on button "Lenders" at bounding box center [505, 33] width 76 height 26
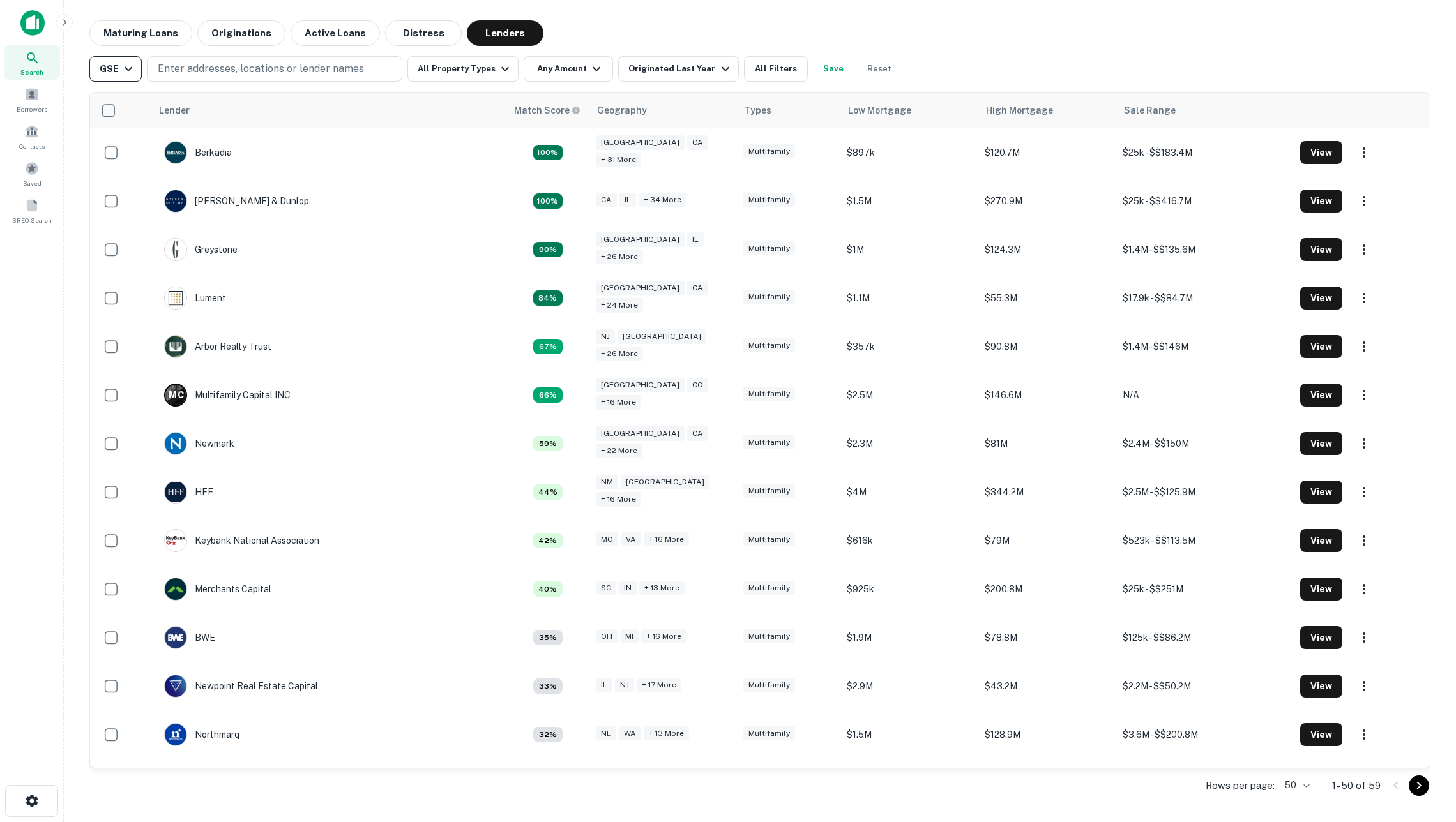
click at [128, 73] on icon "button" at bounding box center [128, 68] width 15 height 15
click at [135, 115] on div "All sources" at bounding box center [118, 118] width 95 height 15
